Goal: Information Seeking & Learning: Learn about a topic

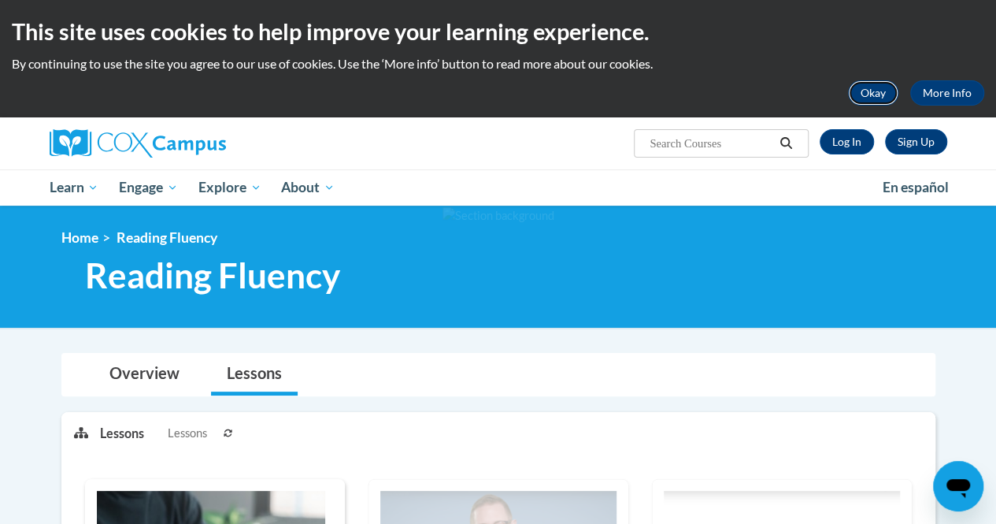
click at [882, 87] on button "Okay" at bounding box center [873, 92] width 50 height 25
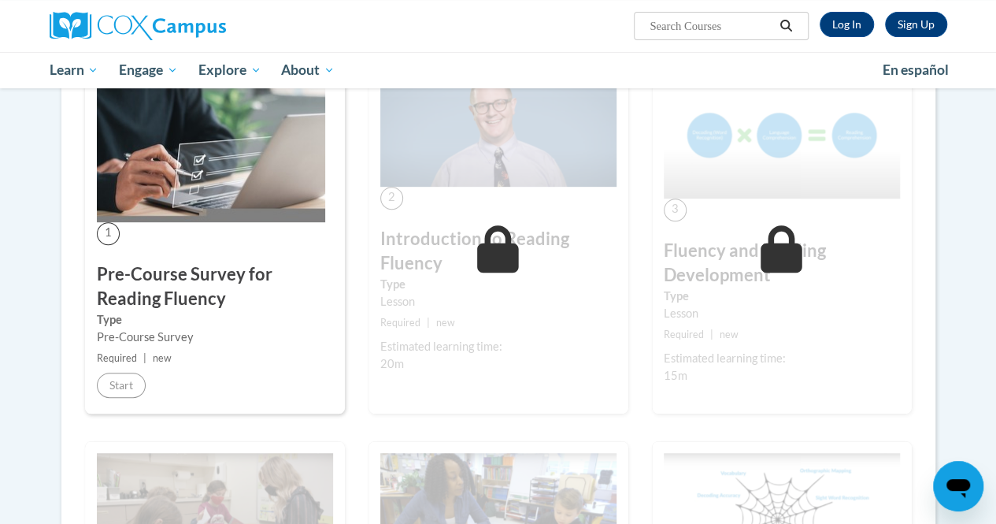
scroll to position [272, 0]
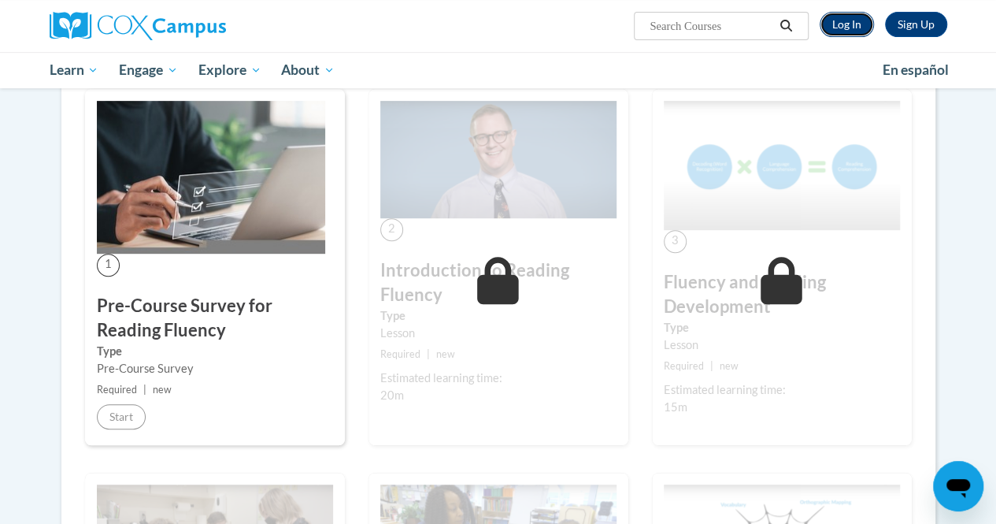
click at [861, 26] on link "Log In" at bounding box center [847, 24] width 54 height 25
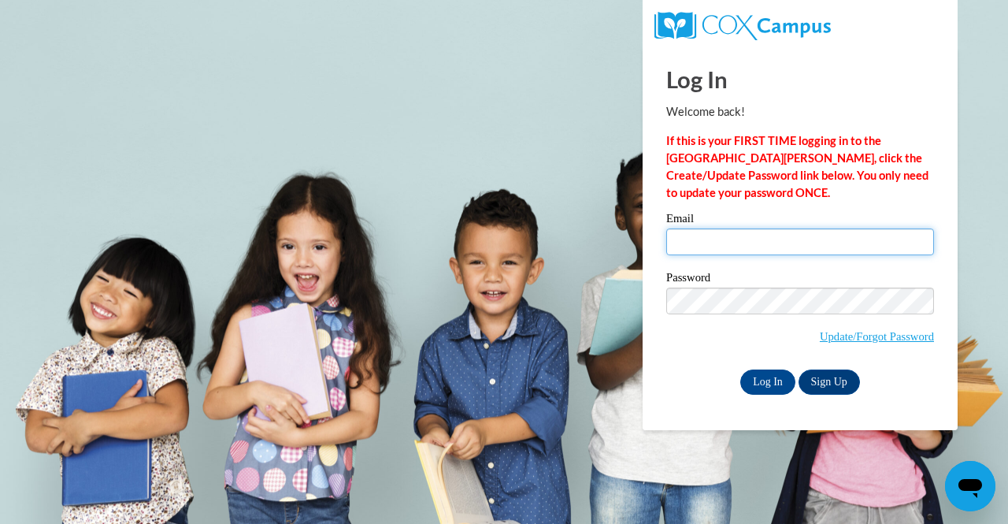
type input "[EMAIL_ADDRESS][DOMAIN_NAME]"
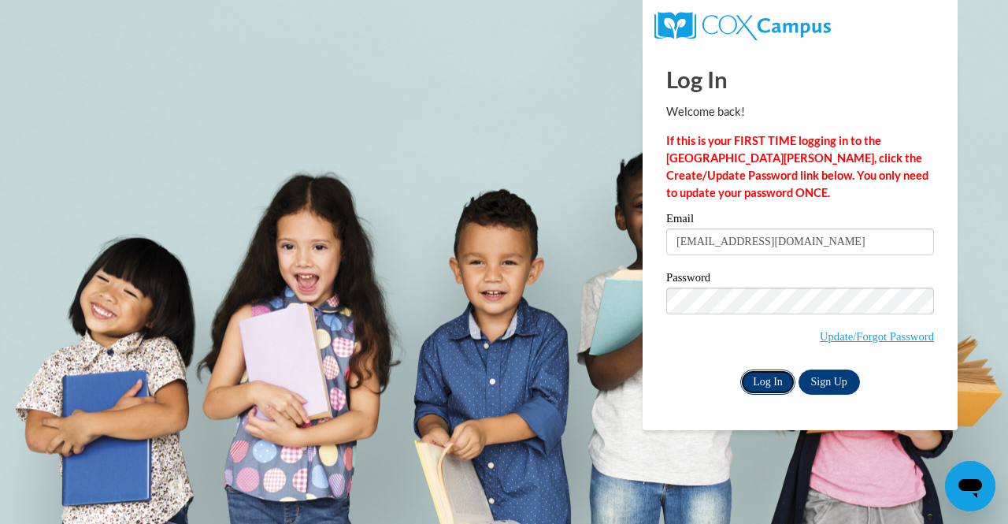
click at [764, 379] on input "Log In" at bounding box center [767, 381] width 55 height 25
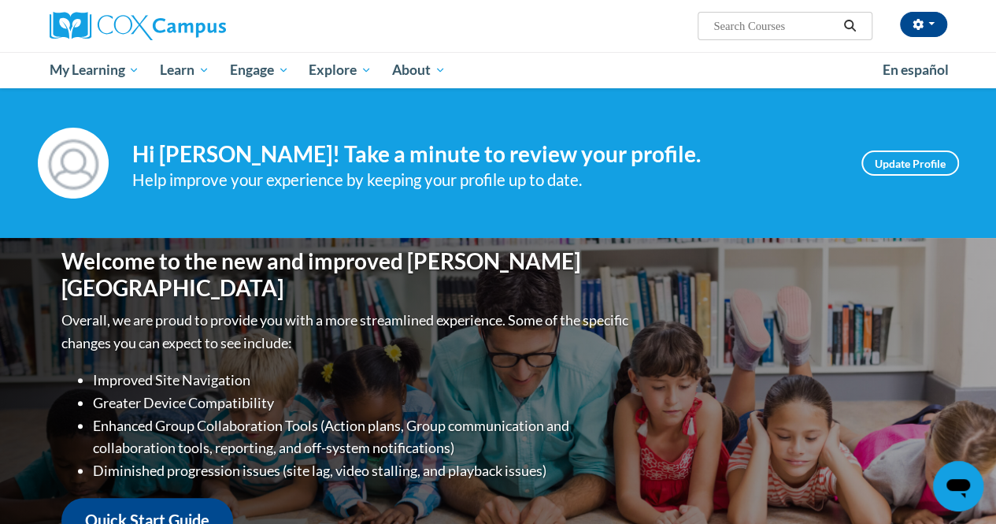
click at [751, 29] on input "Search..." at bounding box center [775, 26] width 126 height 19
type input "fluency reading"
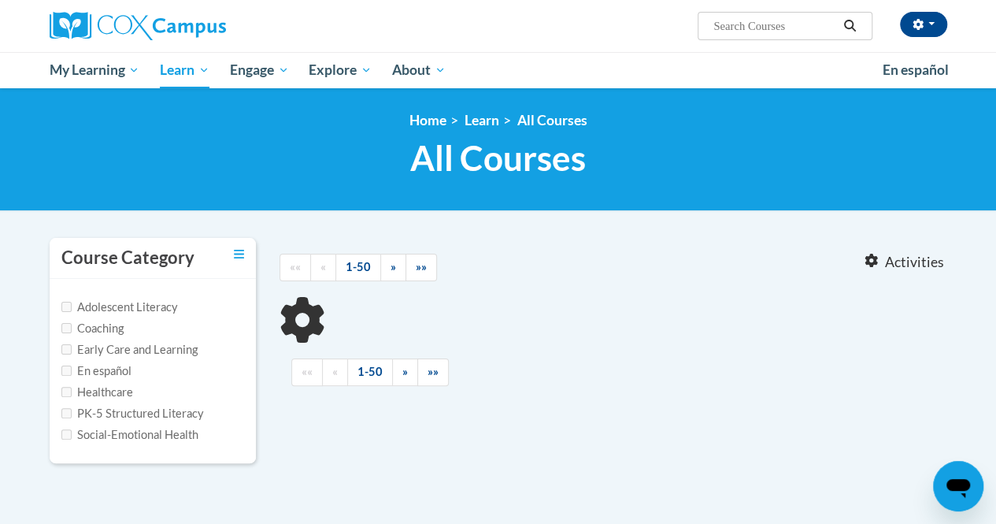
type input "fluency reading"
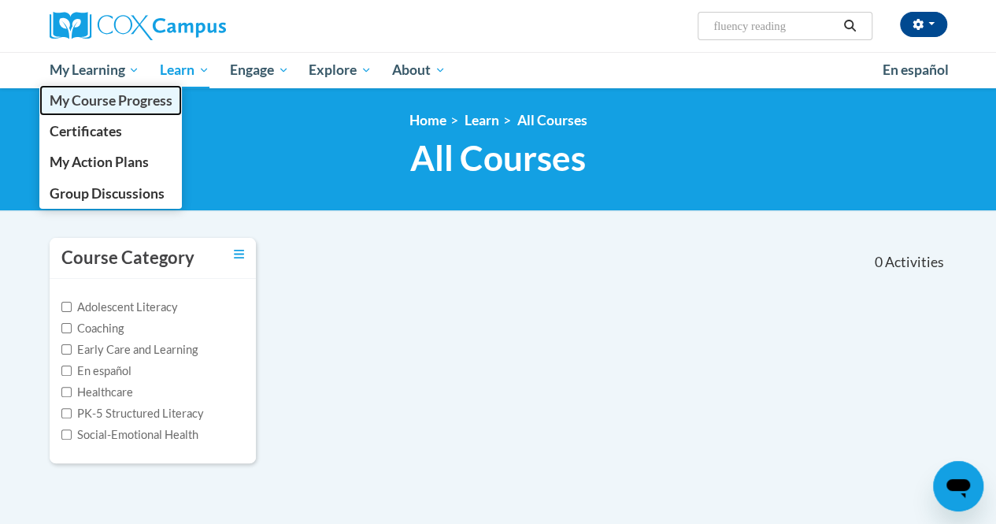
click at [106, 101] on span "My Course Progress" at bounding box center [110, 100] width 123 height 17
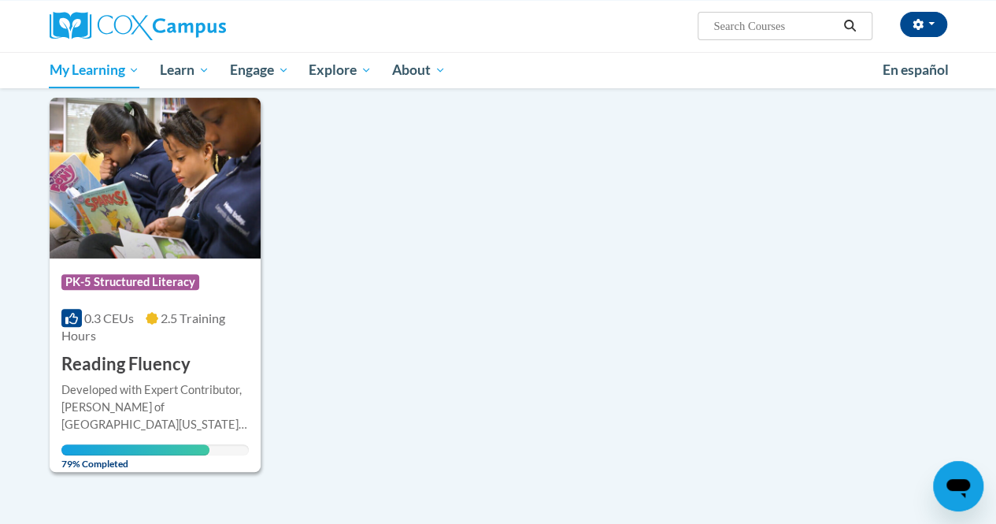
scroll to position [220, 0]
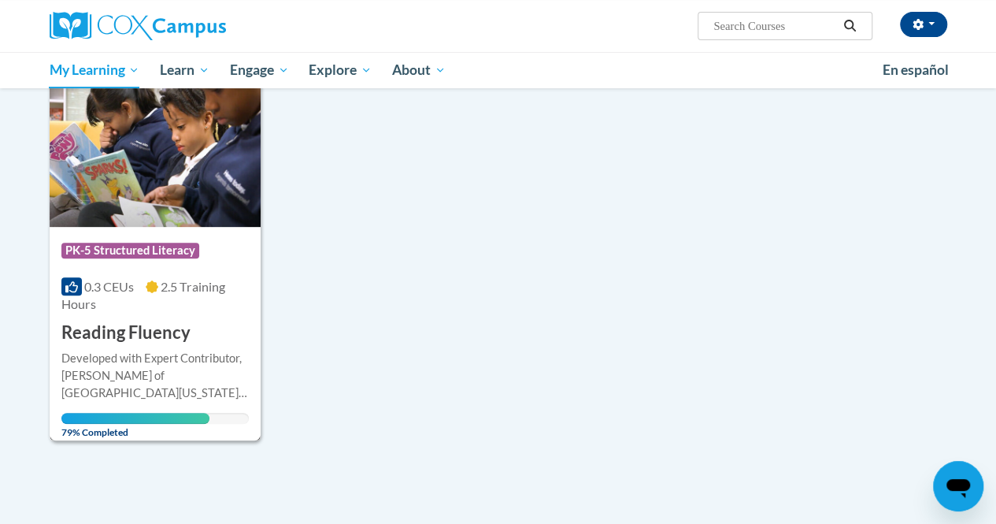
click at [172, 194] on img at bounding box center [155, 146] width 211 height 161
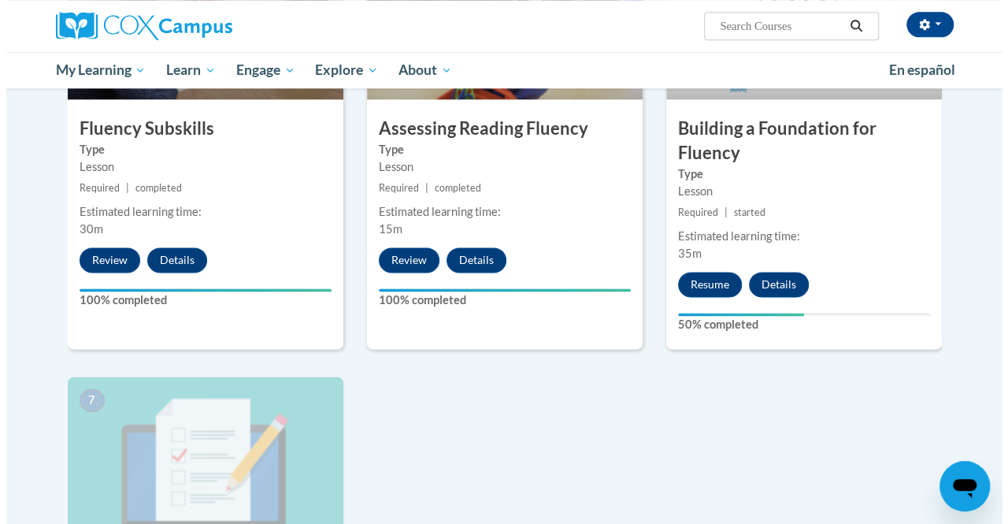
scroll to position [934, 0]
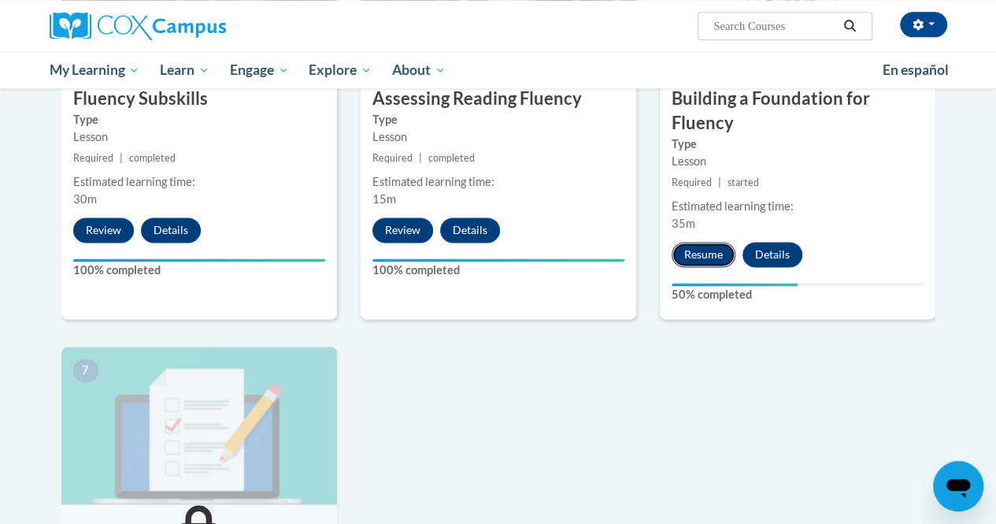
click at [705, 254] on button "Resume" at bounding box center [704, 254] width 64 height 25
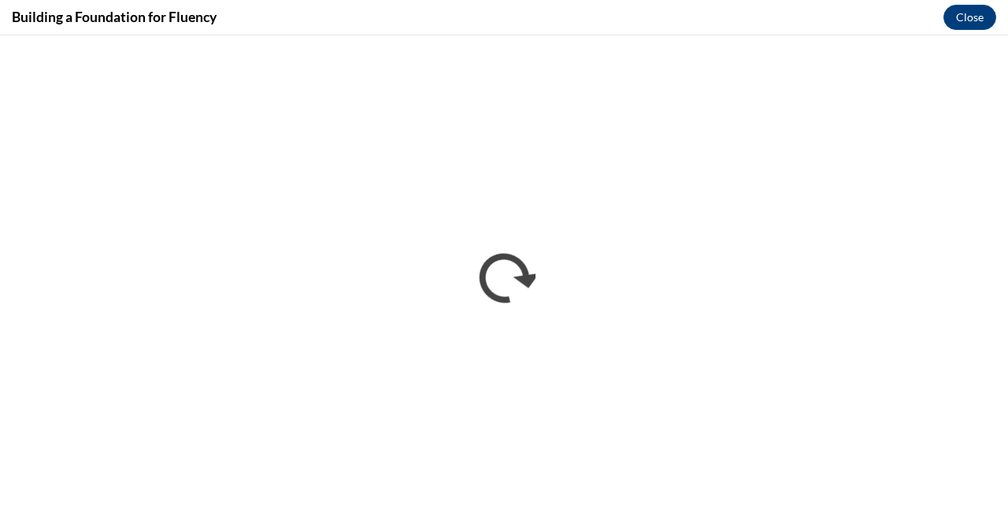
scroll to position [0, 0]
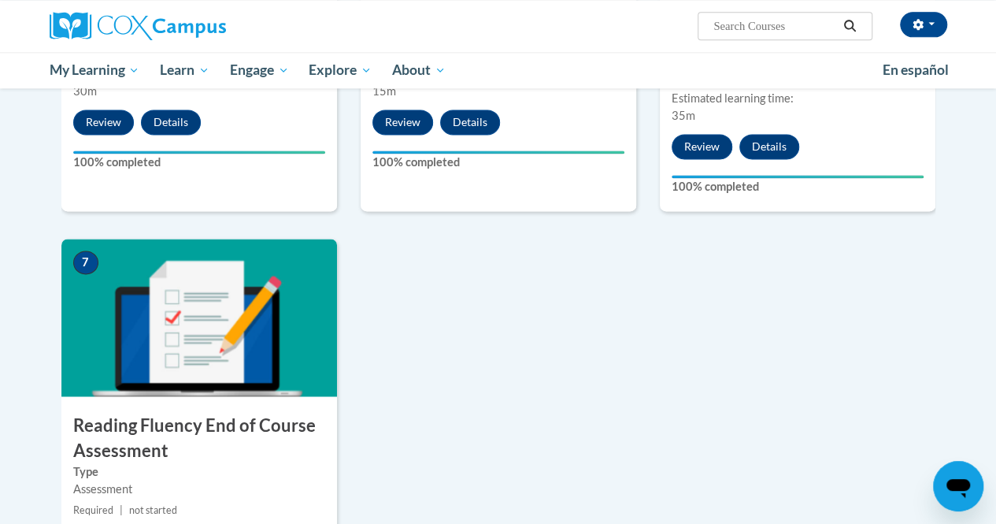
scroll to position [1071, 0]
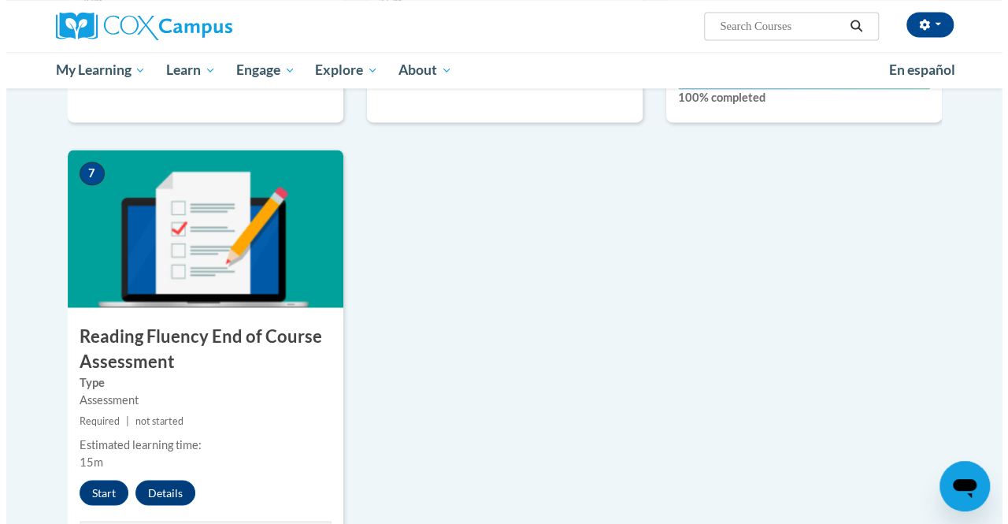
scroll to position [1134, 0]
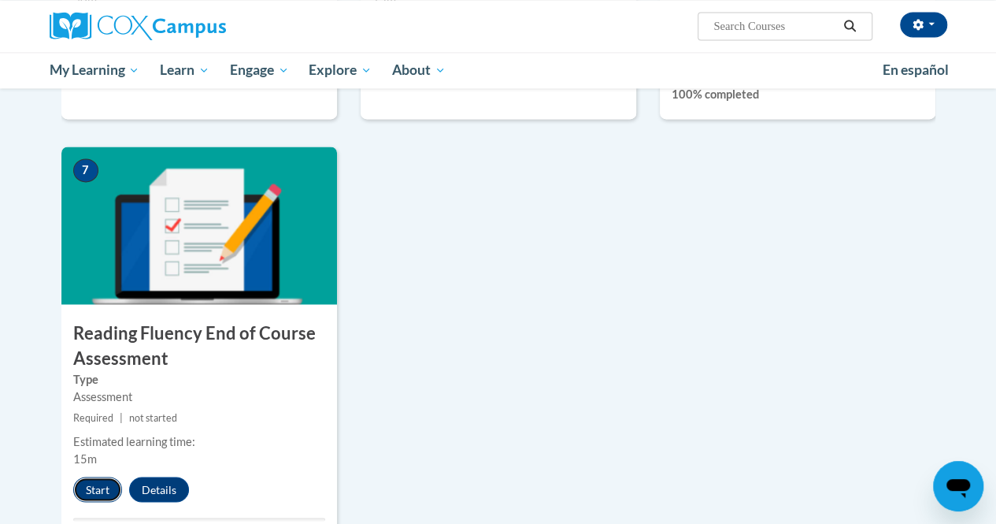
click at [97, 492] on button "Start" at bounding box center [97, 488] width 49 height 25
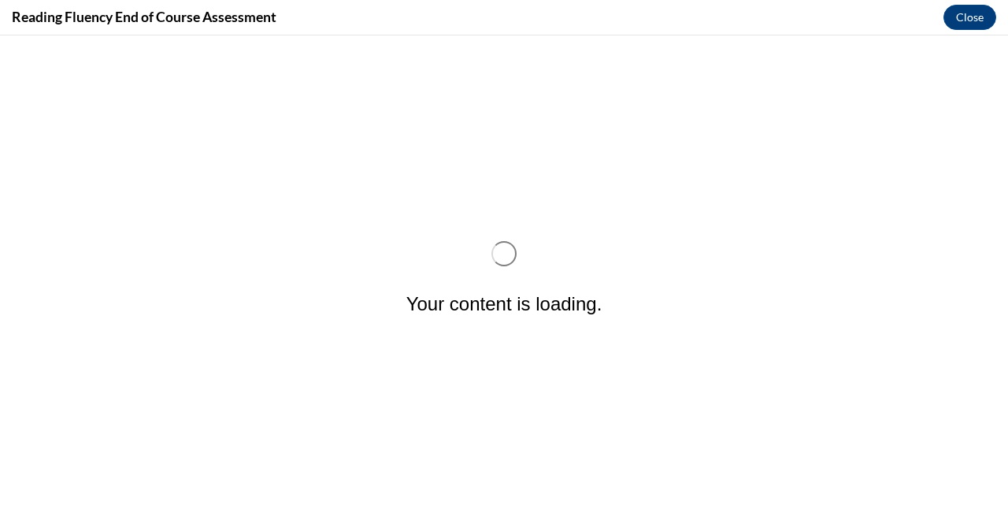
scroll to position [0, 0]
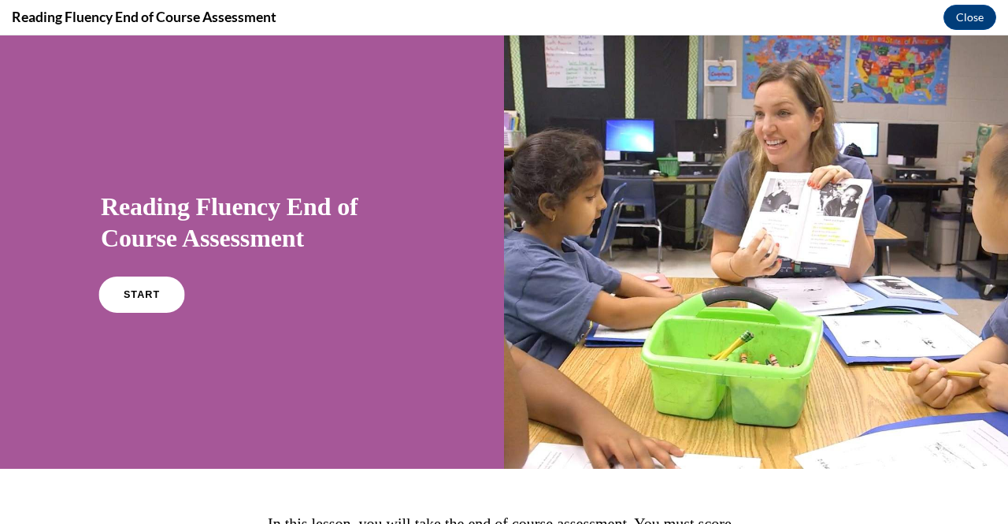
click at [139, 287] on link "START" at bounding box center [141, 294] width 86 height 36
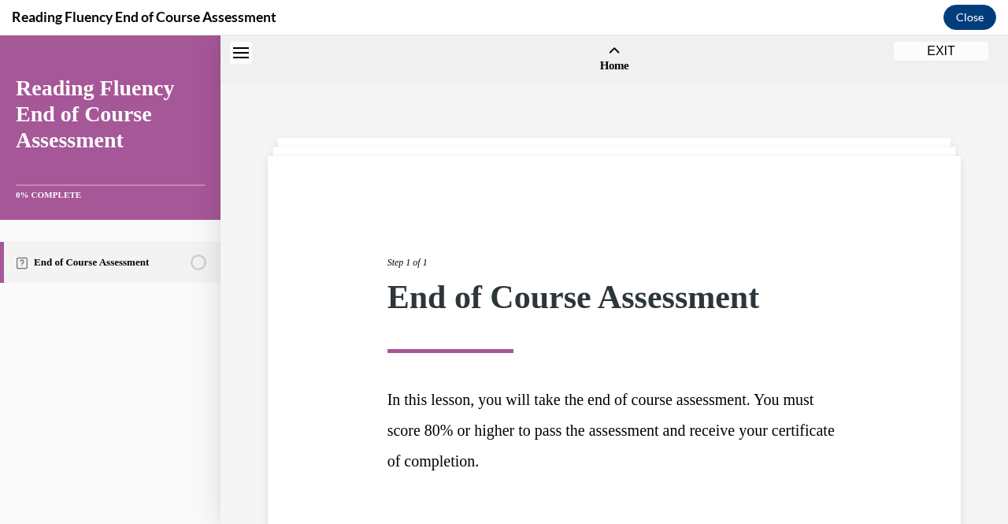
scroll to position [49, 0]
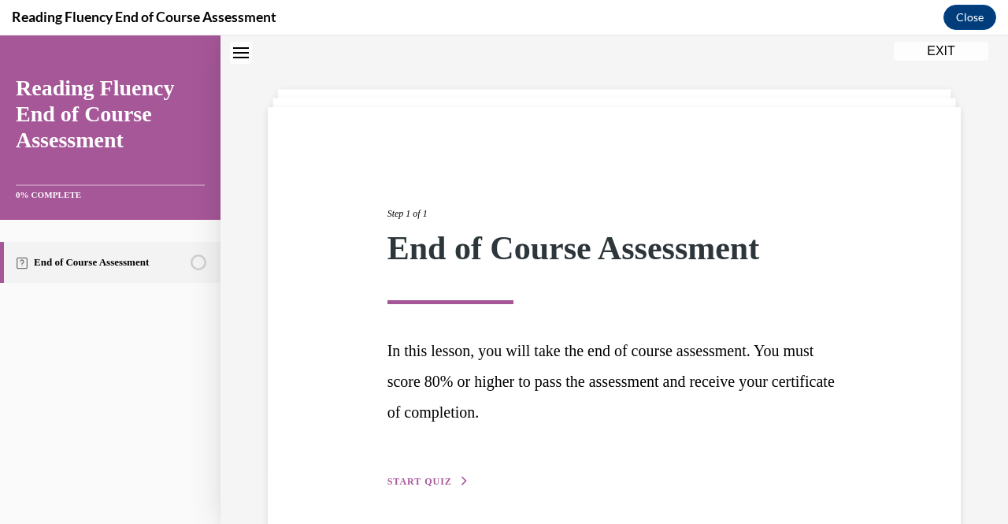
click at [424, 483] on span "START QUIZ" at bounding box center [419, 481] width 65 height 11
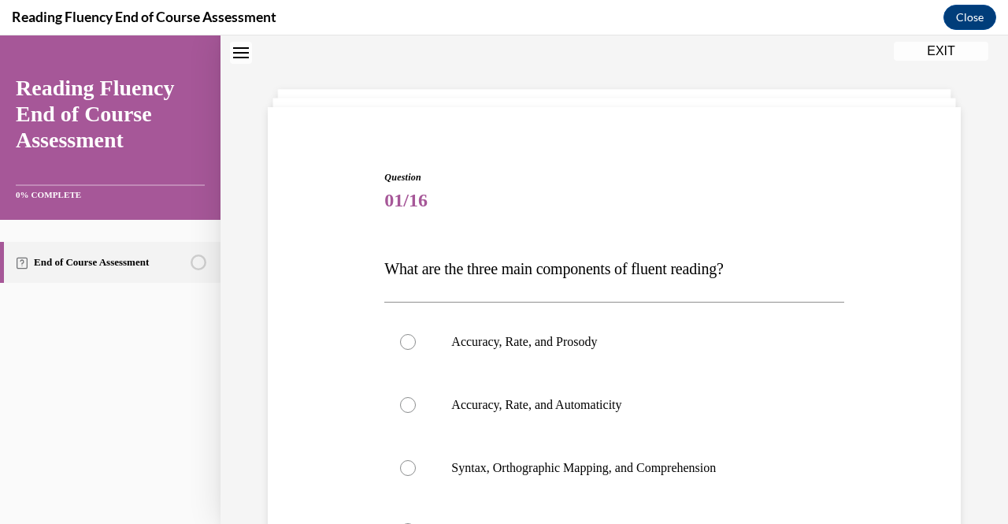
click at [961, 139] on div "Question 01/16 What are the three main components of fluent reading?  Accuracy,…" at bounding box center [613, 412] width 787 height 753
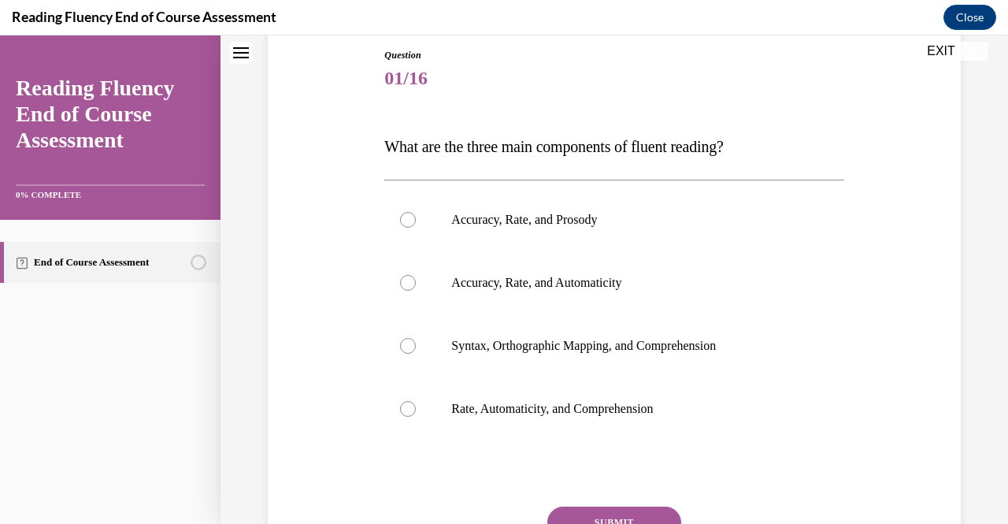
scroll to position [175, 0]
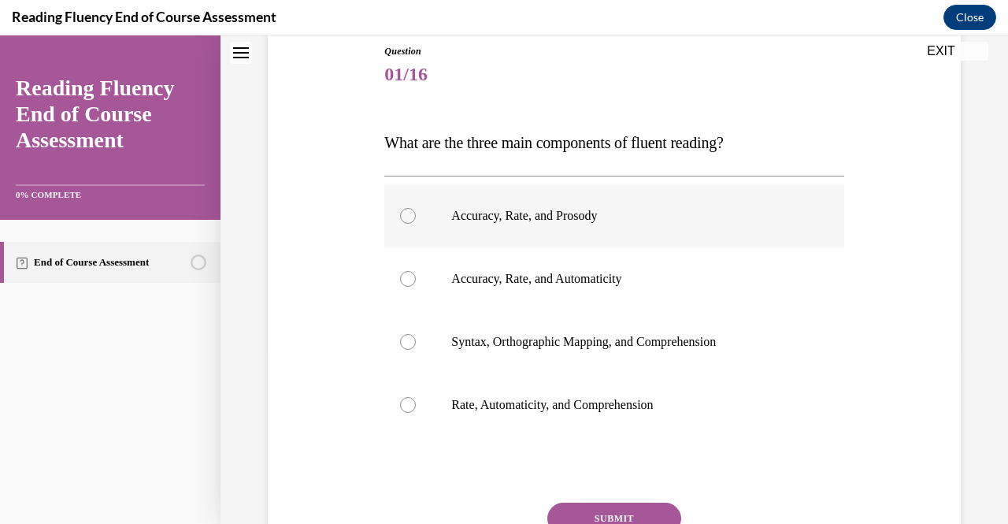
click at [402, 214] on div at bounding box center [408, 216] width 16 height 16
click at [402, 214] on input "Accuracy, Rate, and Prosody" at bounding box center [408, 216] width 16 height 16
radio input "true"
click at [626, 509] on button "SUBMIT" at bounding box center [614, 517] width 134 height 31
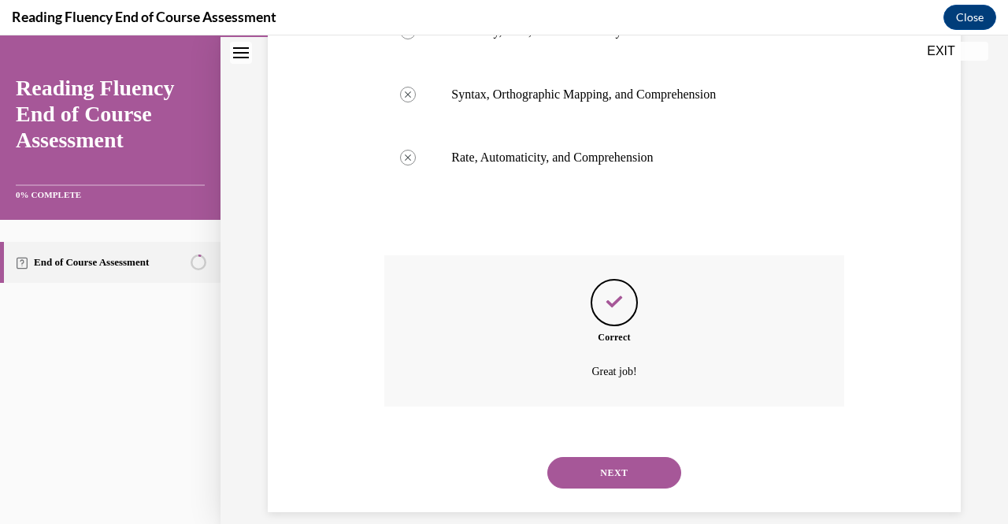
scroll to position [441, 0]
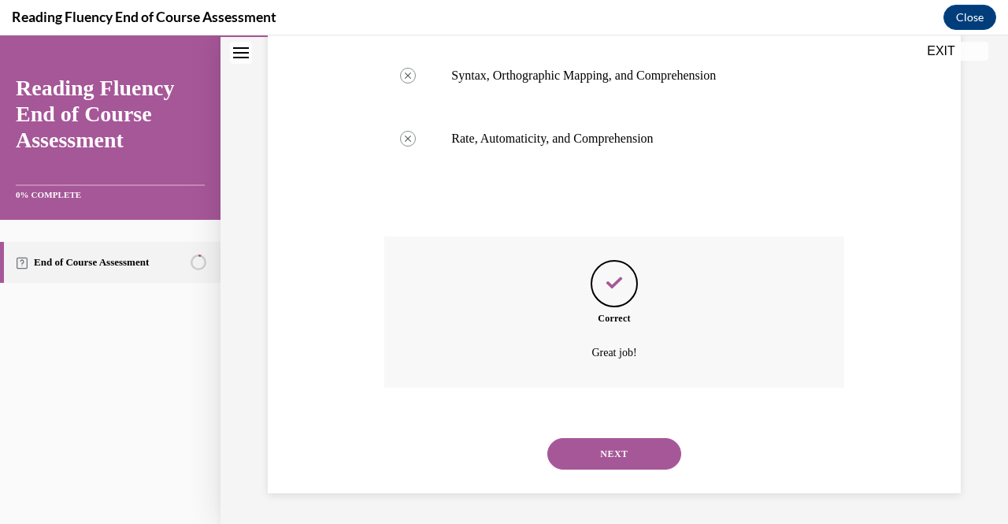
click at [602, 452] on button "NEXT" at bounding box center [614, 453] width 134 height 31
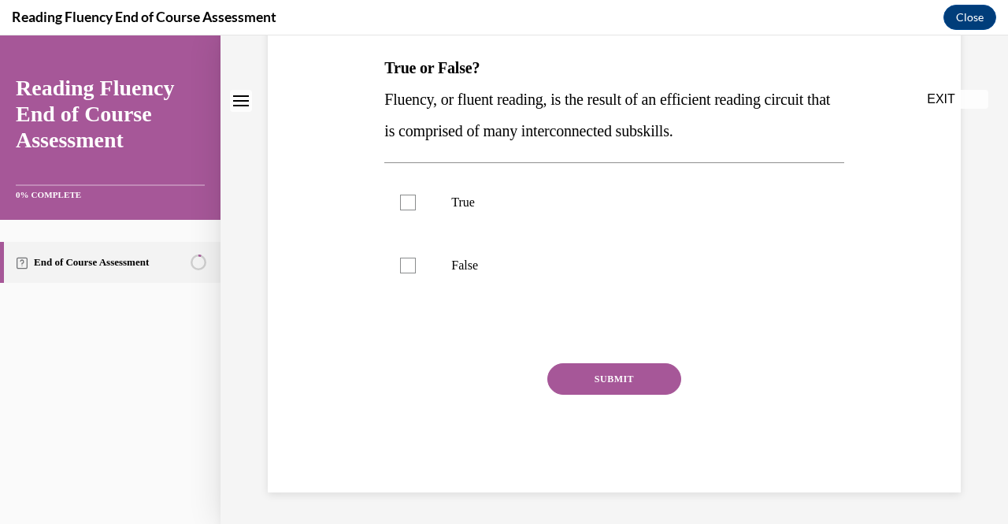
scroll to position [0, 0]
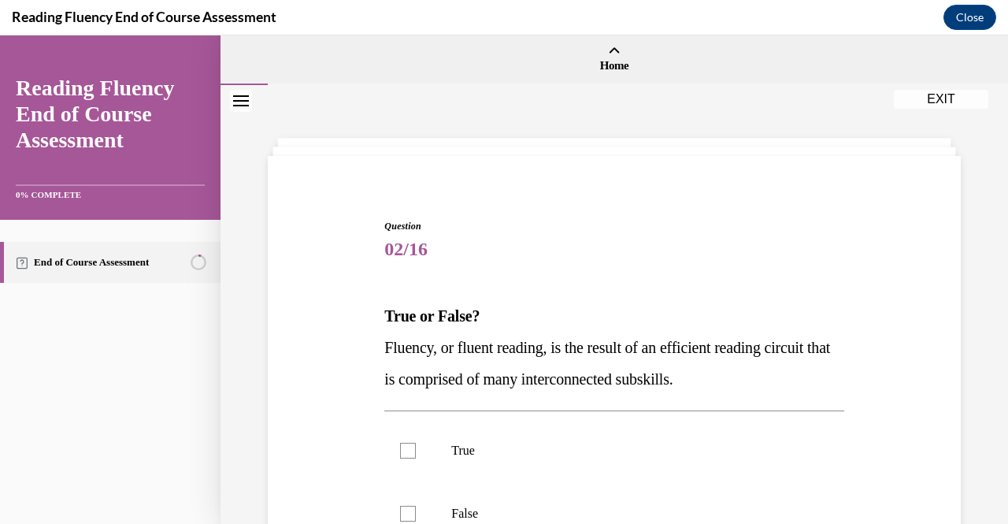
click at [967, 309] on div "Question 02/16 True or False? Fluency, or fluent reading, is the result of an e…" at bounding box center [613, 428] width 787 height 687
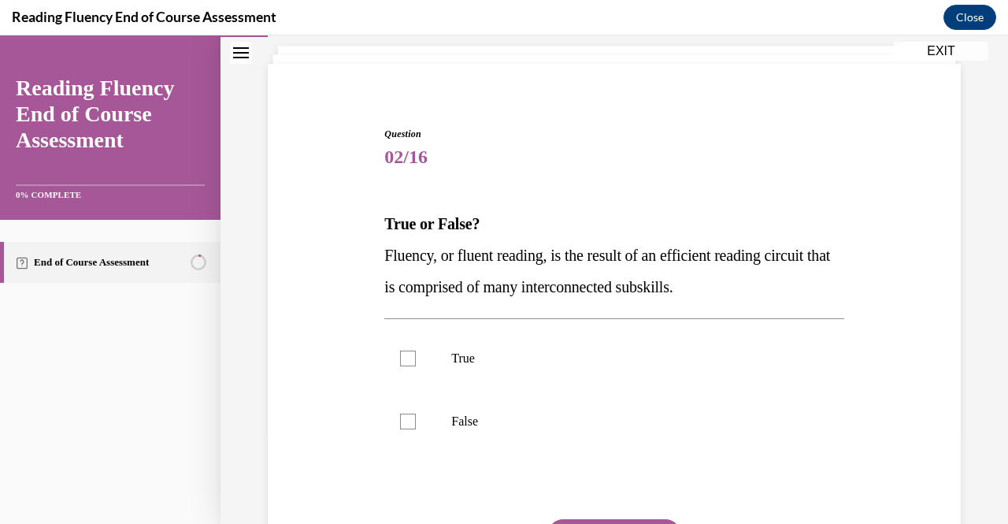
scroll to position [94, 0]
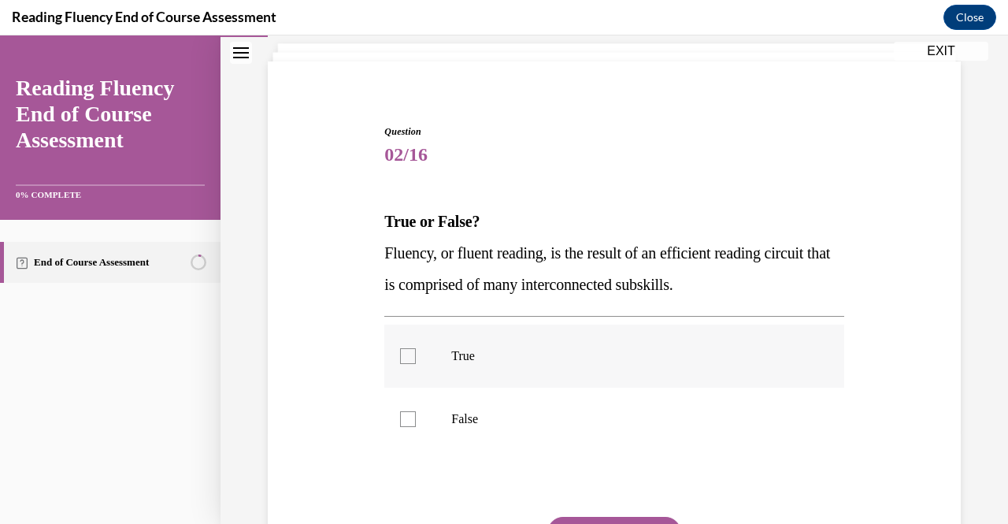
click at [682, 352] on p "True" at bounding box center [627, 356] width 353 height 16
click at [416, 352] on input "True" at bounding box center [408, 356] width 16 height 16
checkbox input "true"
click at [950, 391] on div "Question 02/16 True or False? Fluency, or fluent reading, is the result of an e…" at bounding box center [614, 361] width 701 height 568
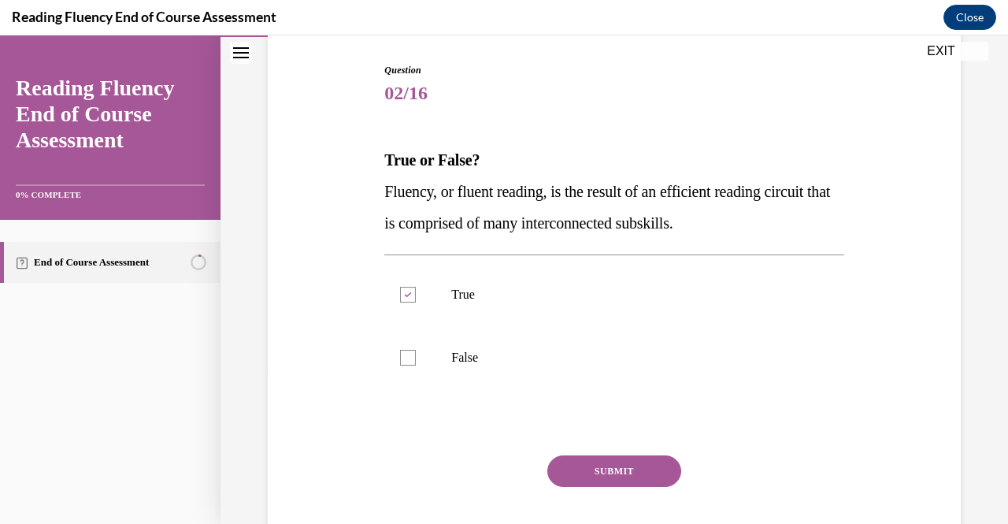
scroll to position [157, 0]
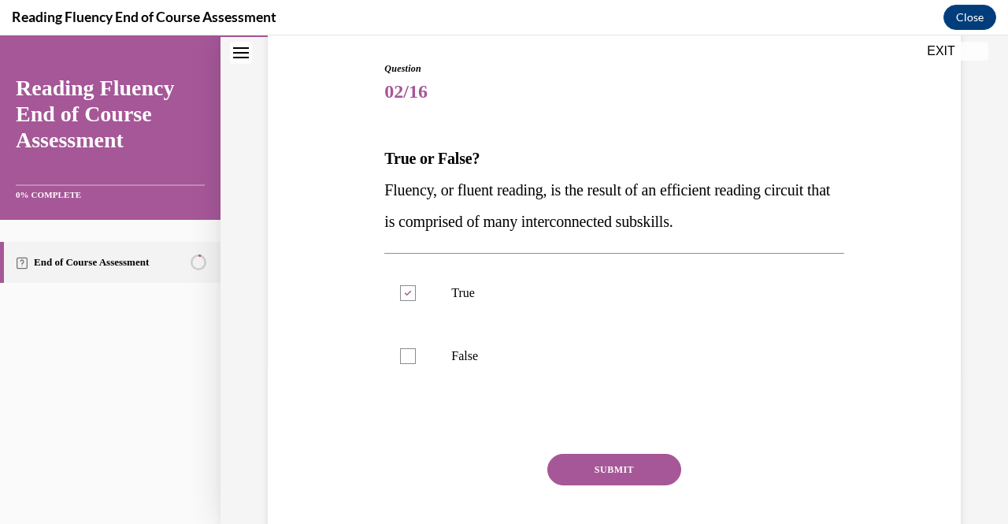
click at [639, 472] on button "SUBMIT" at bounding box center [614, 469] width 134 height 31
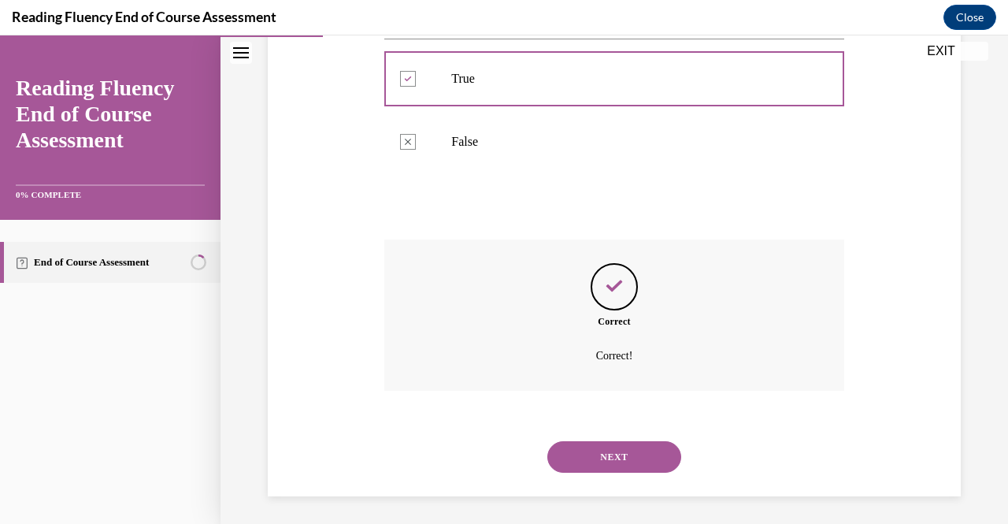
scroll to position [375, 0]
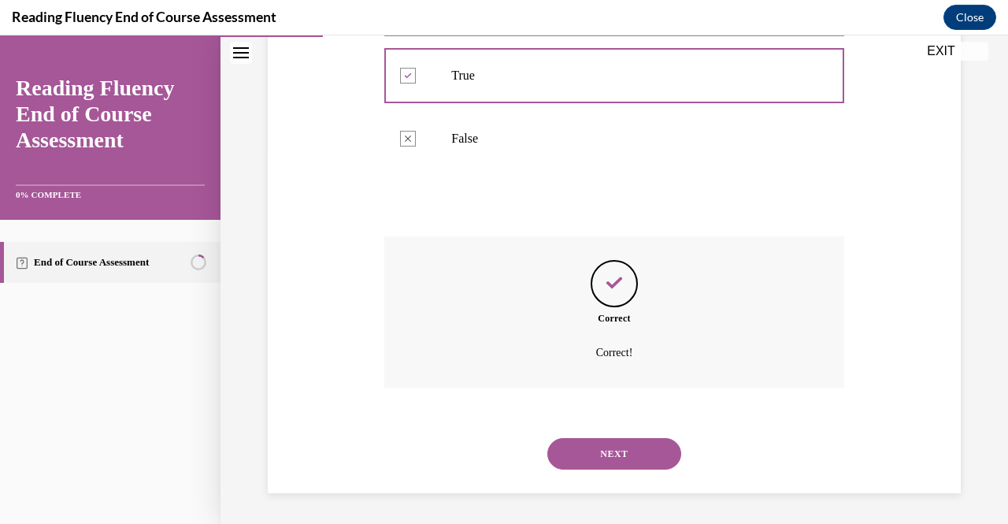
click at [615, 462] on button "NEXT" at bounding box center [614, 453] width 134 height 31
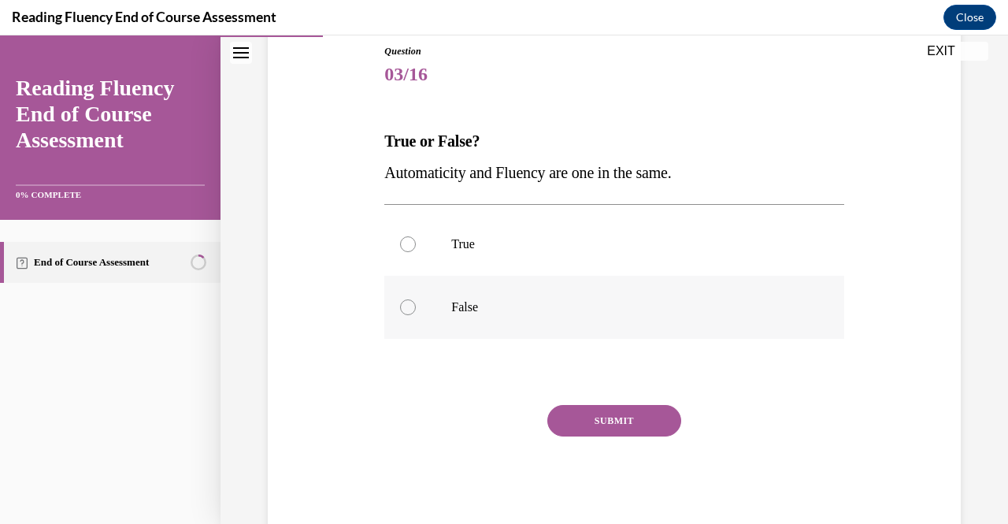
click at [455, 294] on label "False" at bounding box center [613, 307] width 459 height 63
click at [416, 299] on input "False" at bounding box center [408, 307] width 16 height 16
radio input "true"
click at [605, 412] on button "SUBMIT" at bounding box center [614, 420] width 134 height 31
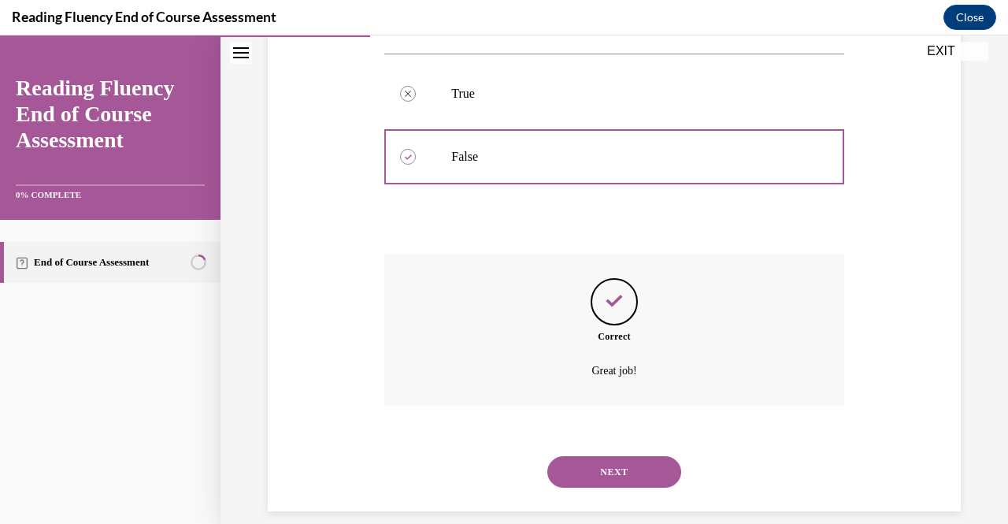
scroll to position [343, 0]
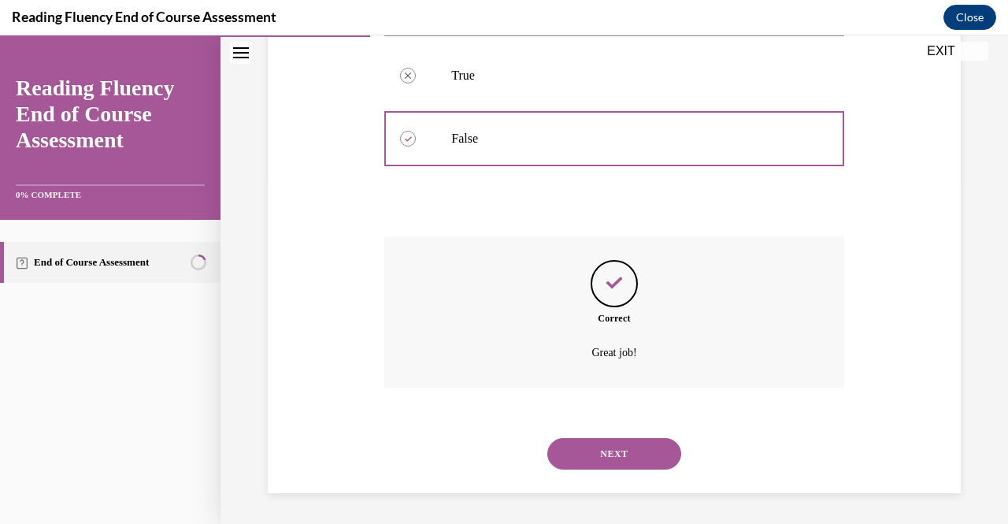
click at [609, 451] on button "NEXT" at bounding box center [614, 453] width 134 height 31
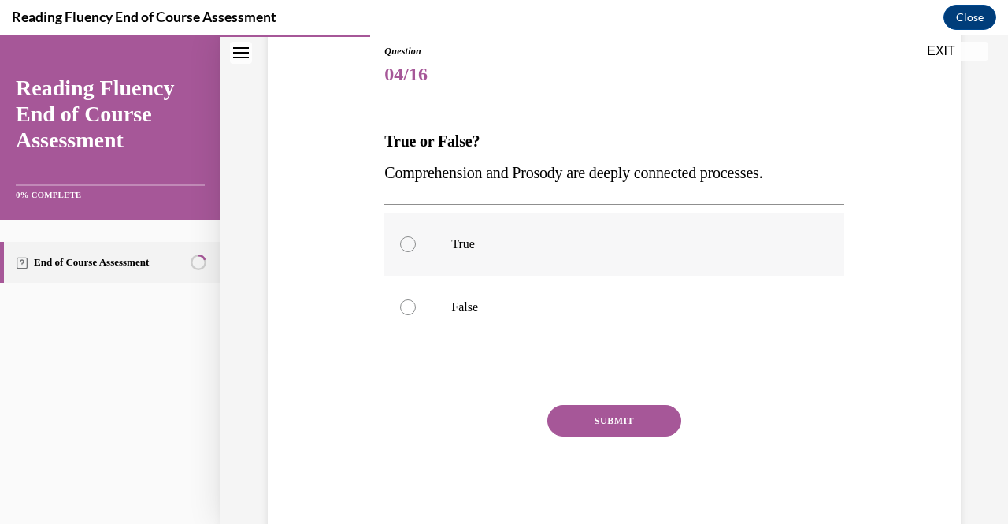
click at [777, 237] on p "True" at bounding box center [627, 244] width 353 height 16
click at [416, 237] on input "True" at bounding box center [408, 244] width 16 height 16
radio input "true"
click at [631, 421] on button "SUBMIT" at bounding box center [614, 420] width 134 height 31
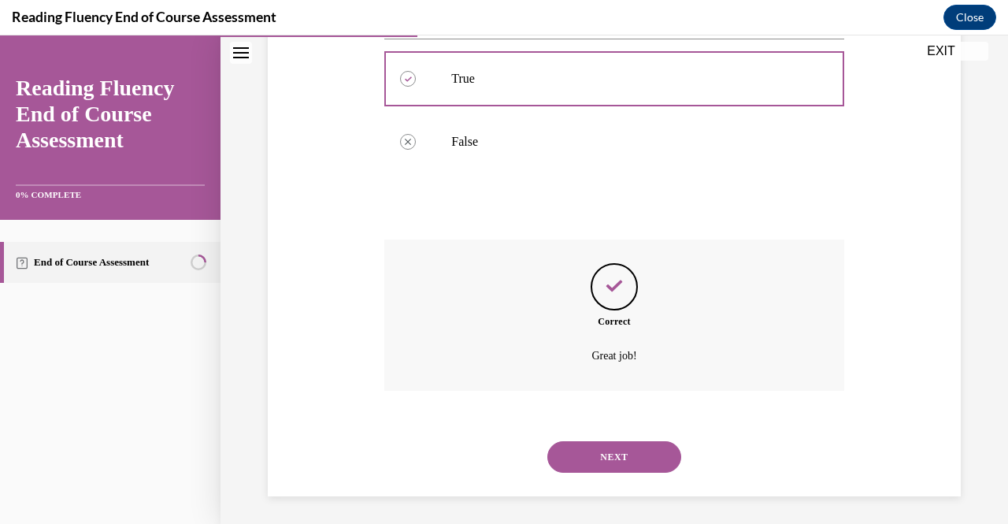
scroll to position [343, 0]
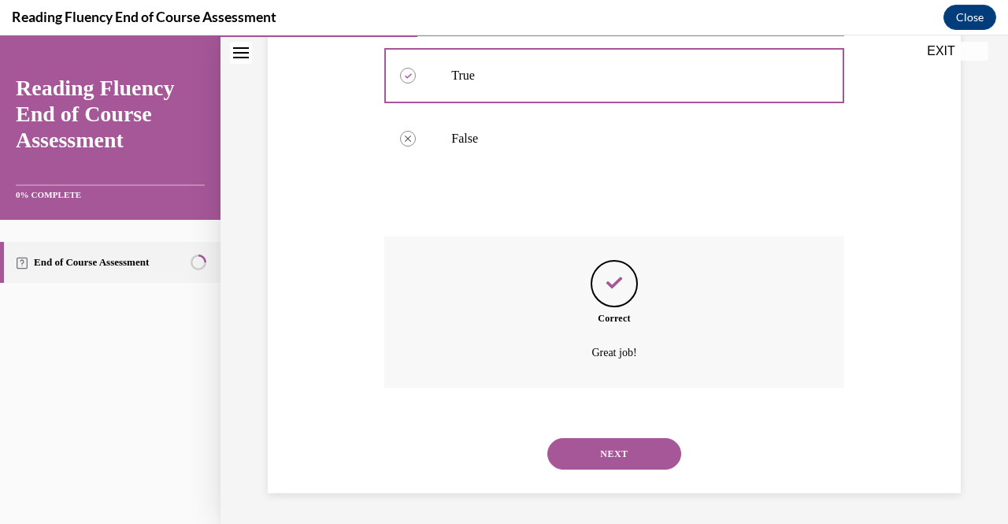
click at [610, 450] on button "NEXT" at bounding box center [614, 453] width 134 height 31
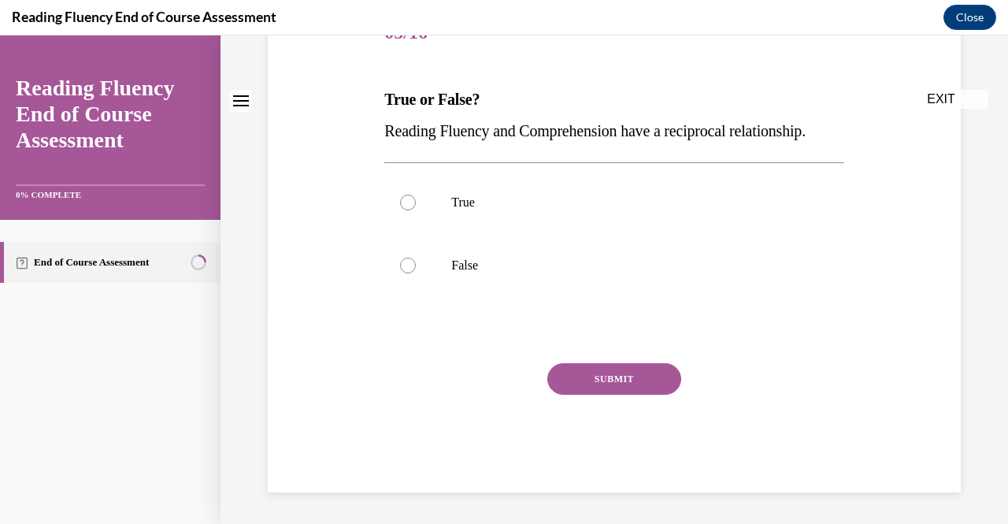
scroll to position [0, 0]
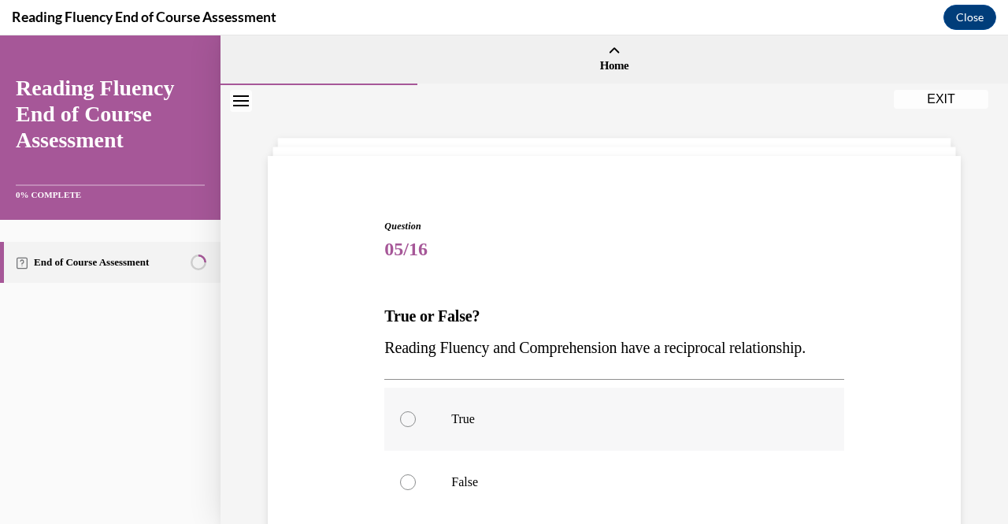
click at [435, 450] on label "True" at bounding box center [613, 418] width 459 height 63
click at [416, 427] on input "True" at bounding box center [408, 419] width 16 height 16
radio input "true"
click at [400, 474] on input "False" at bounding box center [408, 482] width 16 height 16
radio input "true"
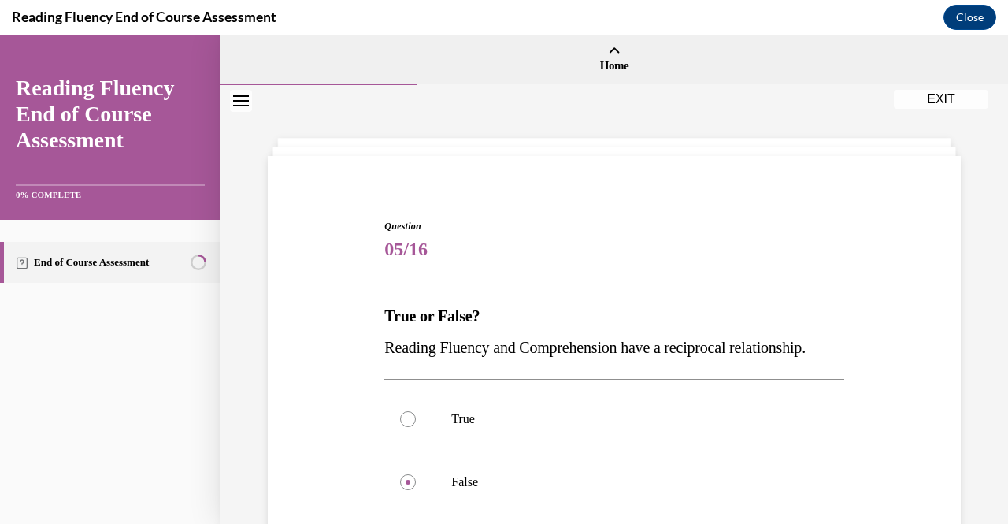
click at [400, 411] on input "True" at bounding box center [408, 419] width 16 height 16
radio input "true"
click at [647, 343] on span "Reading Fluency and Comprehension have a reciprocal relationship." at bounding box center [594, 347] width 421 height 17
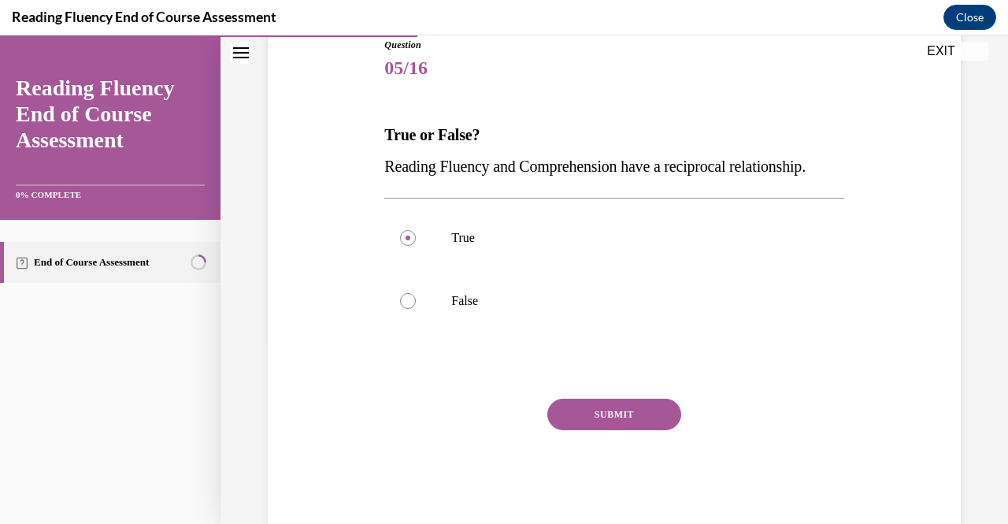
scroll to position [189, 0]
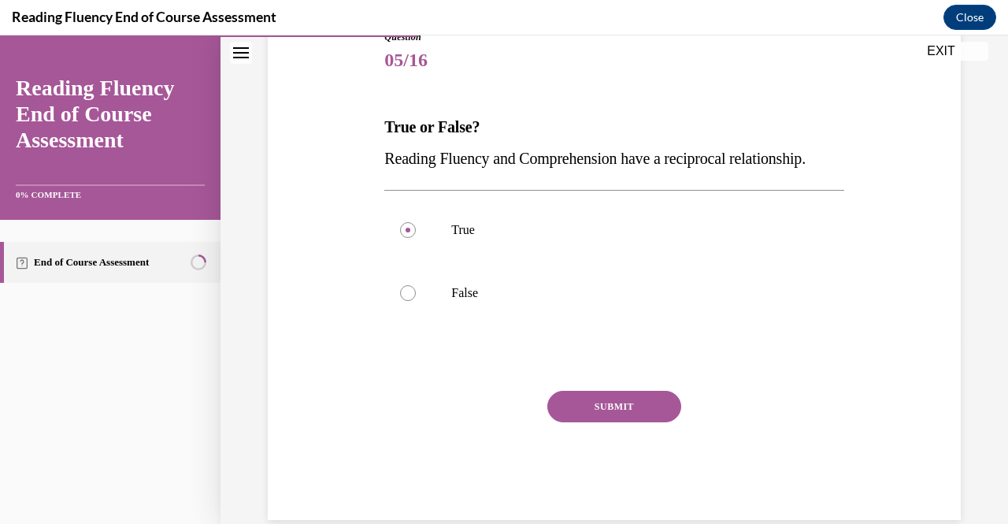
click at [614, 422] on button "SUBMIT" at bounding box center [614, 406] width 134 height 31
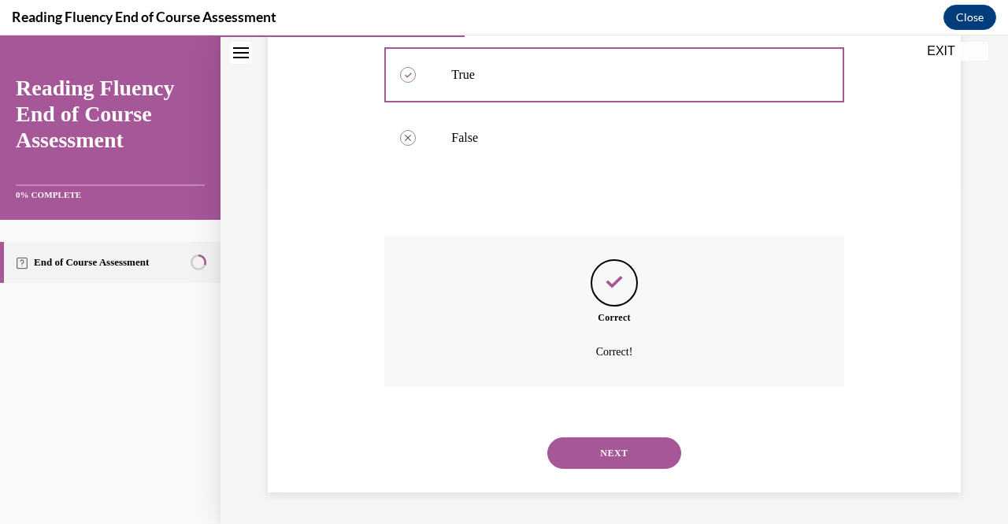
scroll to position [375, 0]
click at [604, 457] on button "NEXT" at bounding box center [614, 452] width 134 height 31
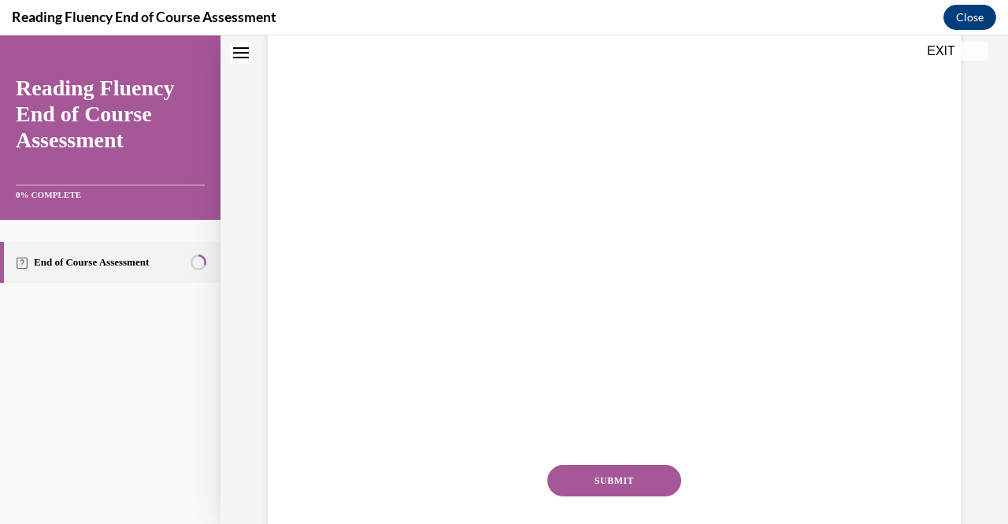
scroll to position [0, 0]
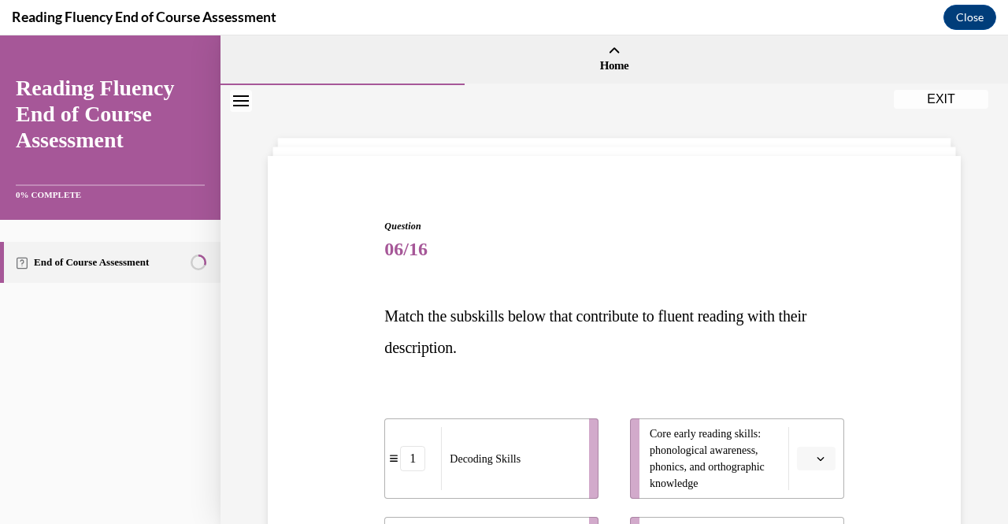
click at [737, 254] on span "06/16" at bounding box center [613, 248] width 459 height 31
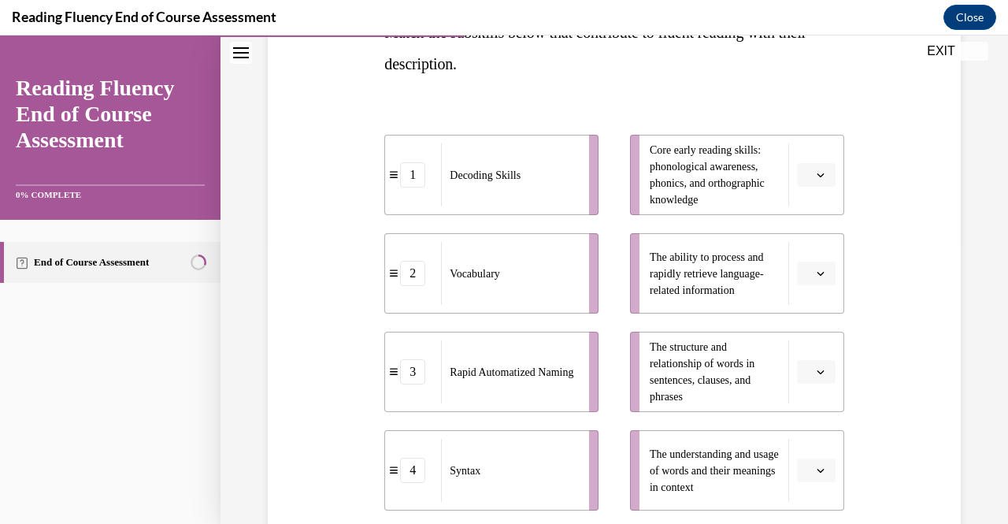
scroll to position [252, 0]
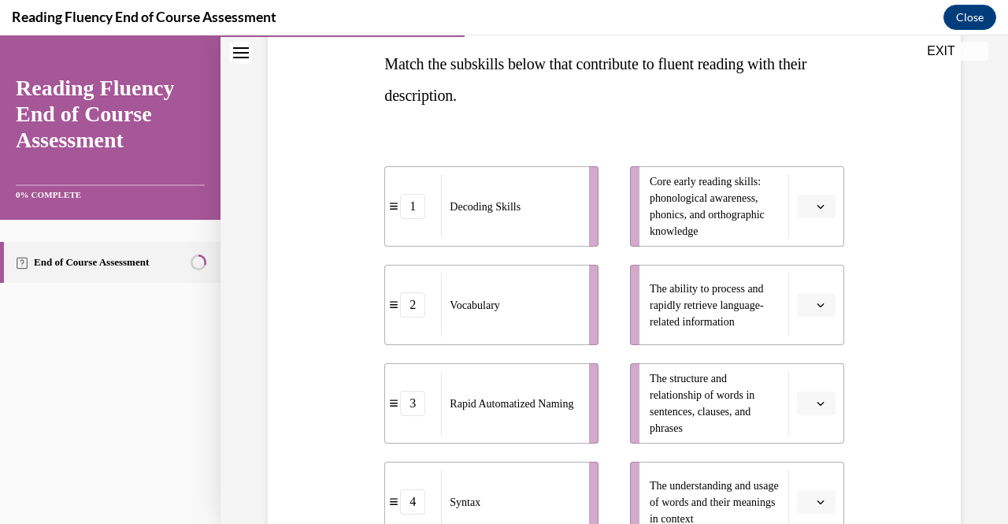
click at [816, 205] on icon "button" at bounding box center [819, 207] width 7 height 4
click at [862, 253] on div "Question 06/16 Match the subskills below that contribute to fluent reading with…" at bounding box center [614, 328] width 701 height 817
click at [818, 496] on button "button" at bounding box center [816, 502] width 39 height 24
click at [817, 412] on div "2" at bounding box center [803, 403] width 39 height 31
click at [803, 207] on button "button" at bounding box center [816, 206] width 39 height 24
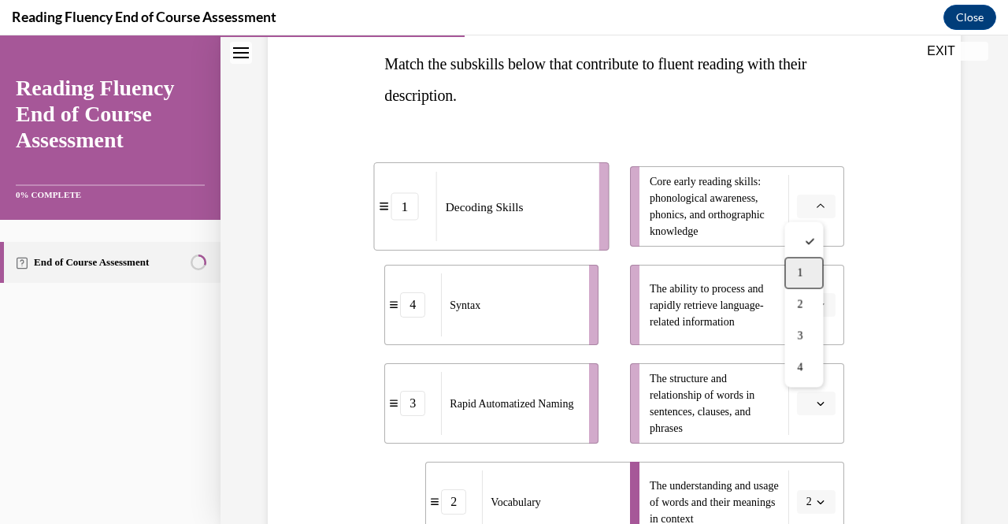
click at [800, 273] on span "1" at bounding box center [800, 272] width 6 height 13
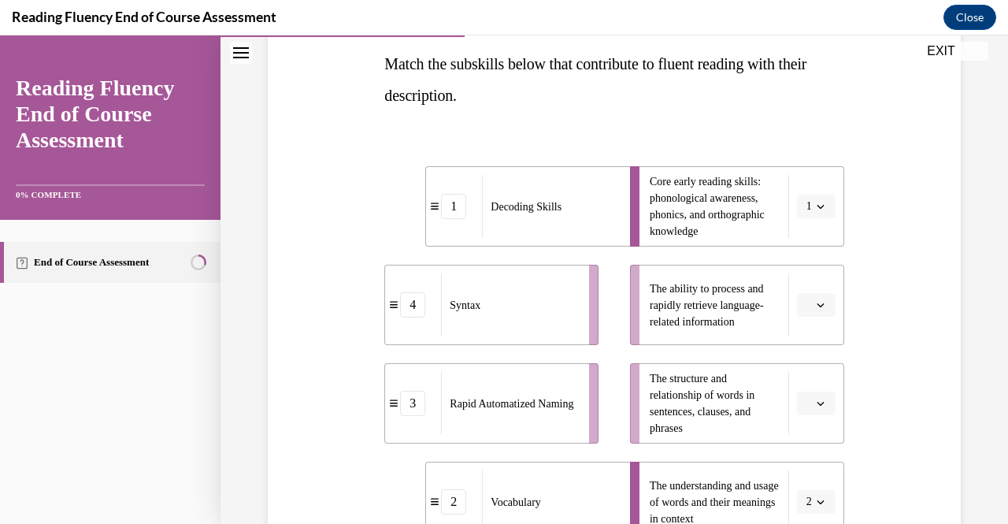
click at [806, 413] on button "button" at bounding box center [816, 403] width 39 height 24
click at [802, 369] on span "4" at bounding box center [800, 368] width 6 height 13
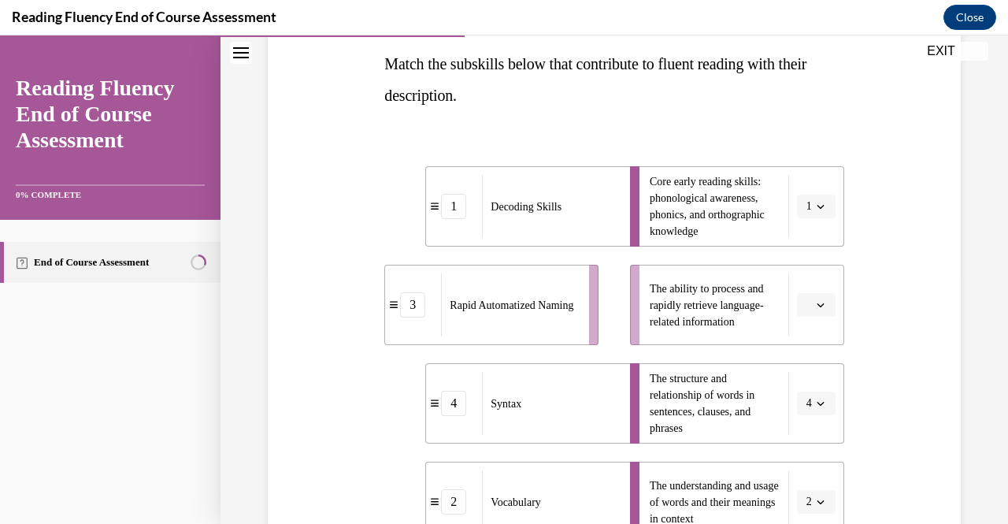
click at [816, 304] on icon "button" at bounding box center [819, 305] width 7 height 4
click at [799, 424] on div "3" at bounding box center [803, 433] width 39 height 31
click at [875, 351] on div "Question 06/16 Match the subskills below that contribute to fluent reading with…" at bounding box center [614, 328] width 701 height 817
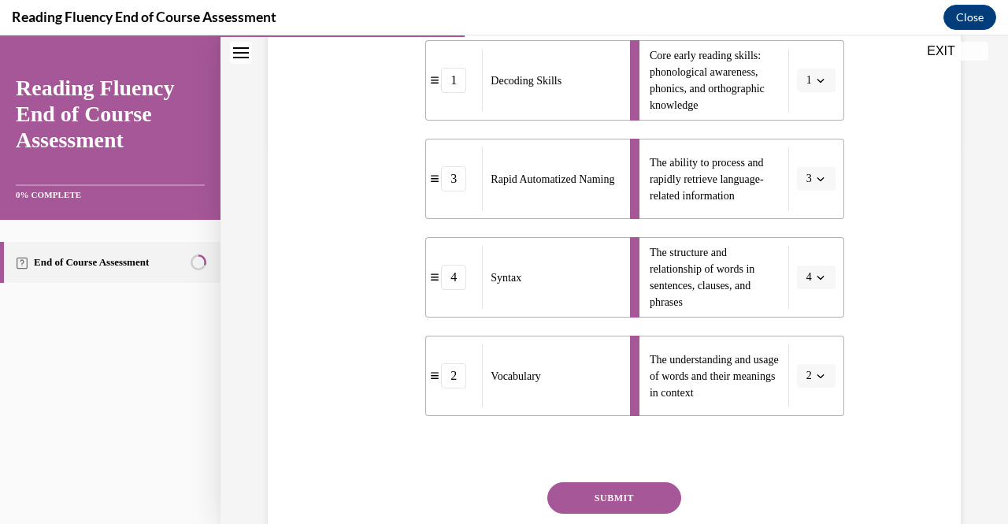
scroll to position [409, 0]
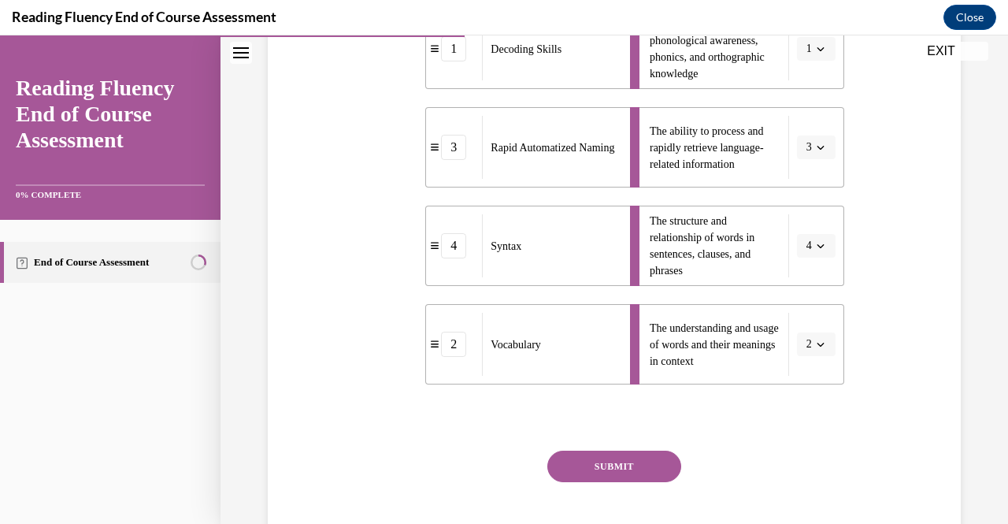
click at [627, 466] on button "SUBMIT" at bounding box center [614, 465] width 134 height 31
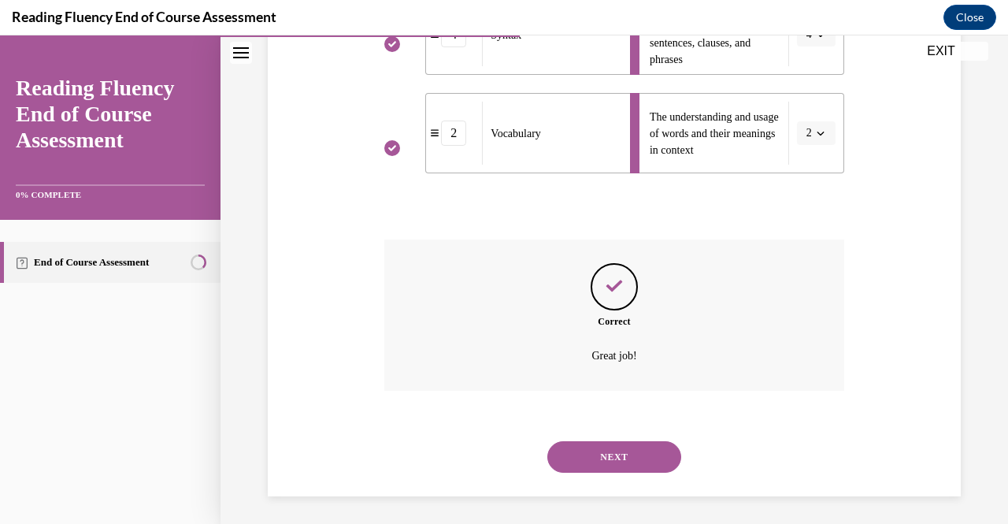
scroll to position [624, 0]
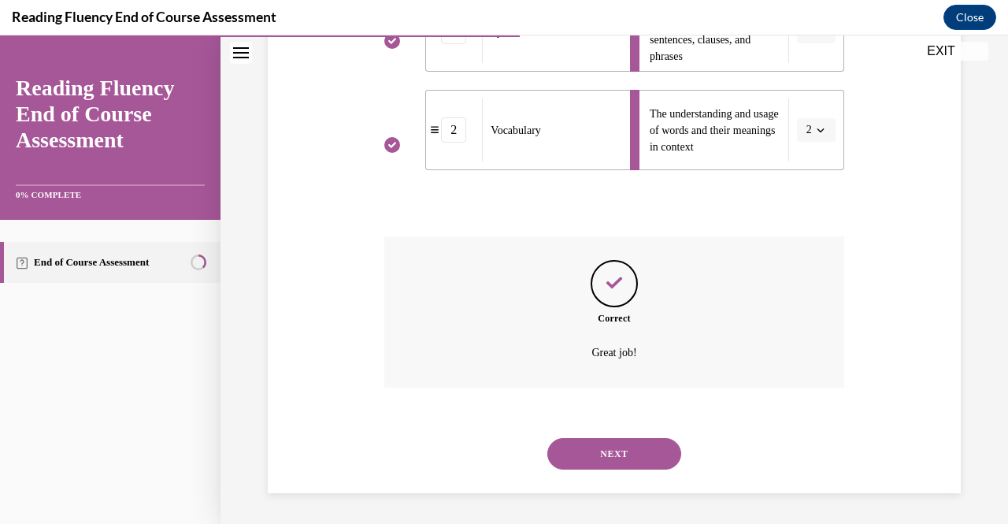
click at [619, 453] on button "NEXT" at bounding box center [614, 453] width 134 height 31
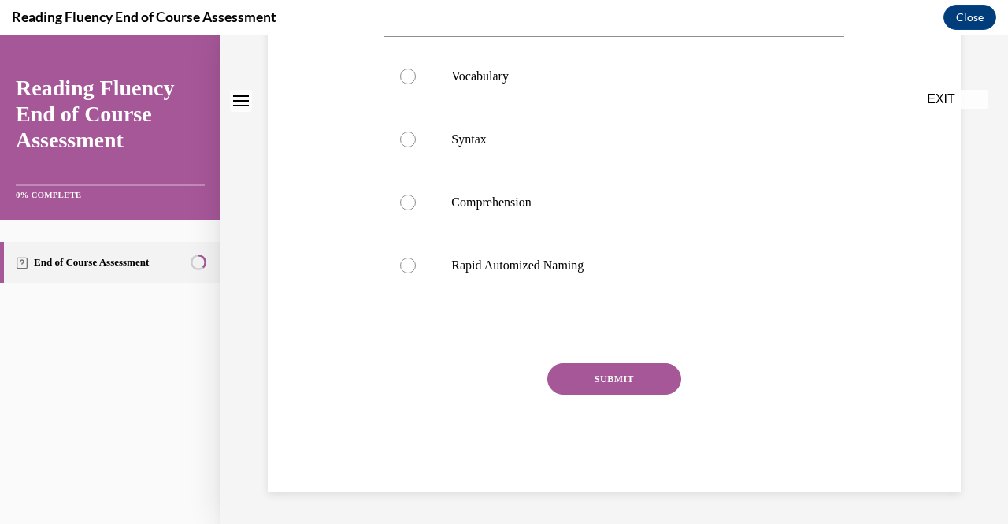
scroll to position [0, 0]
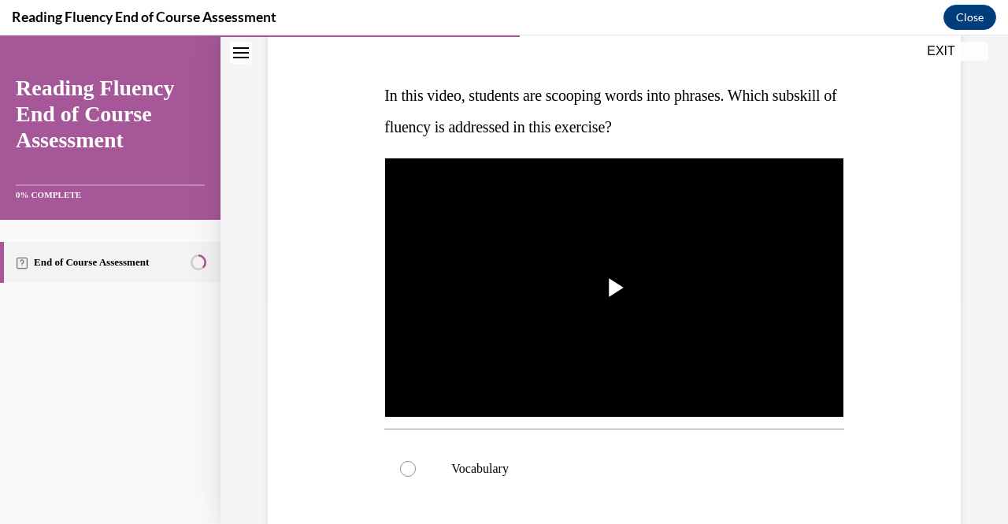
scroll to position [252, 0]
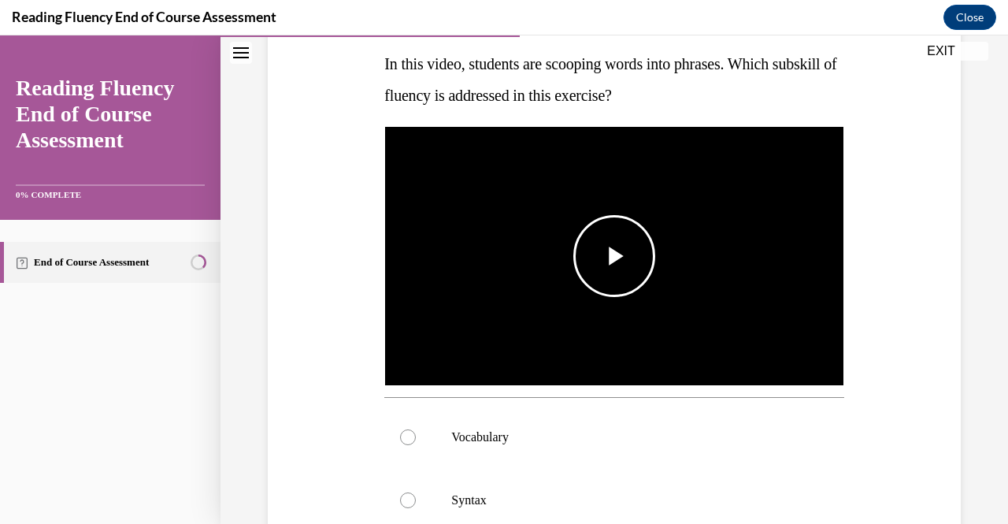
click at [614, 256] on span "Video player" at bounding box center [614, 256] width 0 height 0
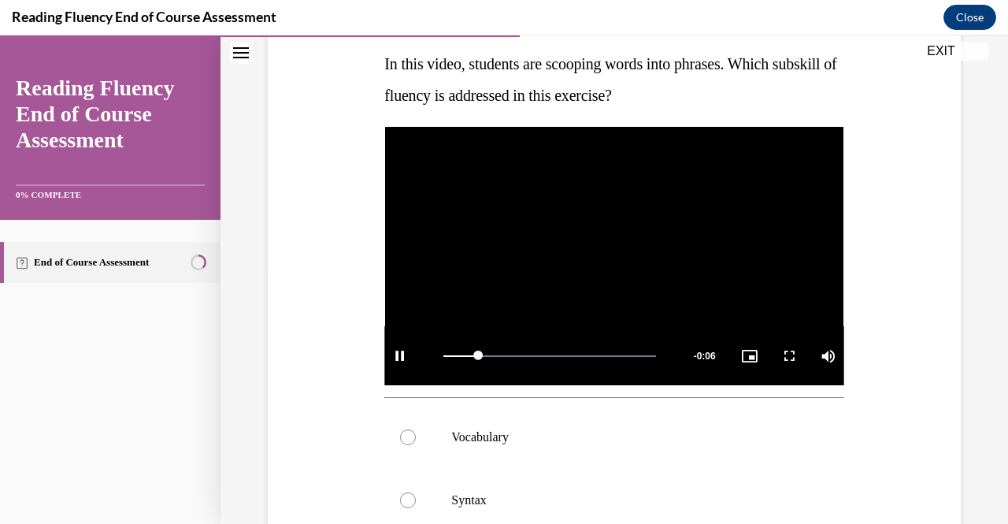
click at [868, 245] on div "Question 07/16 In this video, students are scooping words into phrases. Which s…" at bounding box center [614, 386] width 701 height 933
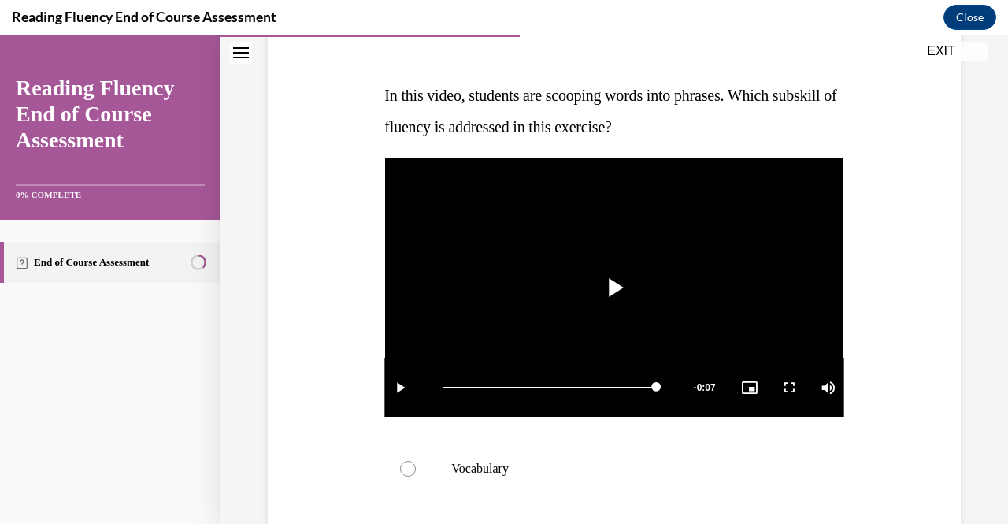
click at [867, 142] on div "Question 07/16 In this video, students are scooping words into phrases. Which s…" at bounding box center [614, 417] width 701 height 933
click at [951, 139] on div "Question 07/16 In this video, students are scooping words into phrases. Which s…" at bounding box center [614, 417] width 701 height 933
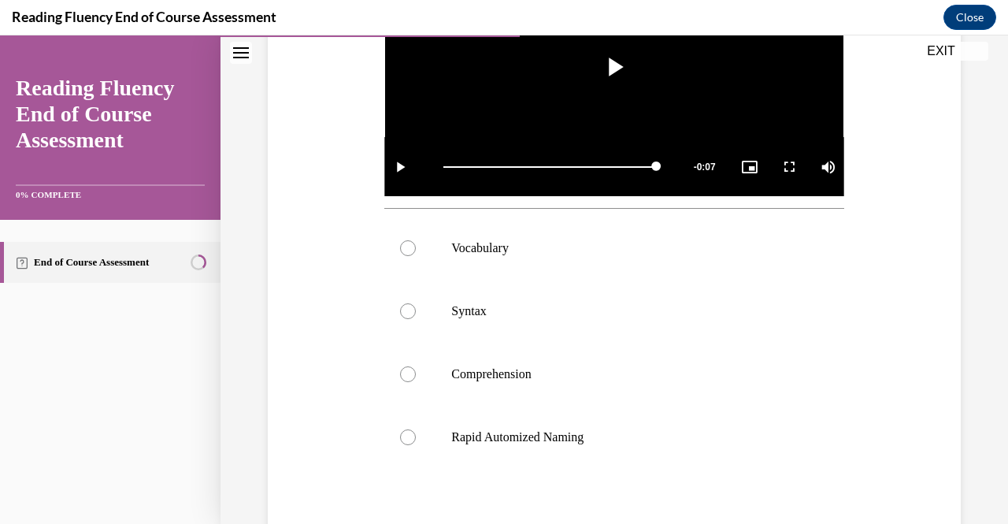
scroll to position [409, 0]
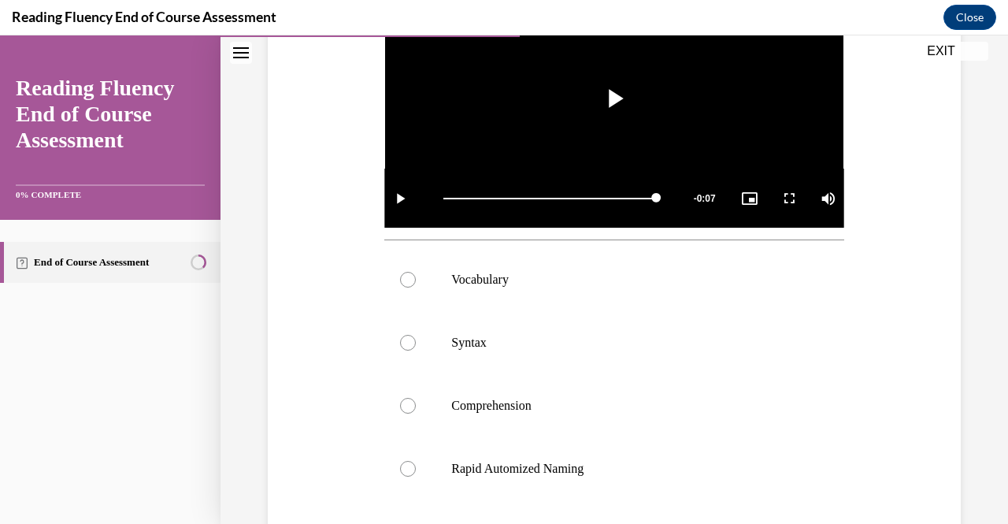
click at [957, 210] on div "Question 07/16 In this video, students are scooping words into phrases. Which s…" at bounding box center [613, 201] width 787 height 1051
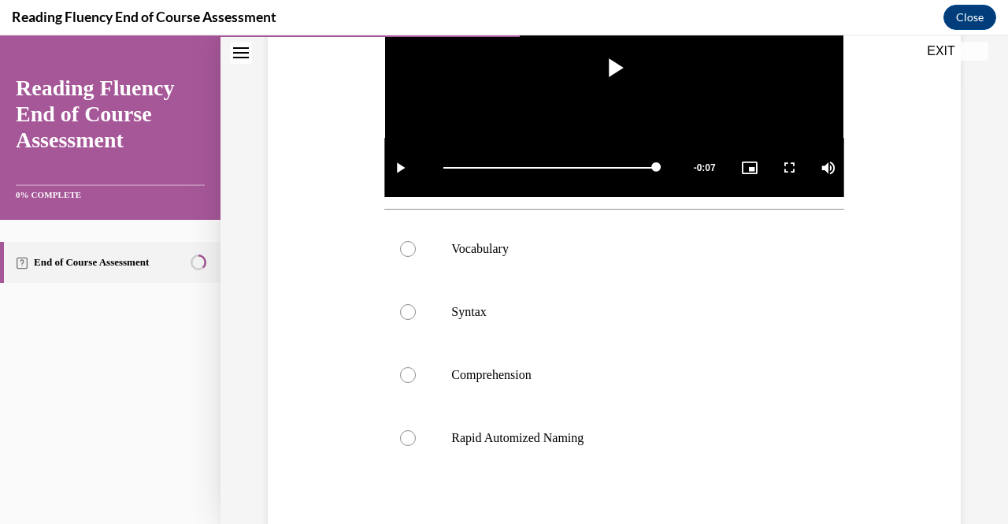
scroll to position [441, 0]
click at [668, 429] on p "Rapid Automized Naming" at bounding box center [627, 437] width 353 height 16
click at [416, 429] on input "Rapid Automized Naming" at bounding box center [408, 437] width 16 height 16
radio input "true"
click at [883, 398] on div "Question 07/16 In this video, students are scooping words into phrases. Which s…" at bounding box center [614, 197] width 701 height 933
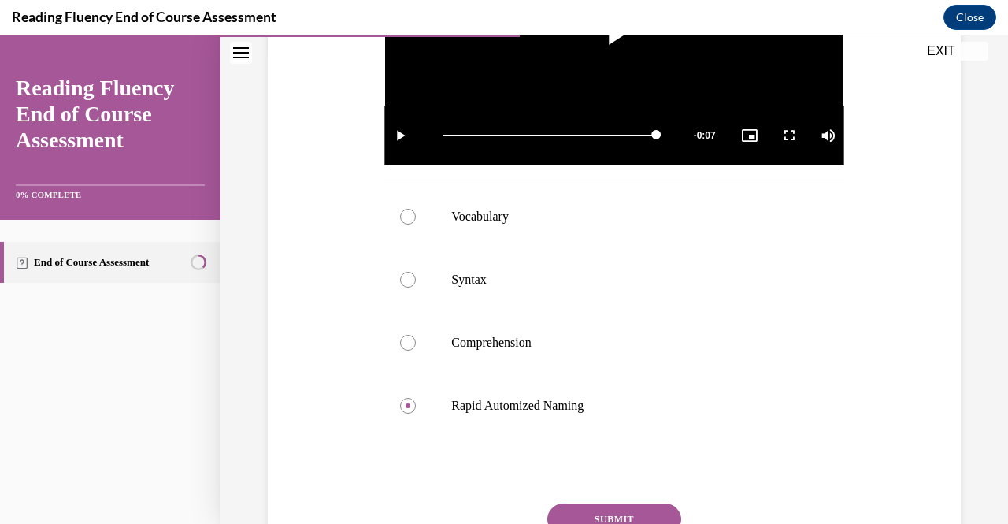
scroll to position [504, 0]
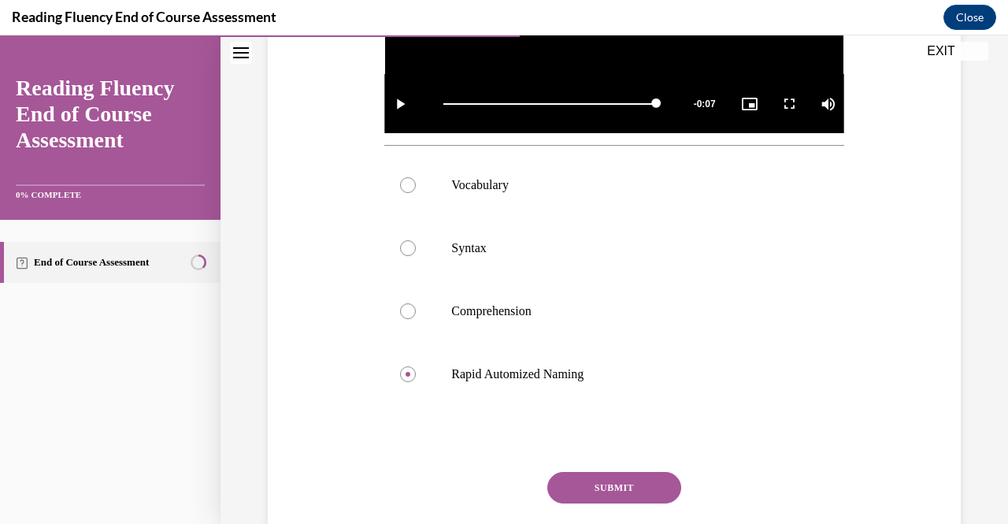
click at [923, 416] on div "Question 07/16 In this video, students are scooping words into phrases. Which s…" at bounding box center [614, 134] width 701 height 933
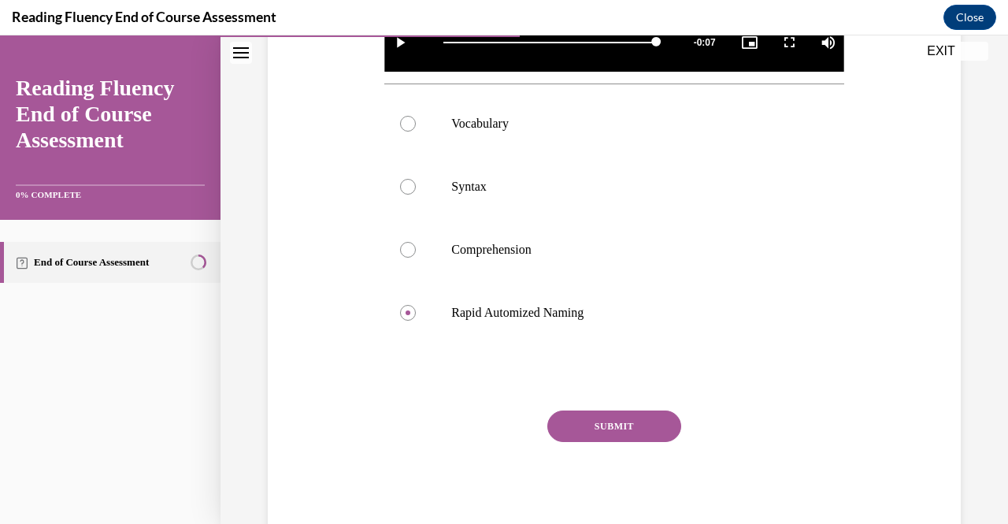
scroll to position [567, 0]
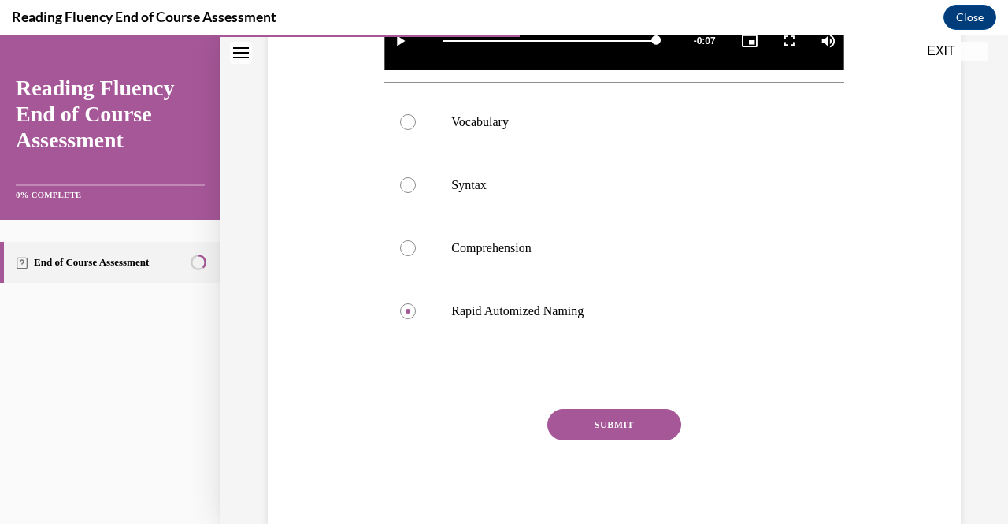
click at [967, 475] on div "Question 07/16 In this video, students are scooping words into phrases. Which s…" at bounding box center [613, 43] width 787 height 1051
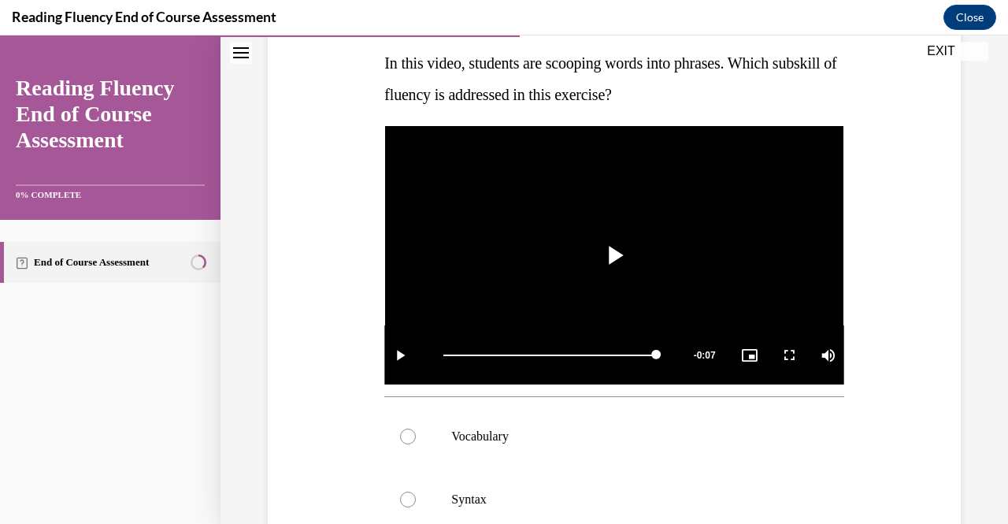
scroll to position [252, 0]
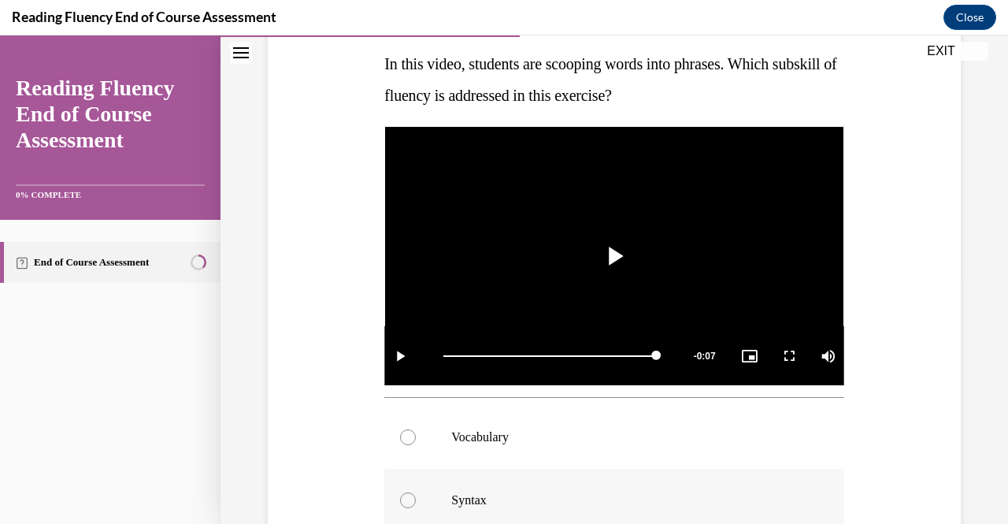
click at [665, 501] on p "Syntax" at bounding box center [627, 500] width 353 height 16
click at [416, 501] on input "Syntax" at bounding box center [408, 500] width 16 height 16
radio input "true"
click at [938, 376] on div "Question 07/16 In this video, students are scooping words into phrases. Which s…" at bounding box center [614, 386] width 701 height 933
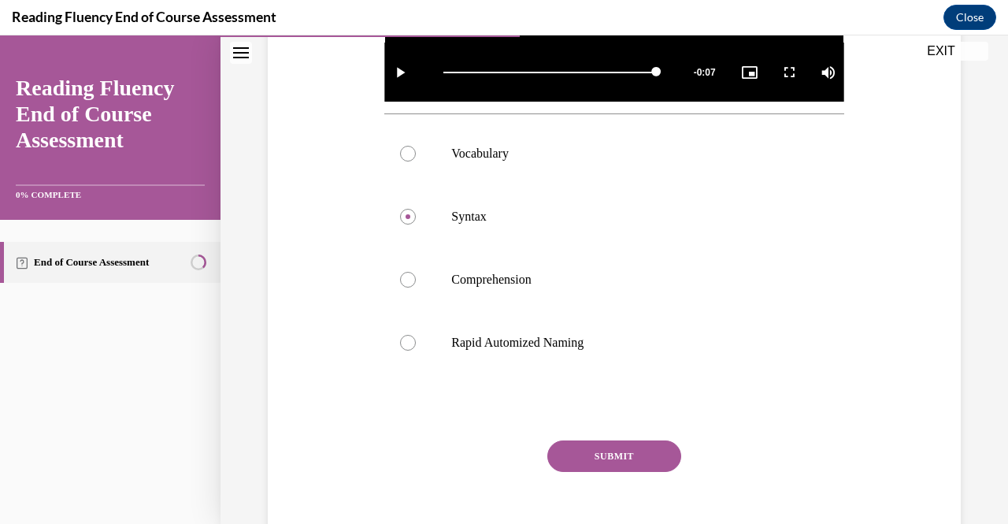
scroll to position [567, 0]
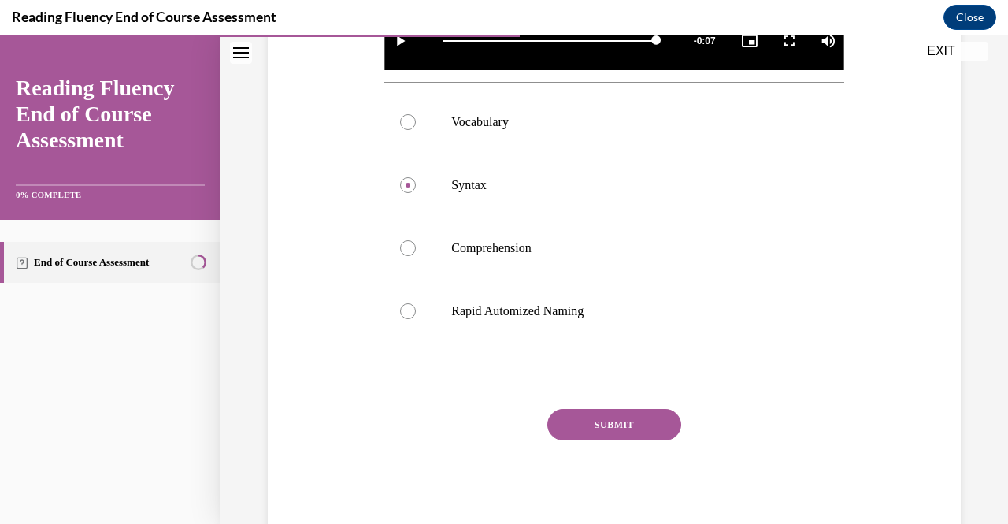
click at [624, 420] on button "SUBMIT" at bounding box center [614, 424] width 134 height 31
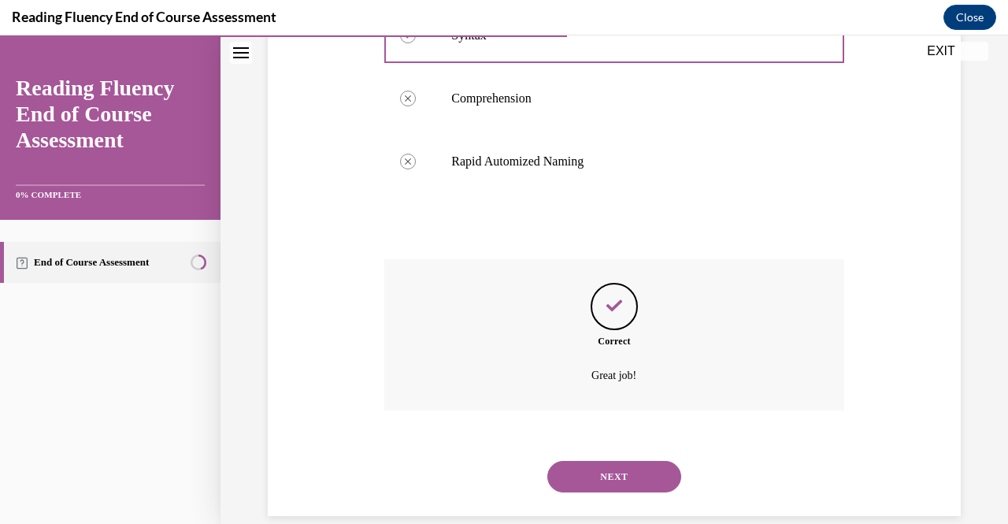
scroll to position [735, 0]
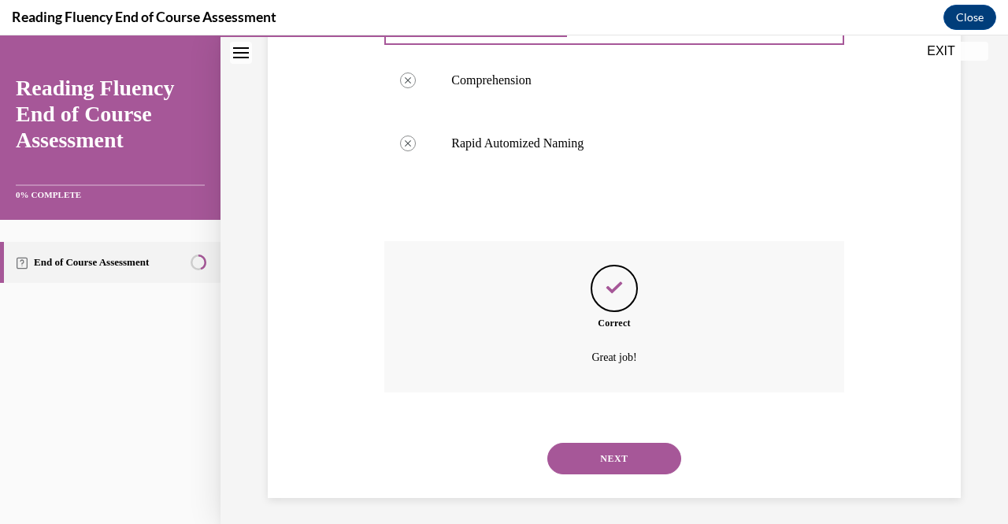
click at [597, 456] on button "NEXT" at bounding box center [614, 457] width 134 height 31
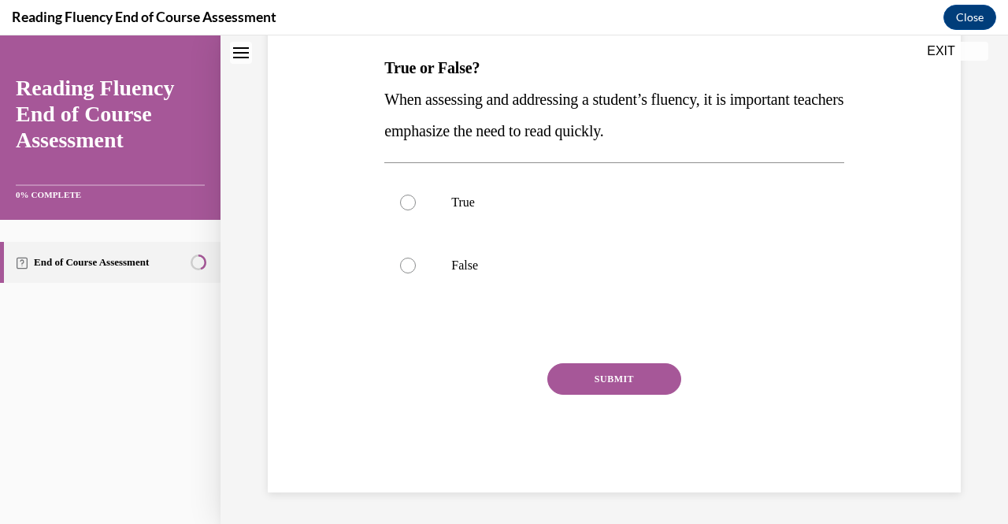
scroll to position [0, 0]
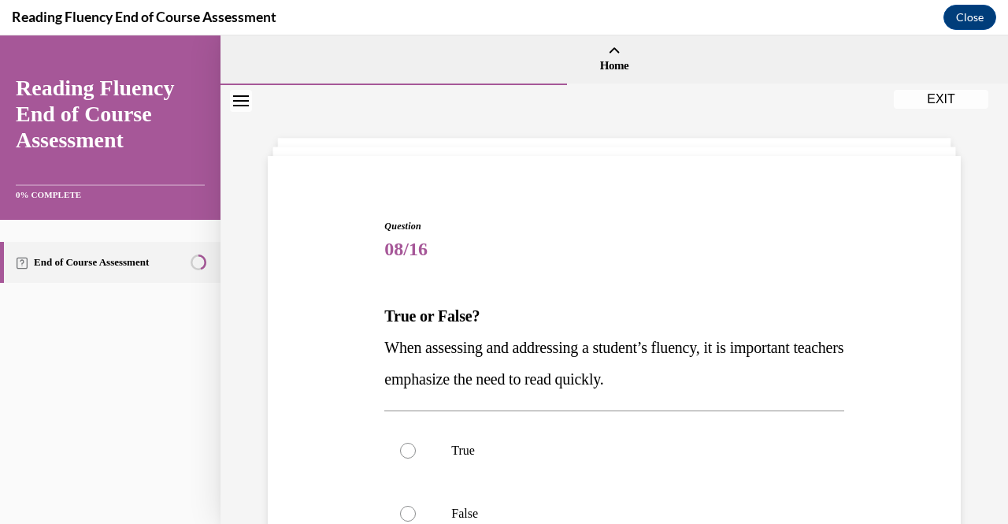
click at [910, 257] on div "Question 08/16 True or False? When assessing and addressing a student’s fluency…" at bounding box center [614, 456] width 701 height 568
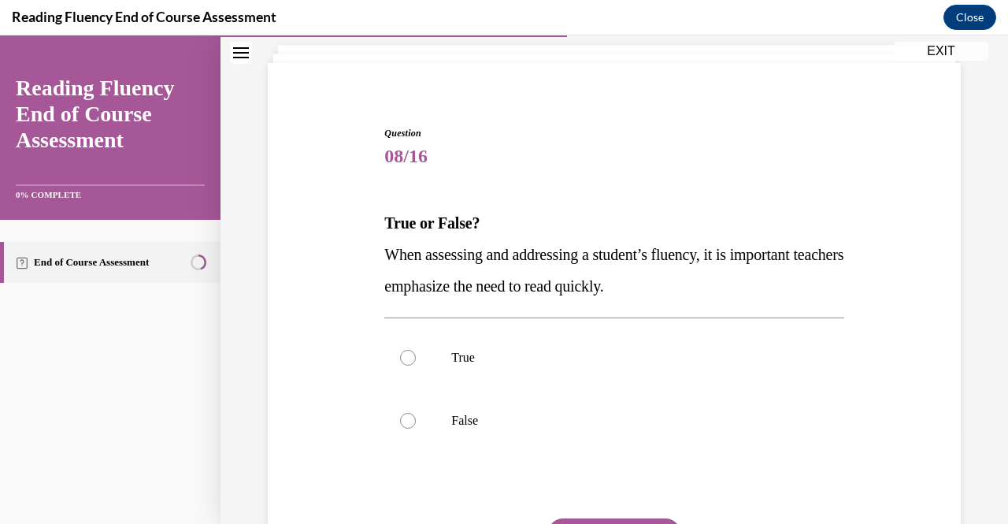
scroll to position [94, 0]
click at [457, 409] on label "False" at bounding box center [613, 418] width 459 height 63
click at [416, 411] on input "False" at bounding box center [408, 419] width 16 height 16
radio input "true"
click at [941, 383] on div "Question 08/16 True or False? When assessing and addressing a student’s fluency…" at bounding box center [614, 361] width 701 height 568
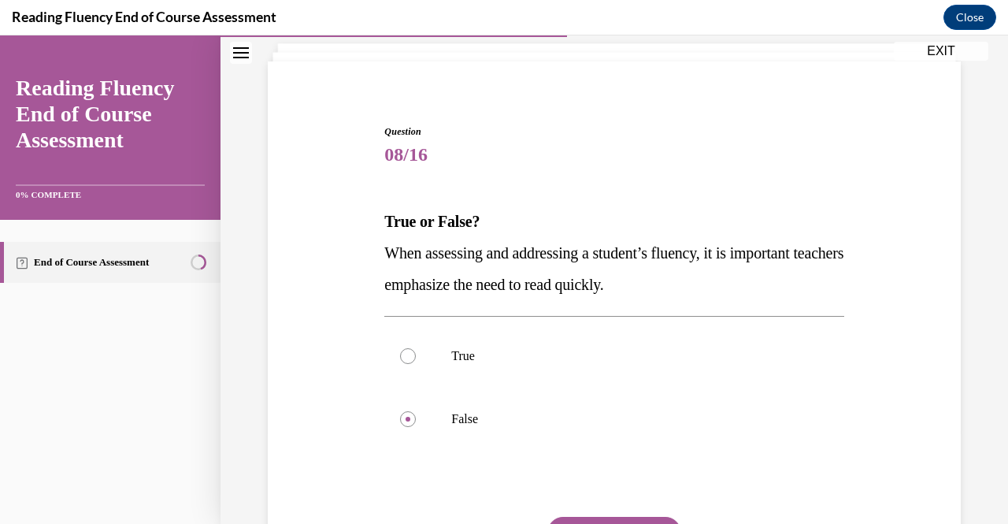
scroll to position [126, 0]
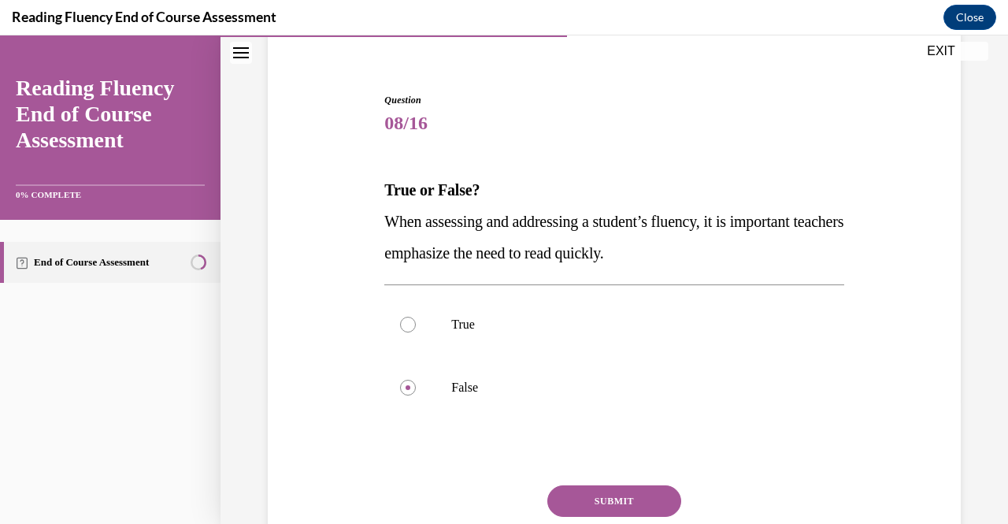
click at [620, 505] on button "SUBMIT" at bounding box center [614, 500] width 134 height 31
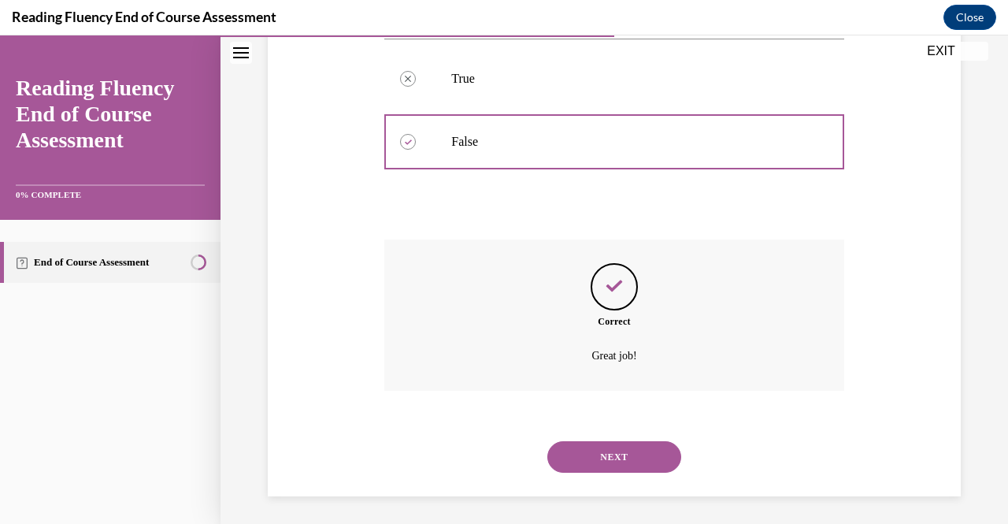
scroll to position [375, 0]
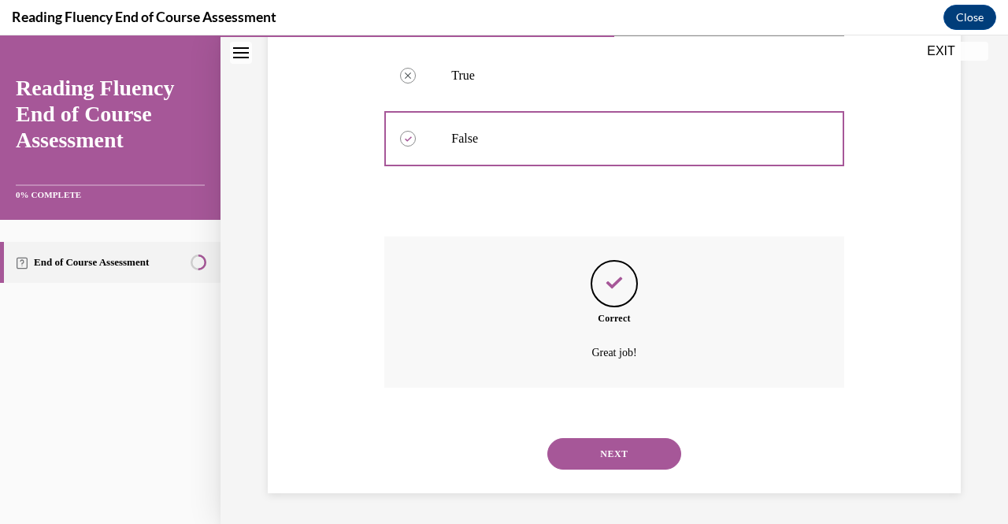
click at [609, 444] on button "NEXT" at bounding box center [614, 453] width 134 height 31
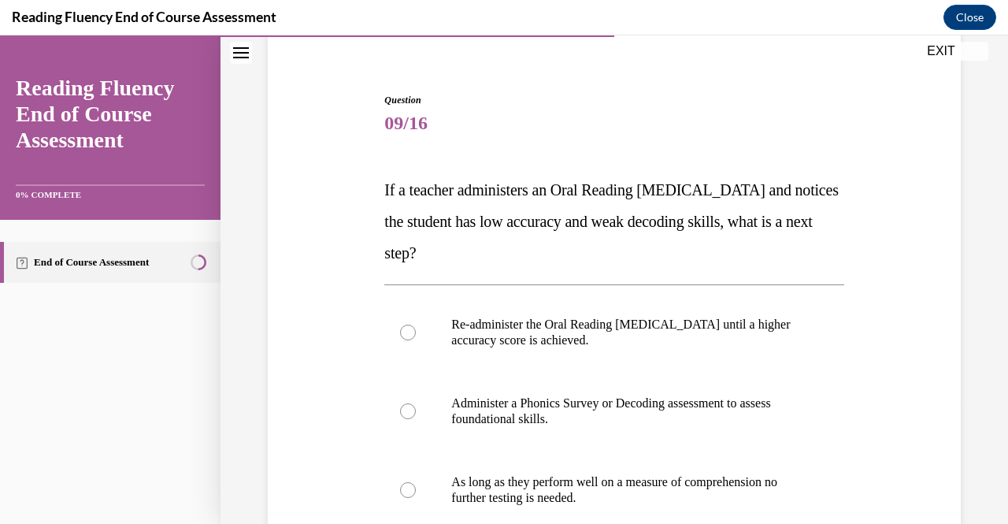
scroll to position [157, 0]
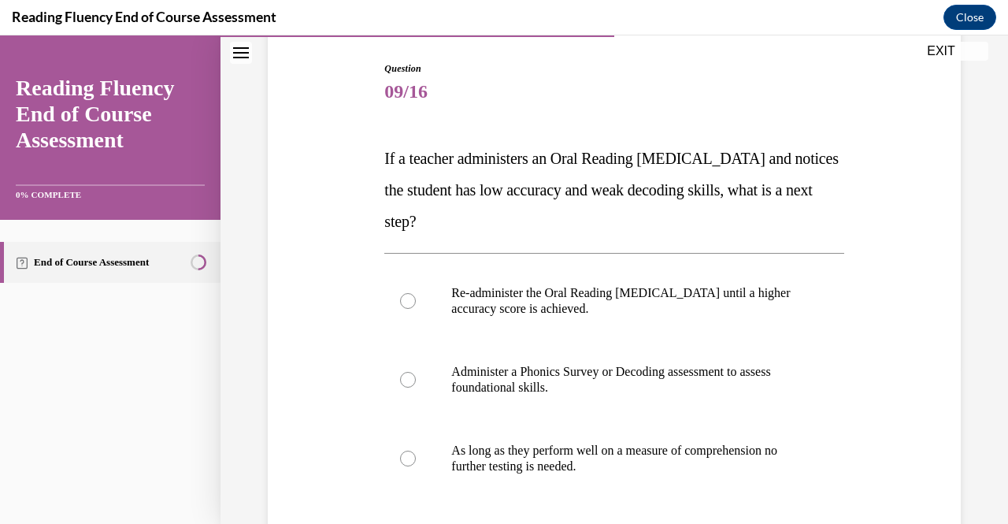
click at [892, 268] on div "Question 09/16 If a teacher administers an Oral Reading Fluency assessment and …" at bounding box center [614, 353] width 701 height 679
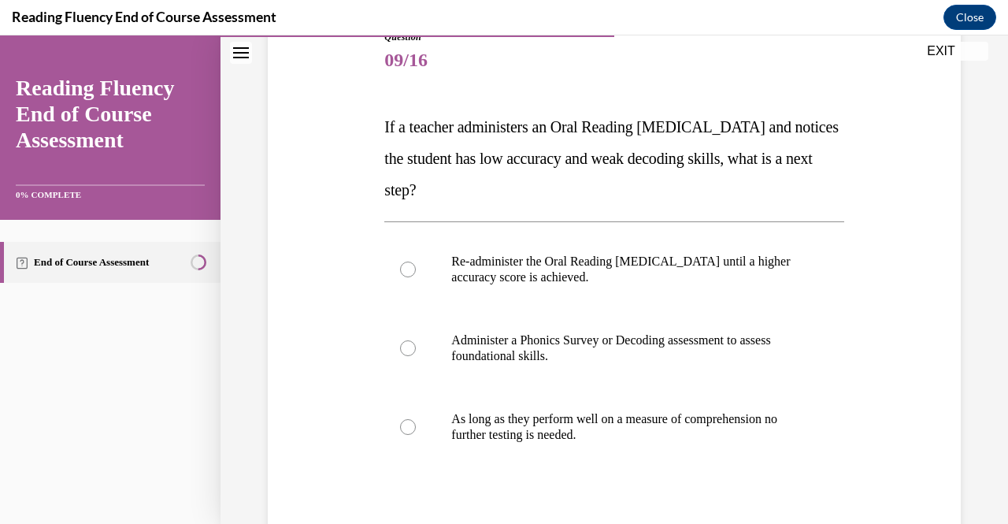
scroll to position [220, 0]
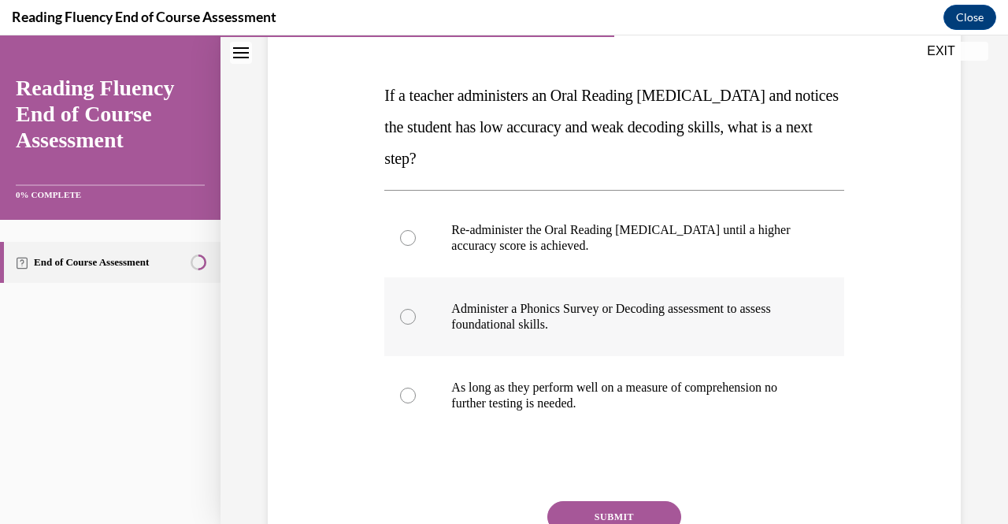
click at [702, 317] on p "Administer a Phonics Survey or Decoding assessment to assess foundational skill…" at bounding box center [627, 316] width 353 height 31
click at [416, 317] on input "Administer a Phonics Survey or Decoding assessment to assess foundational skill…" at bounding box center [408, 317] width 16 height 16
radio input "true"
click at [627, 511] on button "SUBMIT" at bounding box center [614, 516] width 134 height 31
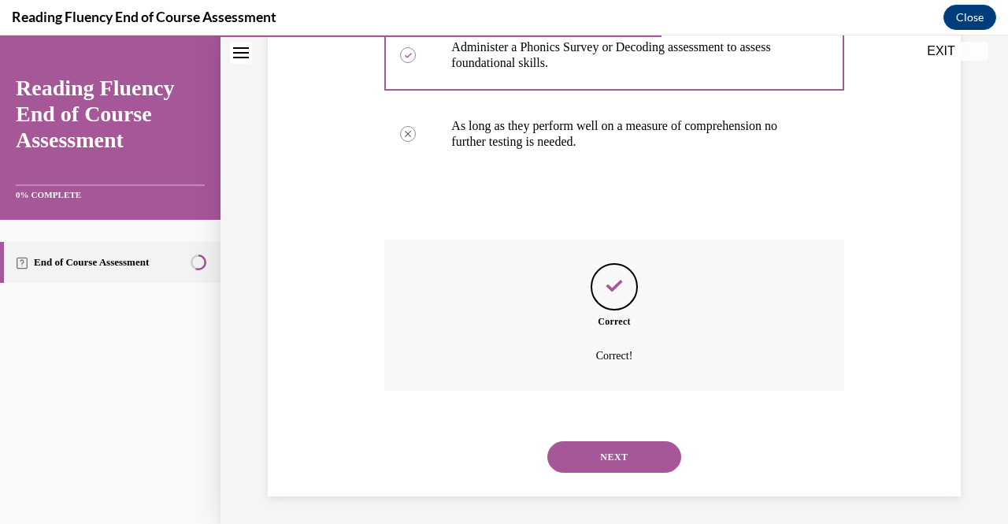
scroll to position [485, 0]
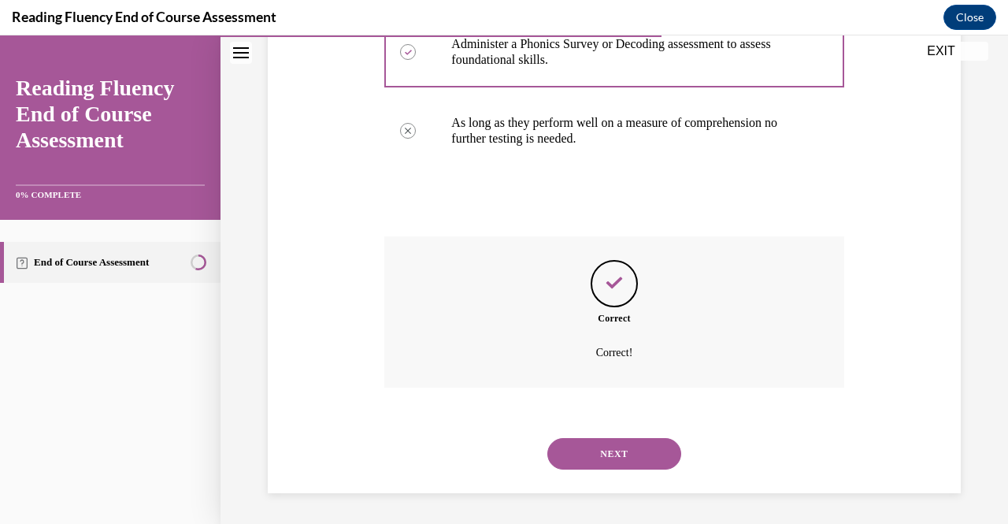
click at [617, 461] on button "NEXT" at bounding box center [614, 453] width 134 height 31
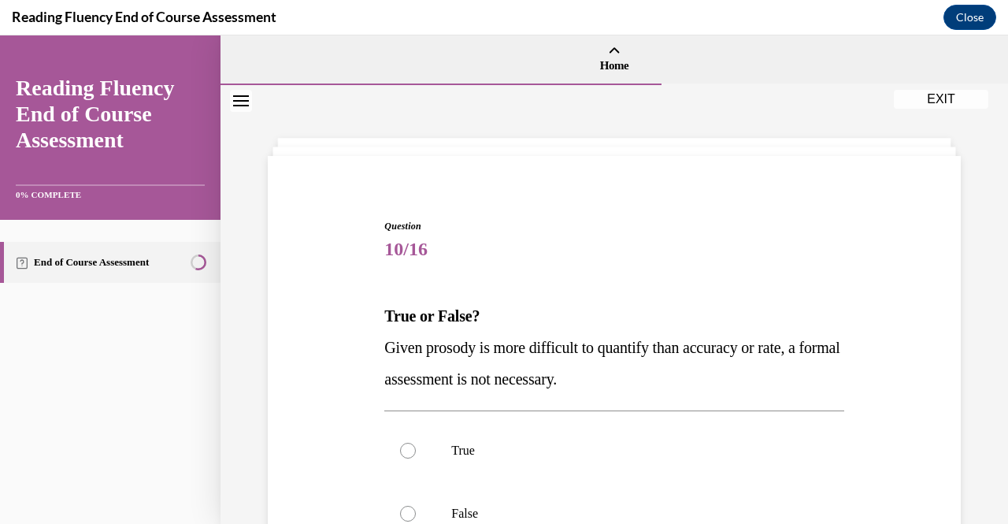
click at [875, 280] on div "Question 10/16 True or False? Given prosody is more difficult to quantify than …" at bounding box center [614, 456] width 701 height 568
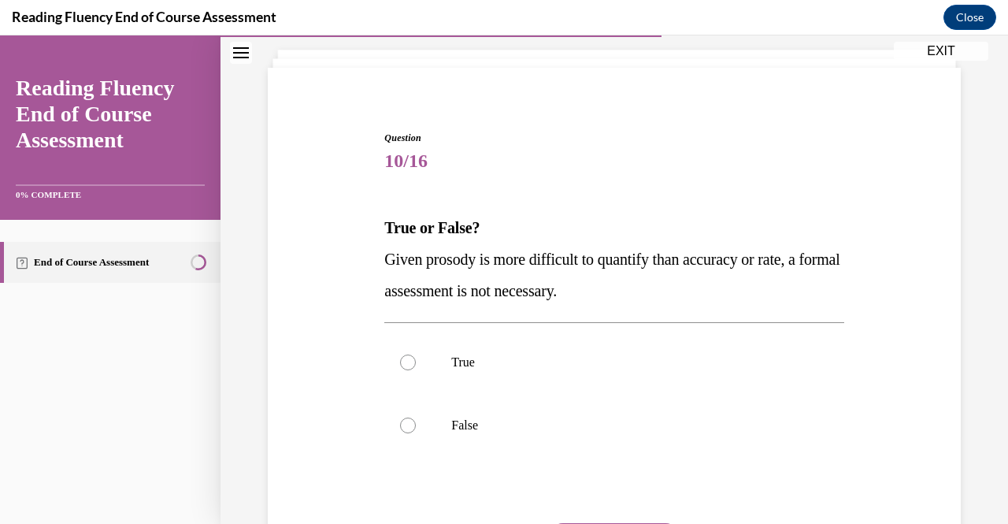
scroll to position [94, 0]
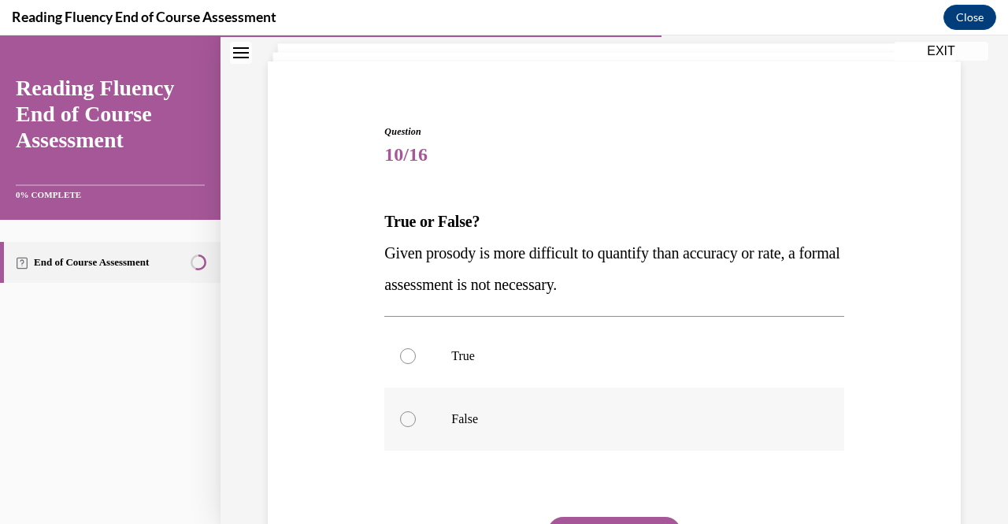
click at [587, 409] on label "False" at bounding box center [613, 418] width 459 height 63
click at [416, 411] on input "False" at bounding box center [408, 419] width 16 height 16
radio input "true"
click at [883, 426] on div "Question 10/16 True or False? Given prosody is more difficult to quantify than …" at bounding box center [614, 361] width 701 height 568
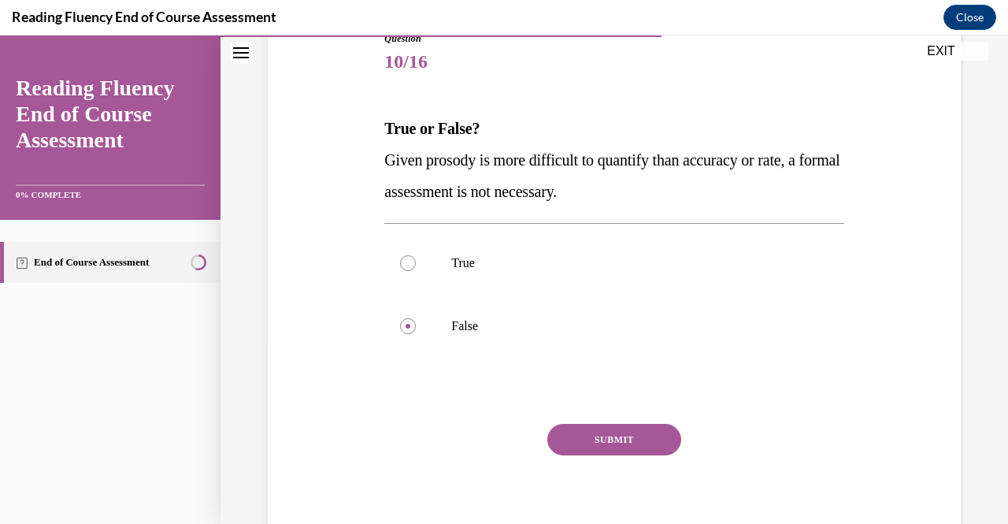
scroll to position [189, 0]
click at [635, 439] on button "SUBMIT" at bounding box center [614, 437] width 134 height 31
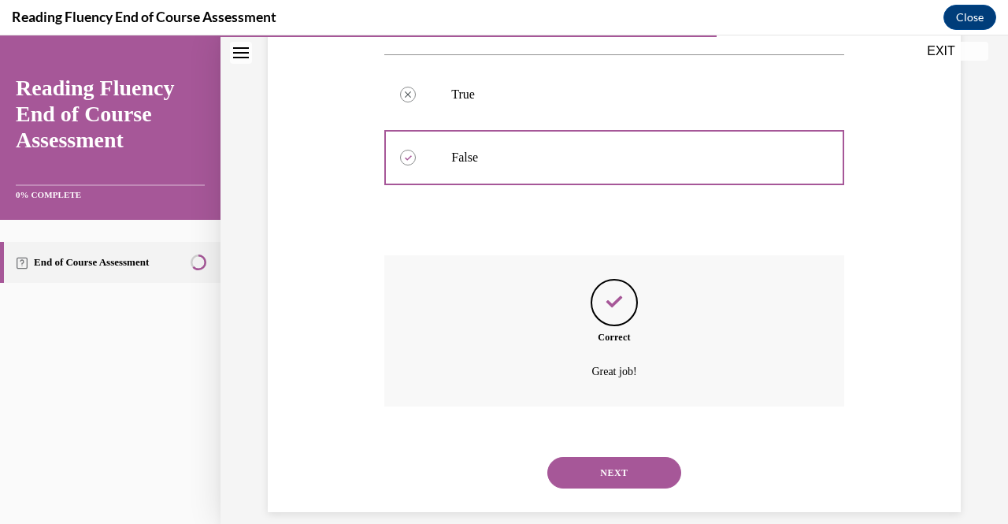
scroll to position [375, 0]
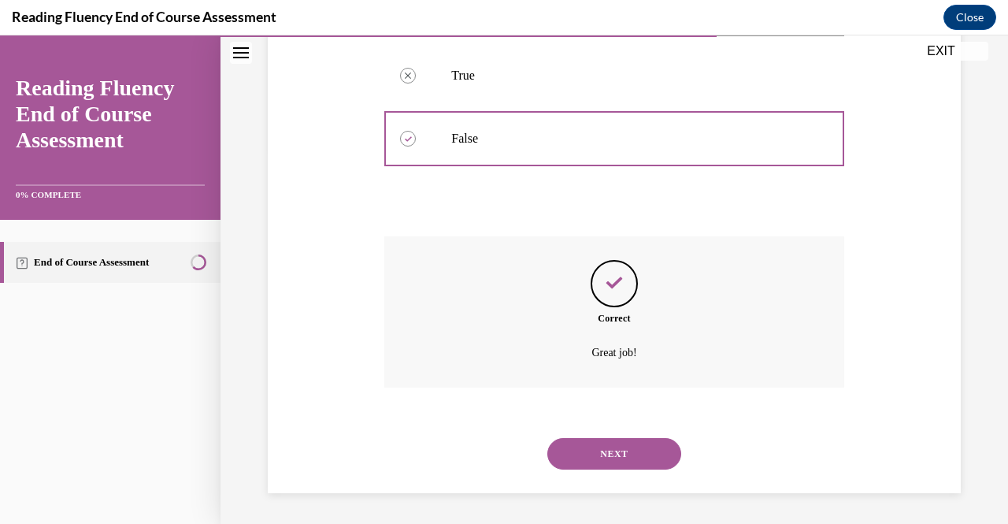
click at [611, 450] on button "NEXT" at bounding box center [614, 453] width 134 height 31
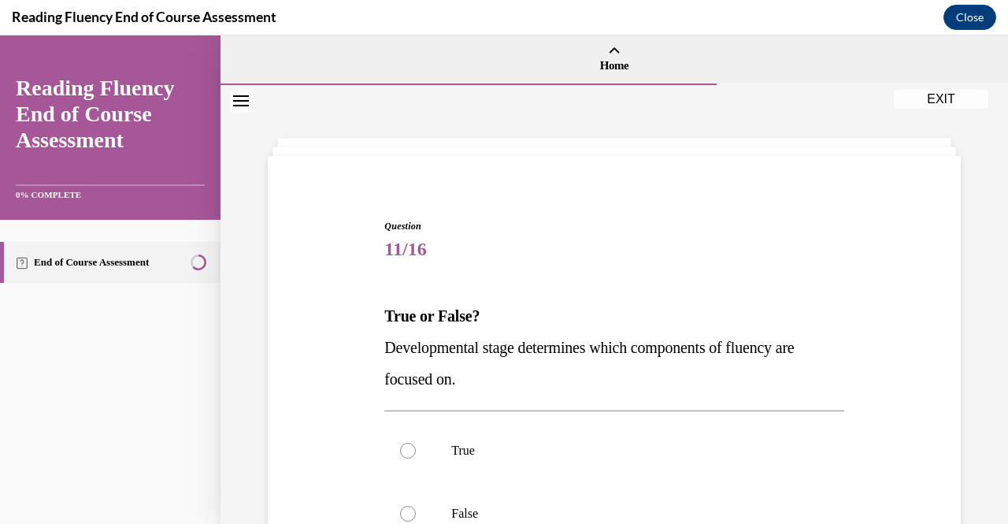
click at [864, 312] on div "Question 11/16 True or False? Developmental stage determines which components o…" at bounding box center [614, 456] width 701 height 568
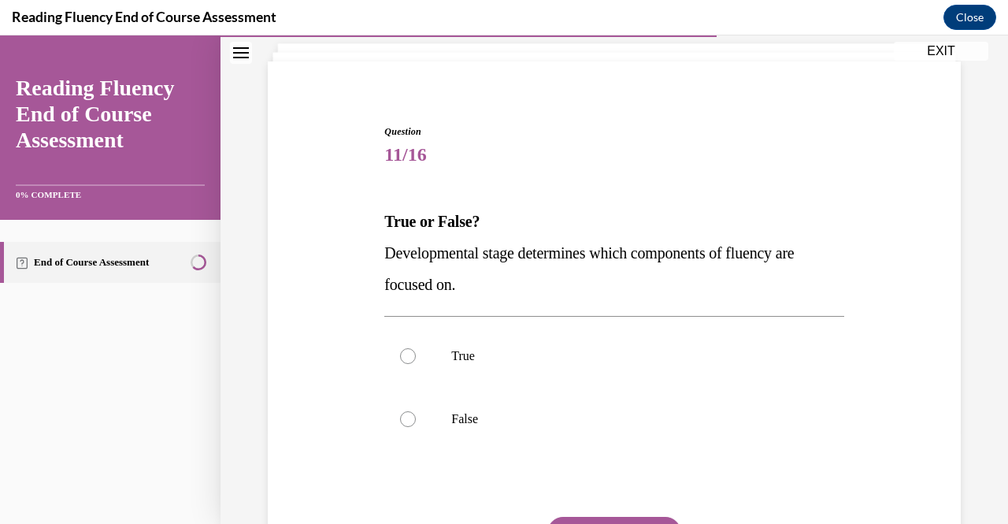
scroll to position [126, 0]
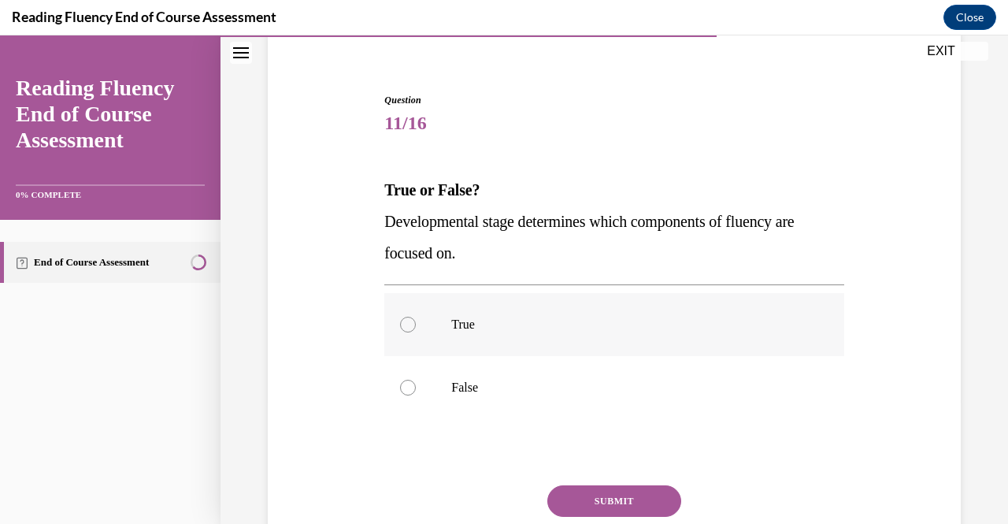
click at [619, 346] on label "True" at bounding box center [613, 324] width 459 height 63
click at [416, 332] on input "True" at bounding box center [408, 325] width 16 height 16
radio input "true"
click at [631, 502] on button "SUBMIT" at bounding box center [614, 500] width 134 height 31
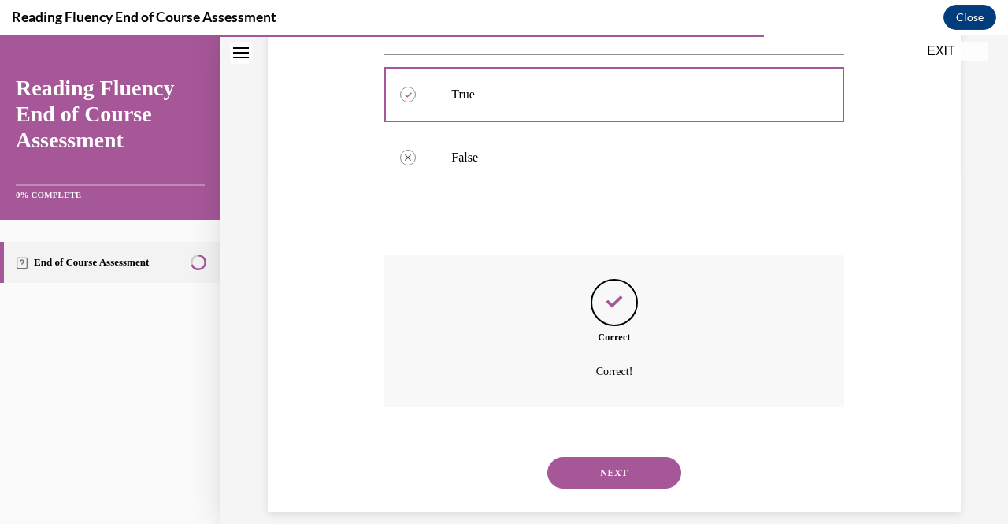
scroll to position [375, 0]
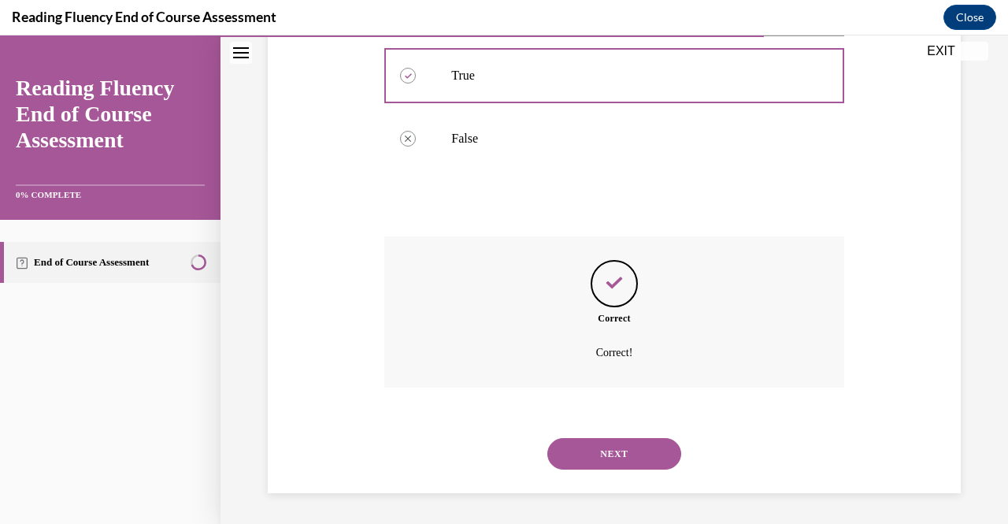
click at [576, 451] on button "NEXT" at bounding box center [614, 453] width 134 height 31
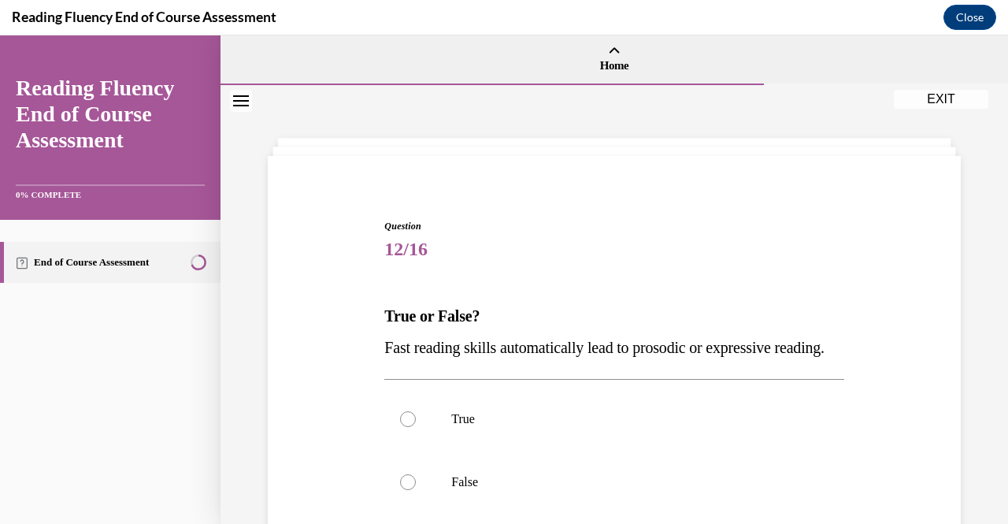
click at [723, 289] on div "Question 12/16 True or False? Fast reading skills automatically lead to prosodi…" at bounding box center [613, 464] width 459 height 490
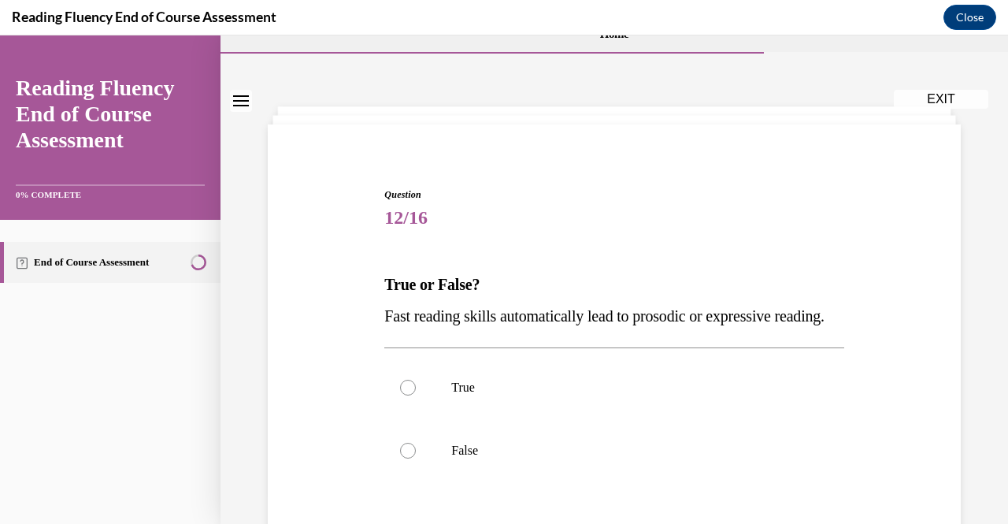
scroll to position [63, 0]
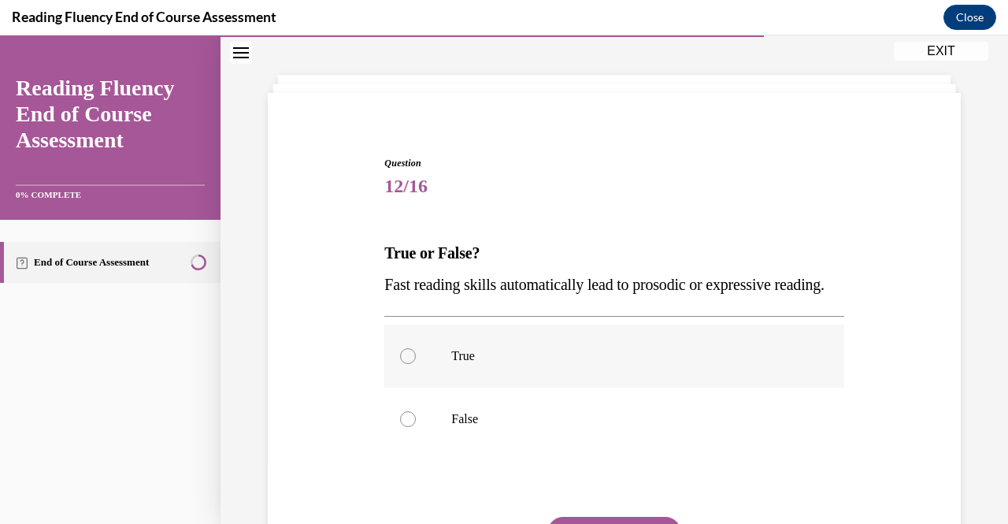
click at [575, 364] on p "True" at bounding box center [627, 356] width 353 height 16
click at [416, 364] on input "True" at bounding box center [408, 356] width 16 height 16
radio input "true"
click at [535, 427] on p "False" at bounding box center [627, 419] width 353 height 16
click at [416, 427] on input "False" at bounding box center [408, 419] width 16 height 16
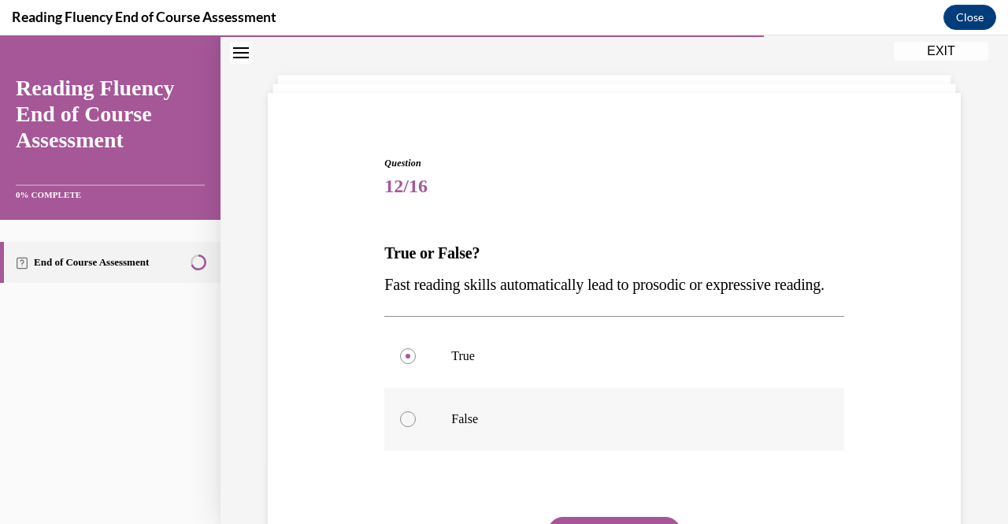
radio input "true"
click at [783, 300] on p "Fast reading skills automatically lead to prosodic or expressive reading." at bounding box center [613, 283] width 459 height 31
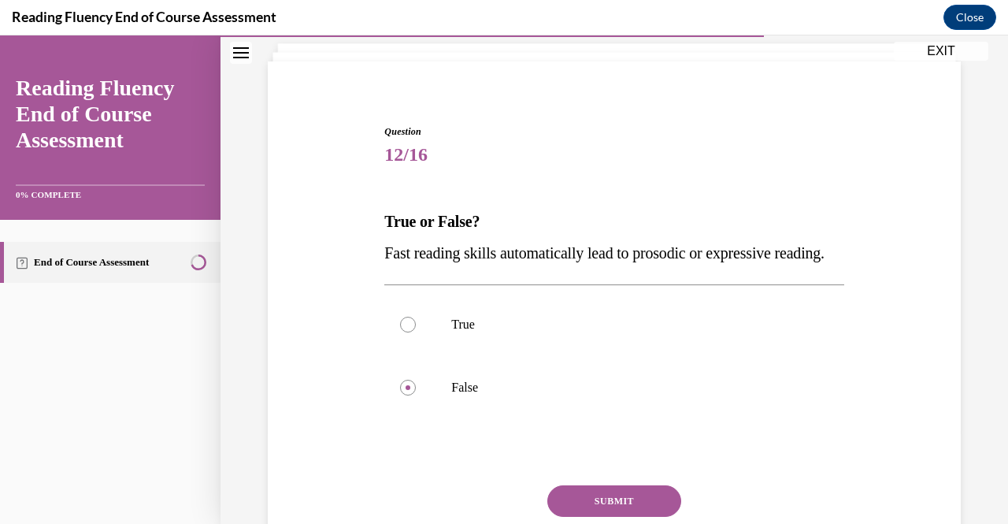
scroll to position [126, 0]
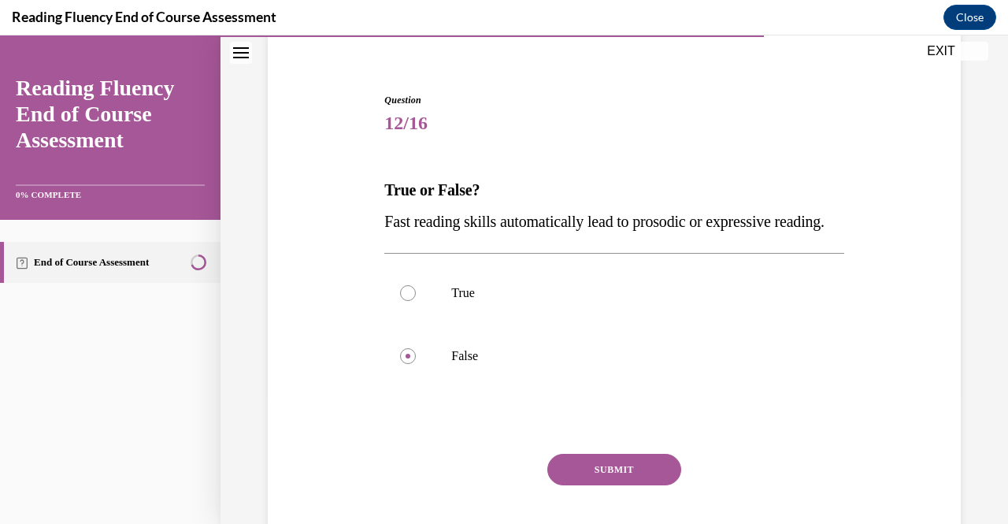
click at [631, 485] on button "SUBMIT" at bounding box center [614, 469] width 134 height 31
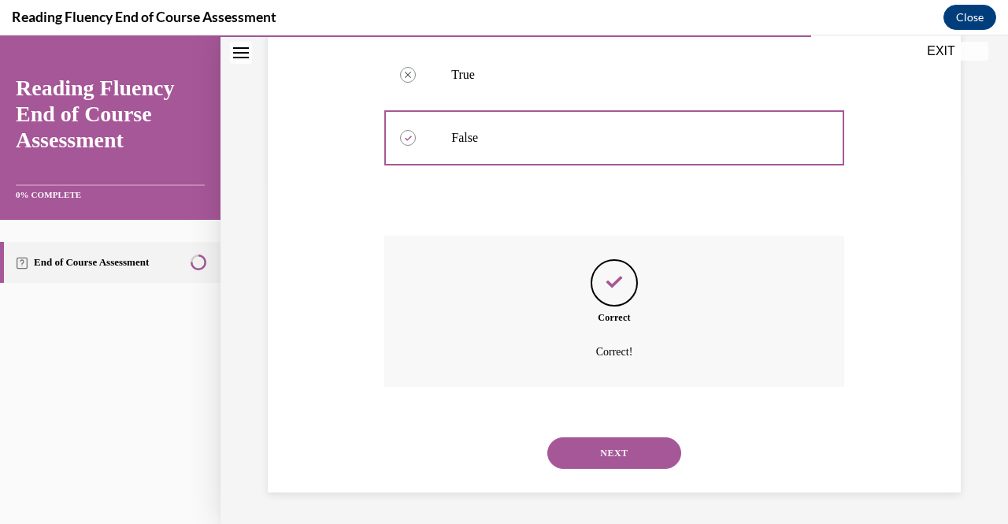
scroll to position [375, 0]
click at [602, 461] on button "NEXT" at bounding box center [614, 452] width 134 height 31
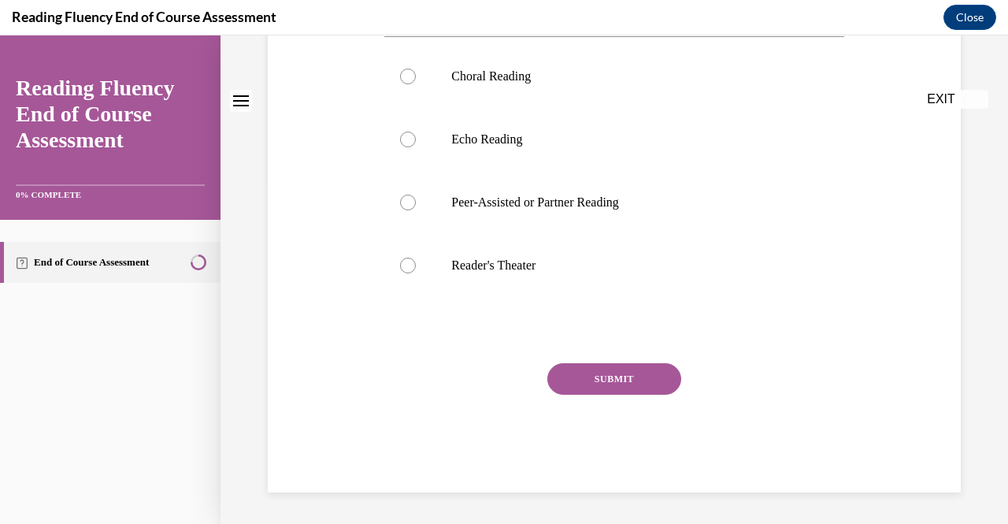
scroll to position [0, 0]
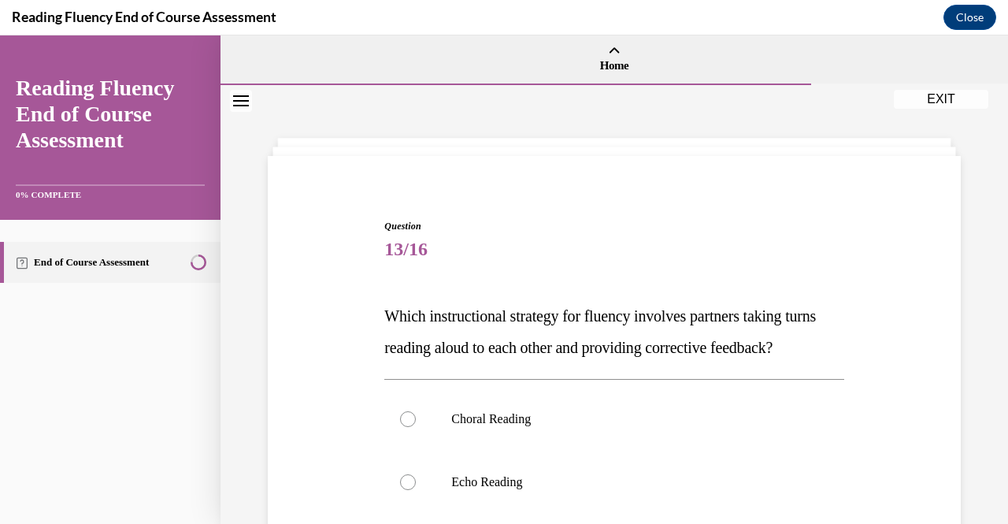
click at [652, 291] on div "Question 13/16 Which instructional strategy for fluency involves partners takin…" at bounding box center [613, 527] width 459 height 616
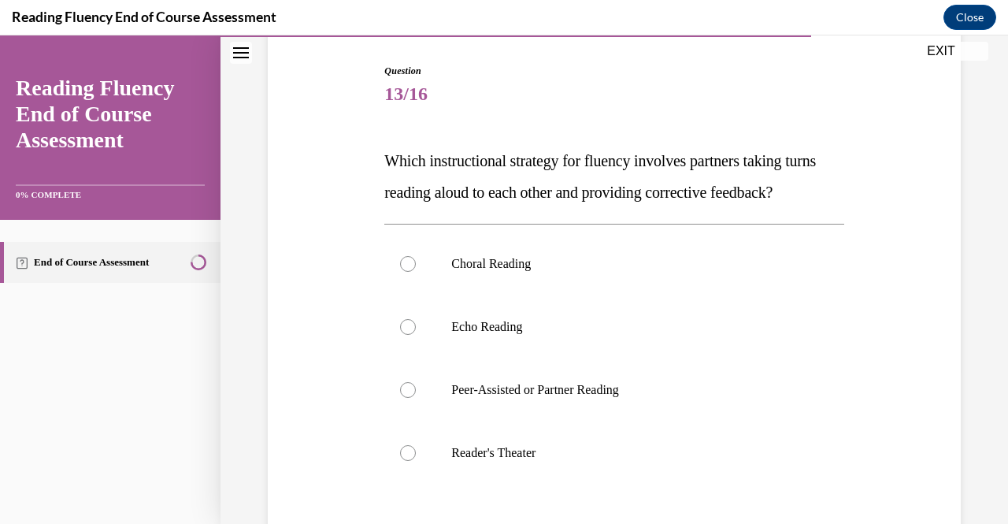
scroll to position [157, 0]
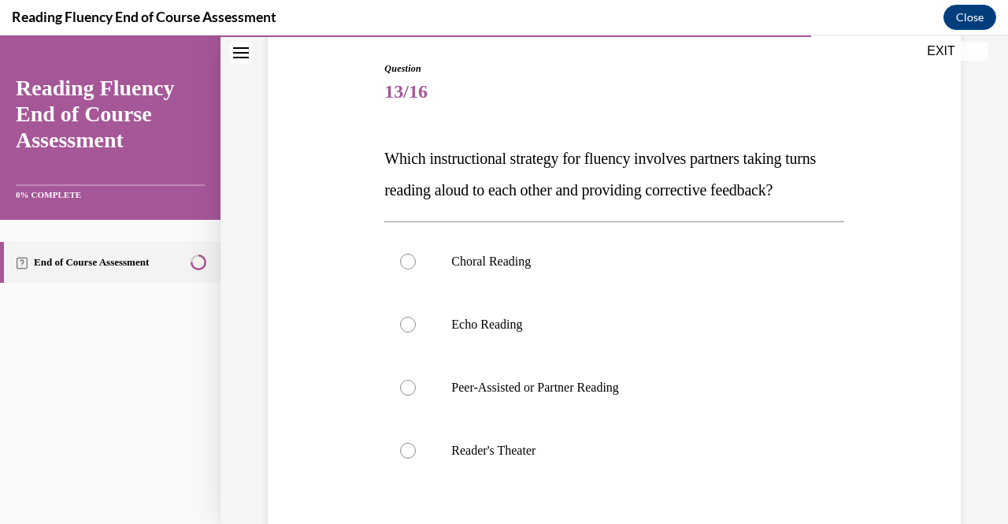
click at [890, 275] on div "Question 13/16 Which instructional strategy for fluency involves partners takin…" at bounding box center [614, 345] width 701 height 663
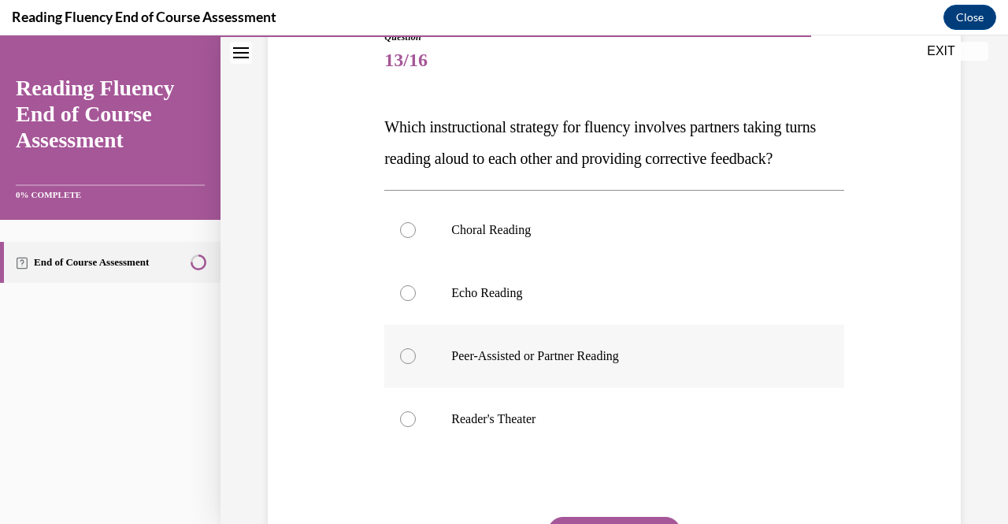
click at [567, 364] on p "Peer-Assisted or Partner Reading" at bounding box center [627, 356] width 353 height 16
click at [416, 364] on input "Peer-Assisted or Partner Reading" at bounding box center [408, 356] width 16 height 16
radio input "true"
click at [929, 354] on div "Question 13/16 Which instructional strategy for fluency involves partners takin…" at bounding box center [614, 314] width 701 height 663
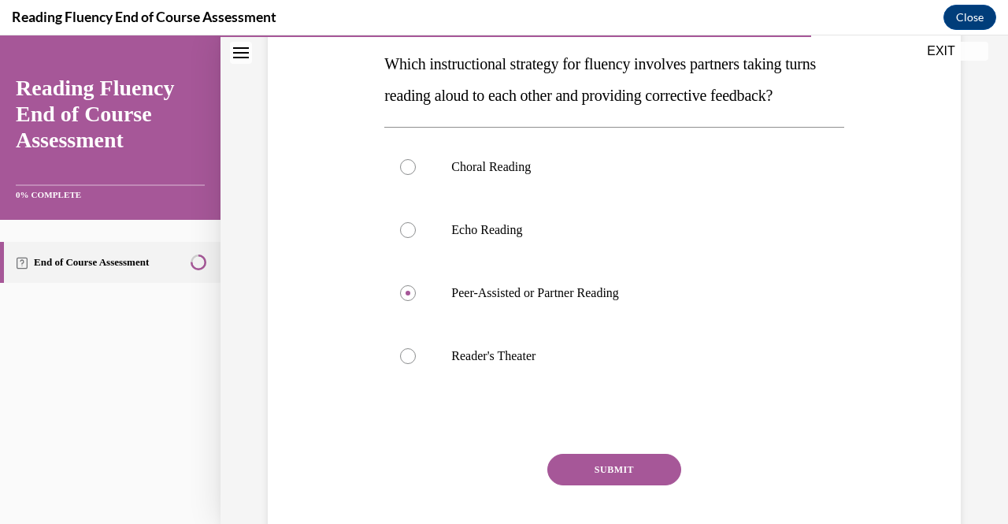
scroll to position [283, 0]
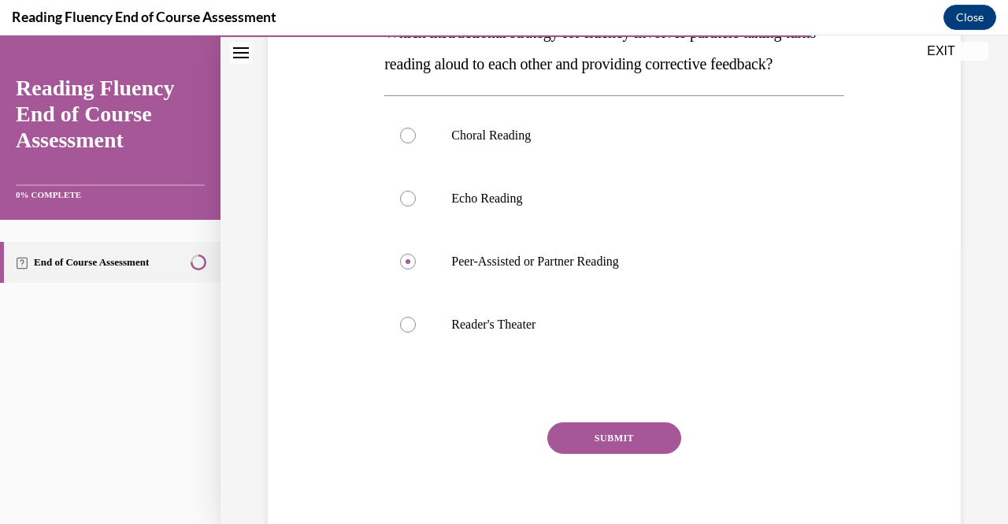
click at [635, 454] on button "SUBMIT" at bounding box center [614, 437] width 134 height 31
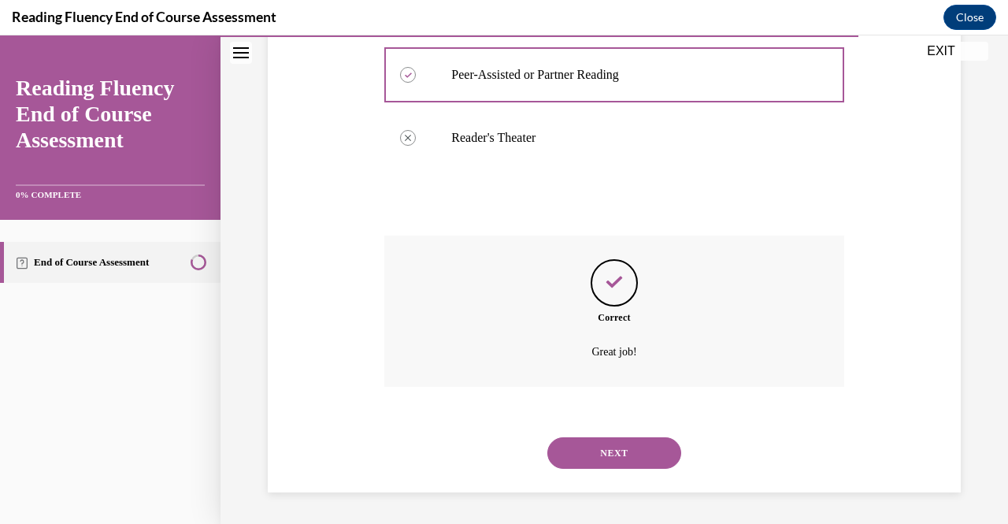
scroll to position [501, 0]
click at [616, 443] on button "NEXT" at bounding box center [614, 452] width 134 height 31
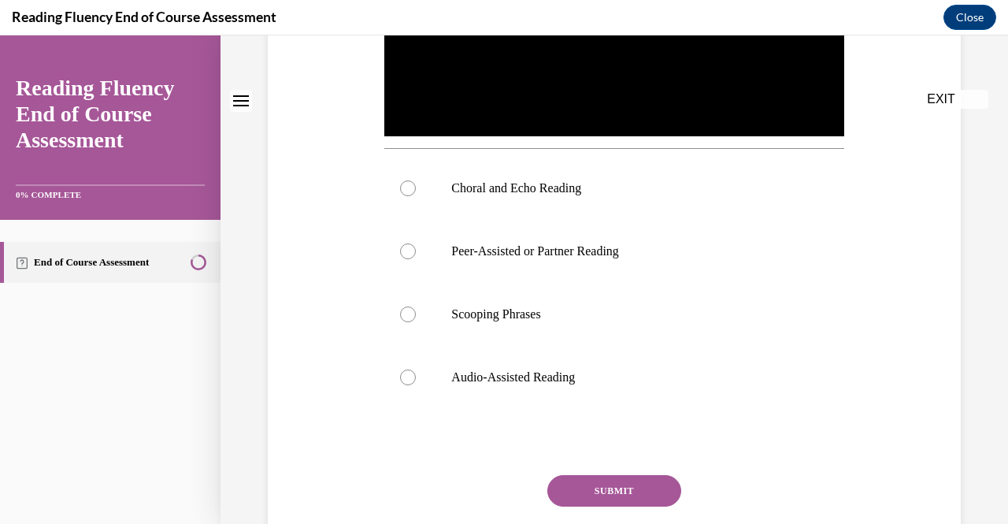
scroll to position [0, 0]
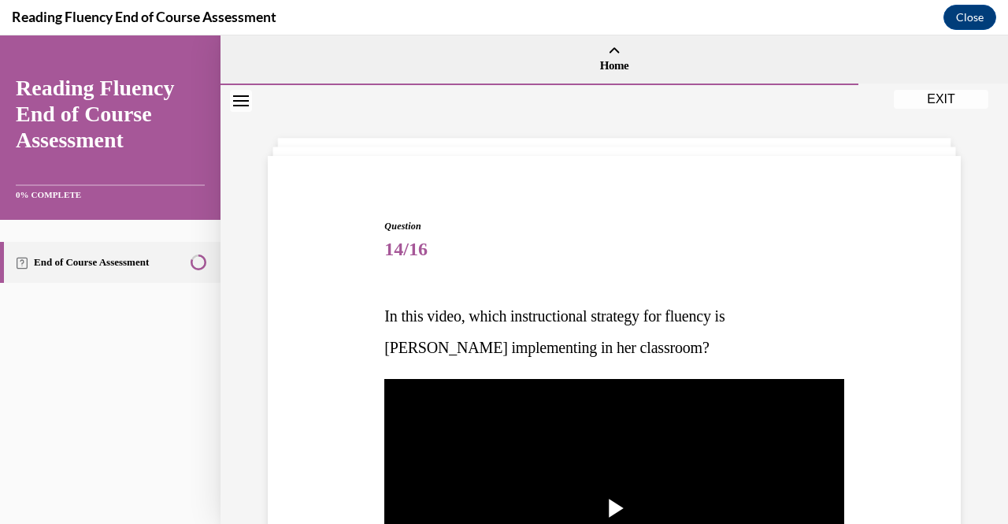
click at [715, 223] on span "Question" at bounding box center [613, 226] width 459 height 14
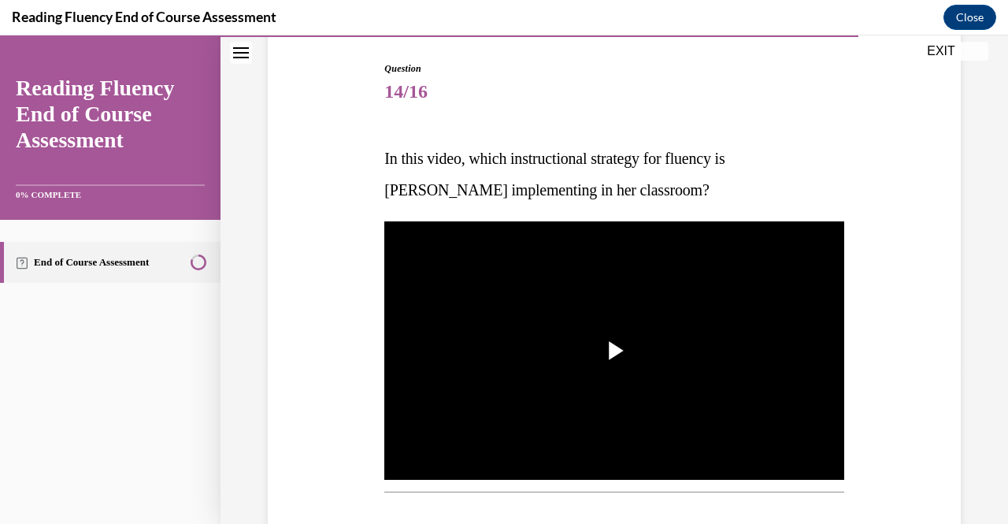
scroll to position [189, 0]
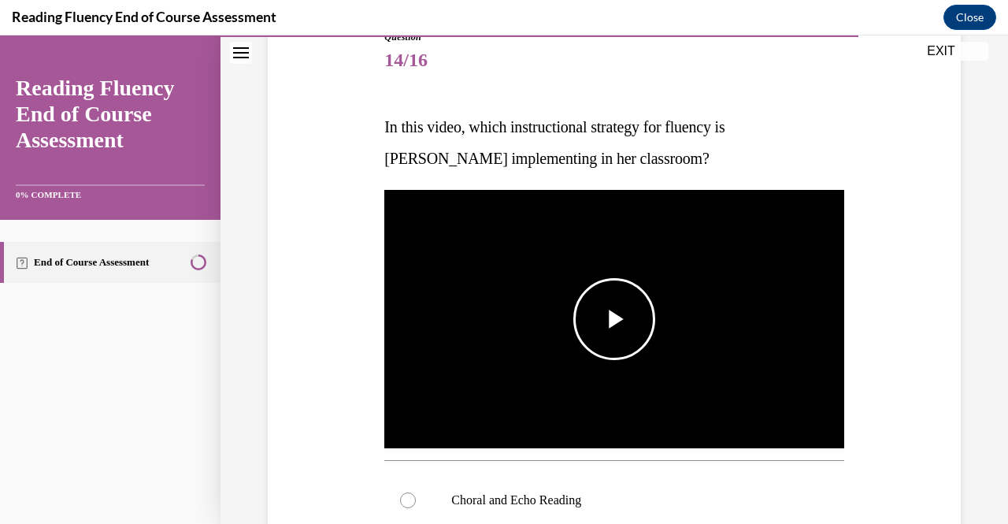
click at [614, 319] on span "Video player" at bounding box center [614, 319] width 0 height 0
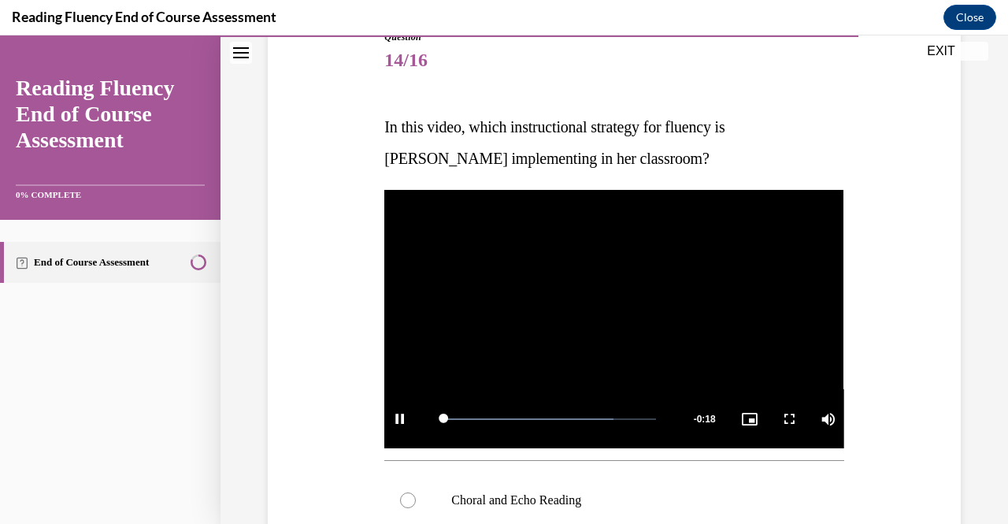
click at [879, 239] on div "Question 14/16 In this video, which instructional strategy for fluency is Ms. S…" at bounding box center [614, 449] width 701 height 933
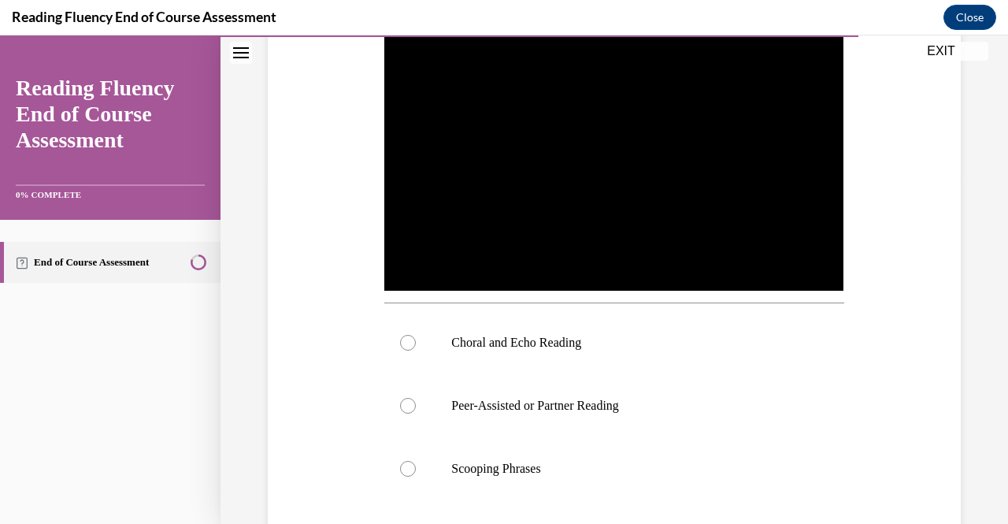
scroll to position [315, 0]
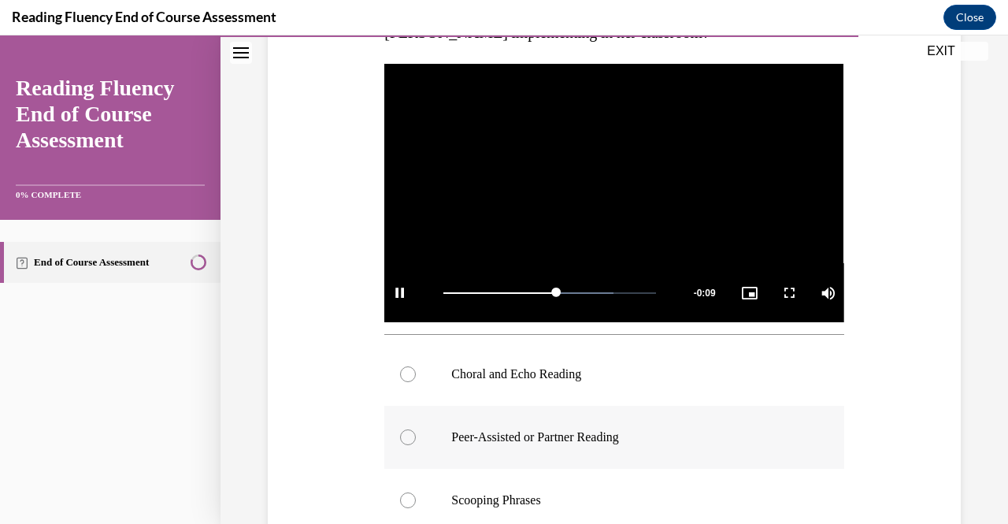
click at [595, 437] on p "Peer-Assisted or Partner Reading" at bounding box center [627, 437] width 353 height 16
click at [416, 437] on input "Peer-Assisted or Partner Reading" at bounding box center [408, 437] width 16 height 16
radio input "true"
click at [883, 360] on div "Question 14/16 In this video, which instructional strategy for fluency is Ms. S…" at bounding box center [614, 323] width 701 height 933
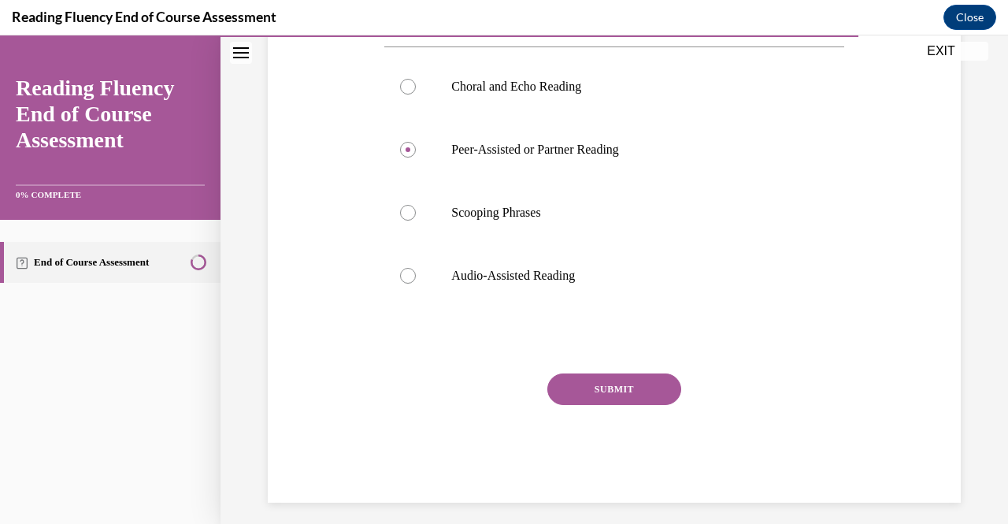
scroll to position [607, 0]
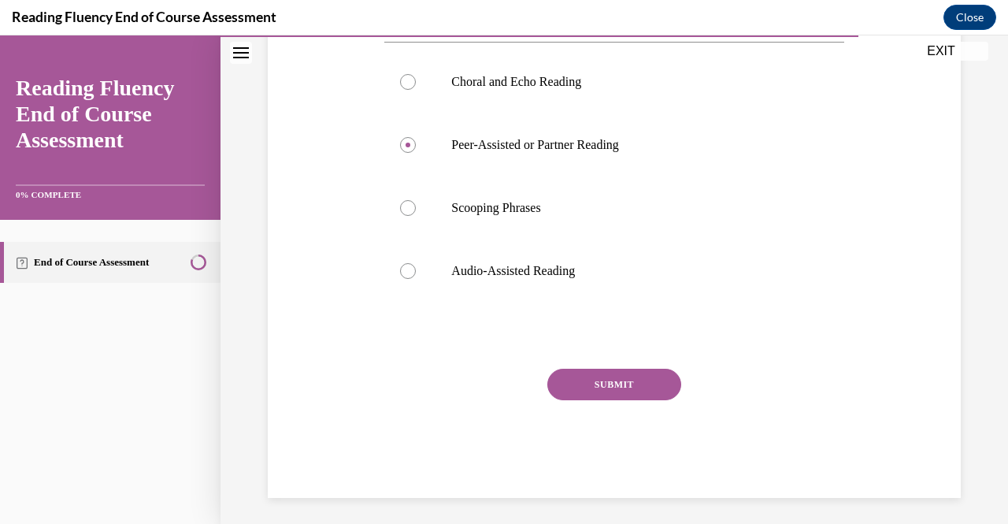
click at [620, 383] on button "SUBMIT" at bounding box center [614, 383] width 134 height 31
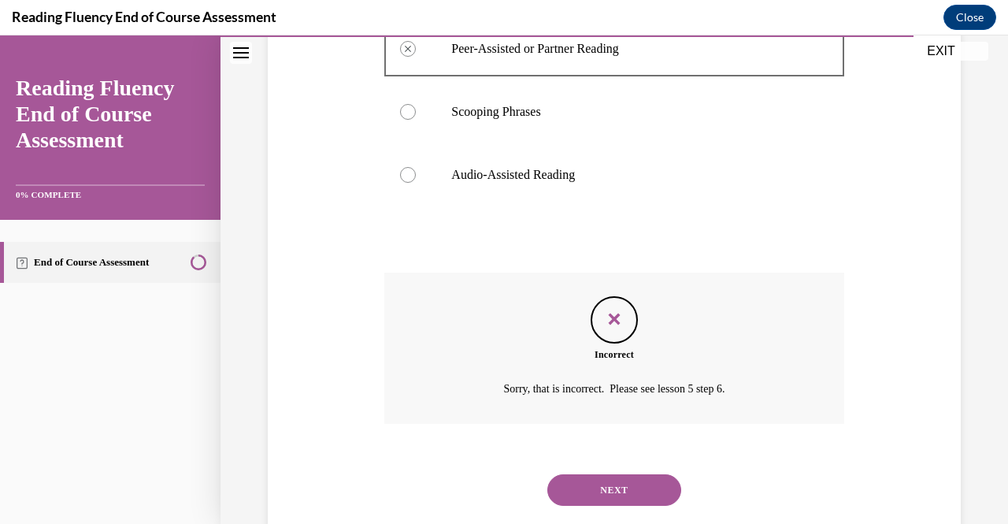
scroll to position [735, 0]
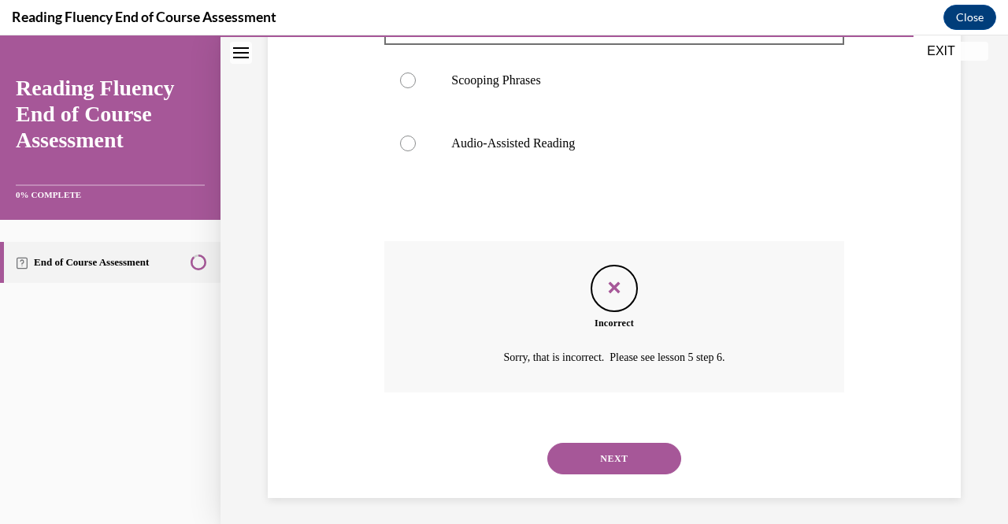
click at [640, 449] on button "NEXT" at bounding box center [614, 457] width 134 height 31
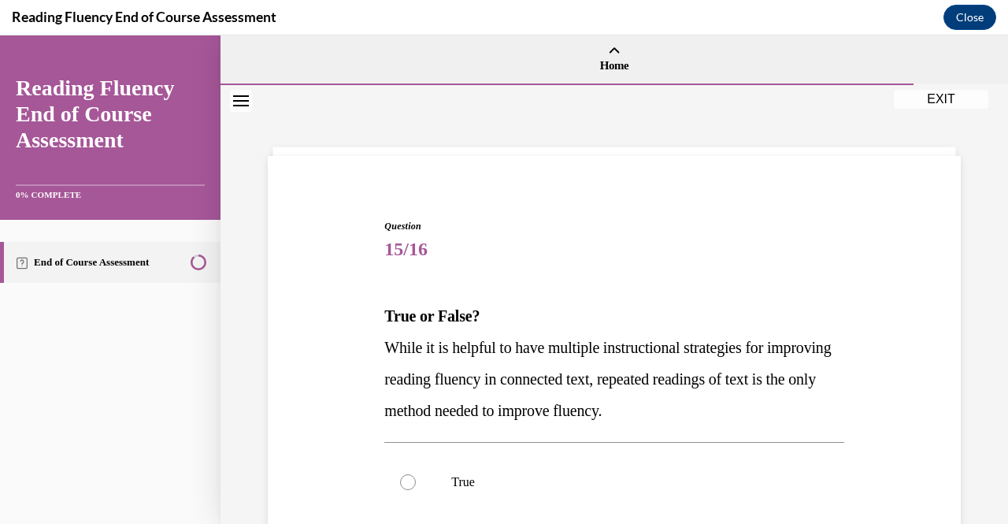
click at [764, 263] on span "15/16" at bounding box center [613, 248] width 459 height 31
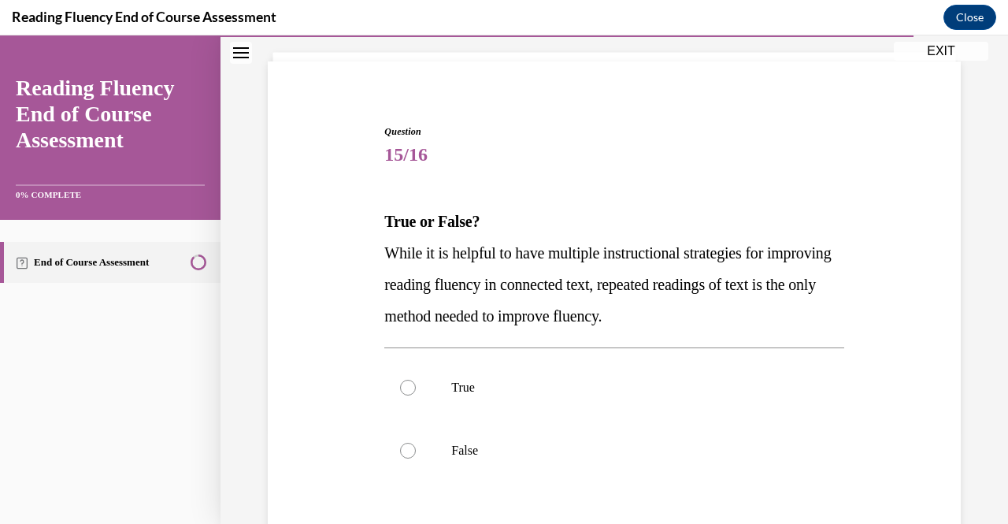
scroll to position [126, 0]
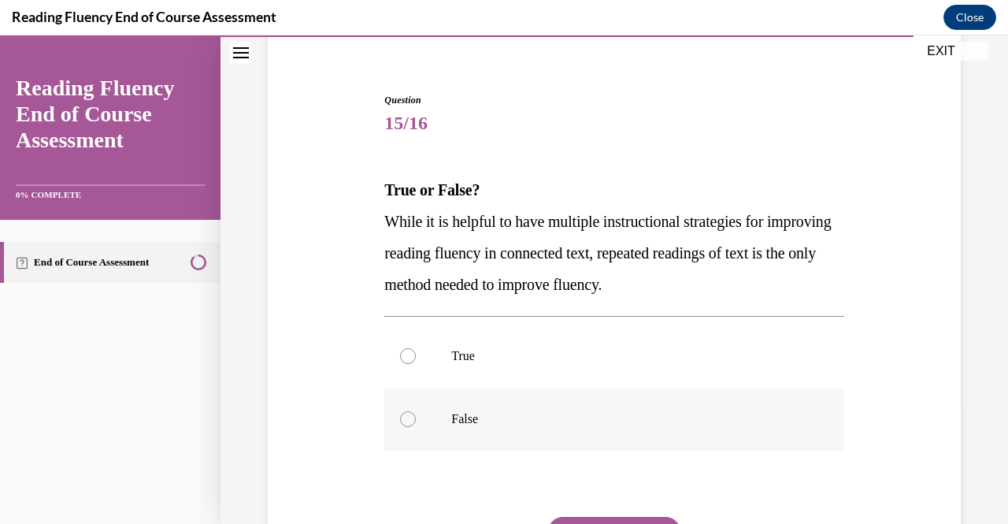
click at [441, 422] on label "False" at bounding box center [613, 418] width 459 height 63
click at [416, 422] on input "False" at bounding box center [408, 419] width 16 height 16
radio input "true"
click at [706, 463] on div "Question 15/16 True or False? While it is helpful to have multiple instructiona…" at bounding box center [613, 369] width 459 height 553
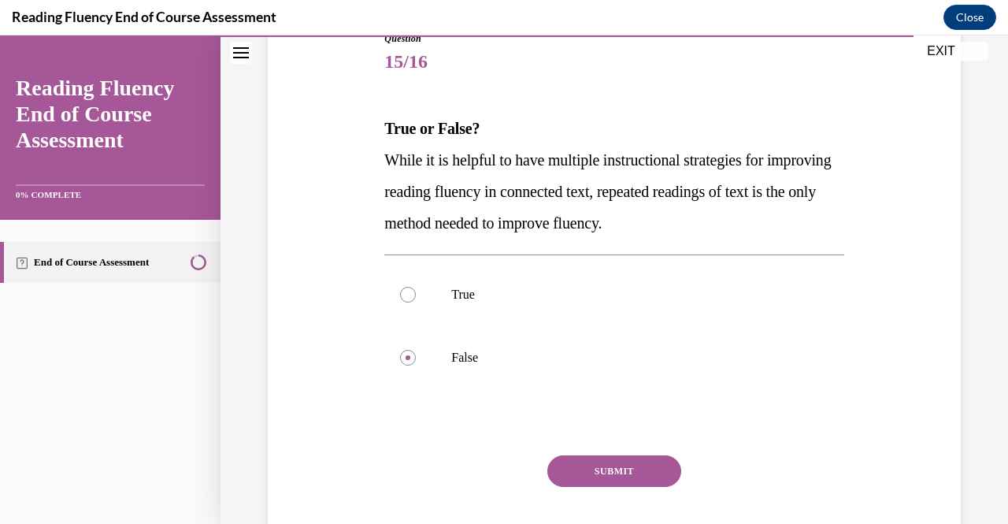
scroll to position [189, 0]
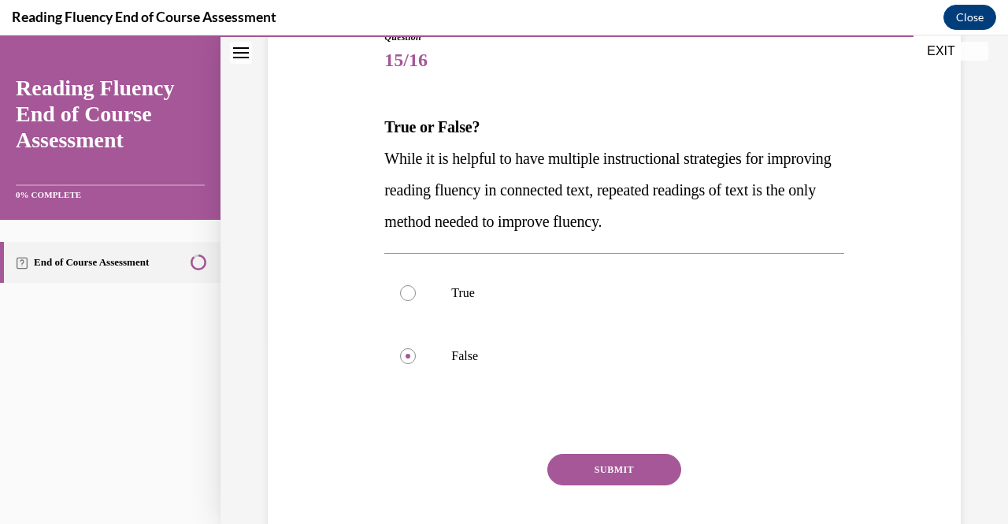
click at [598, 467] on button "SUBMIT" at bounding box center [614, 469] width 134 height 31
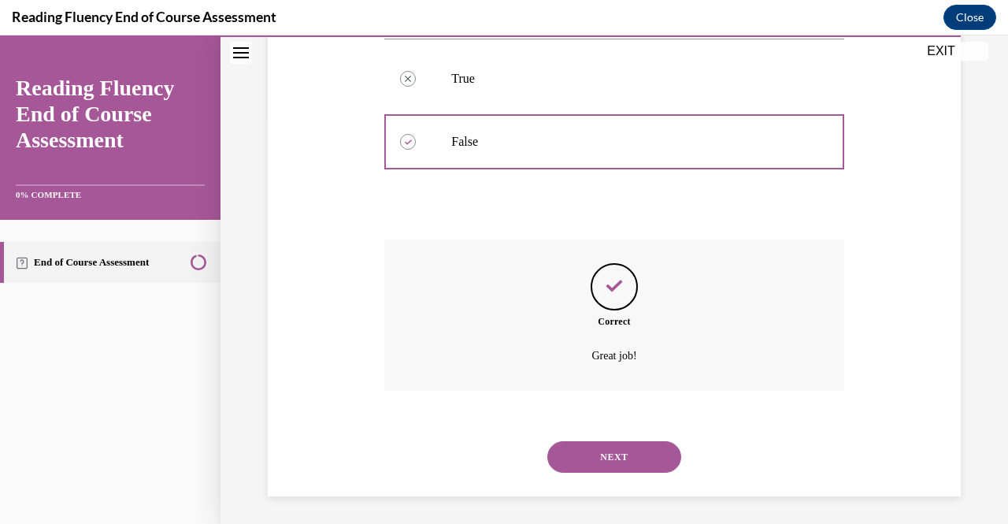
scroll to position [406, 0]
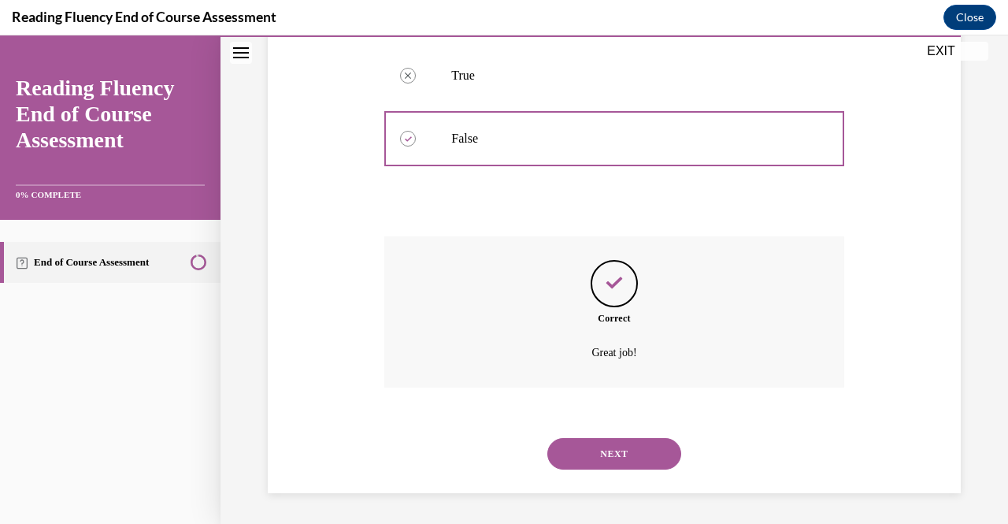
click at [600, 461] on button "NEXT" at bounding box center [614, 453] width 134 height 31
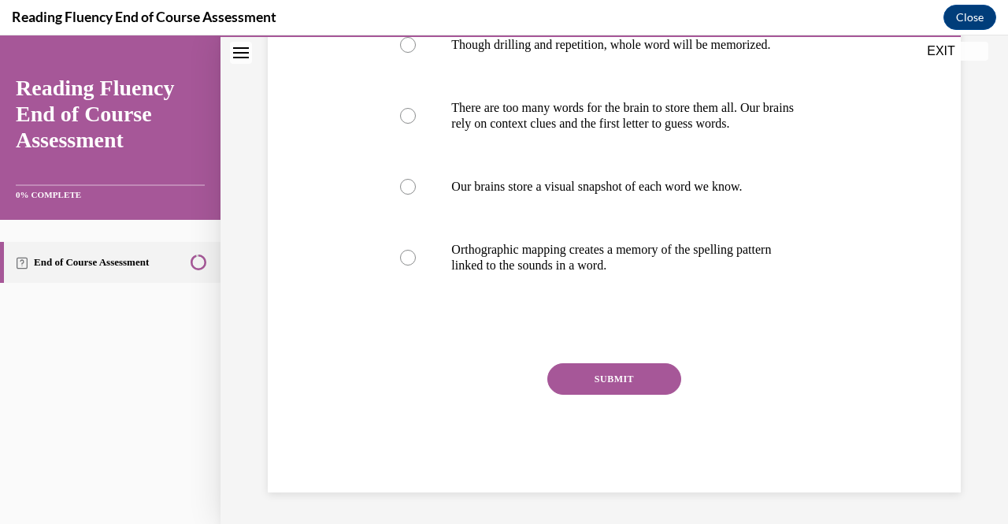
scroll to position [0, 0]
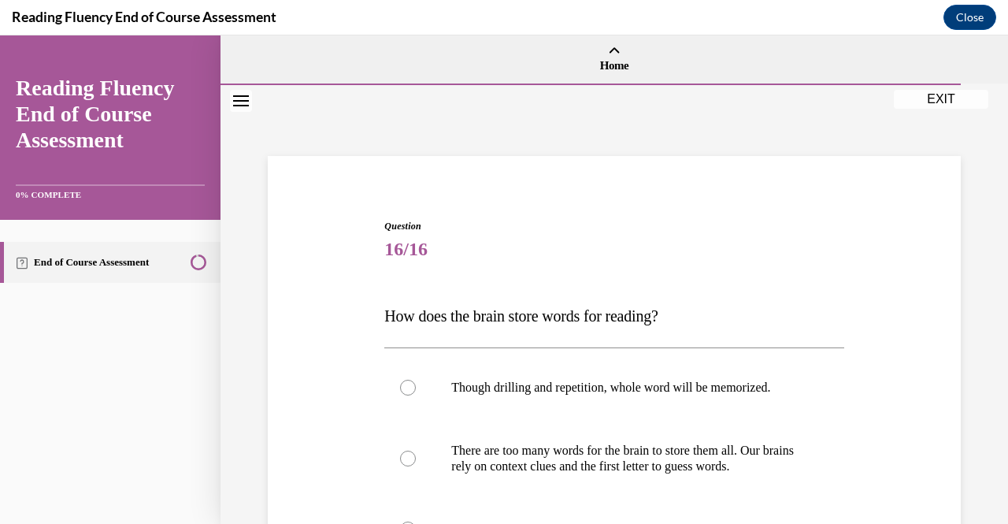
click at [738, 260] on span "16/16" at bounding box center [613, 248] width 459 height 31
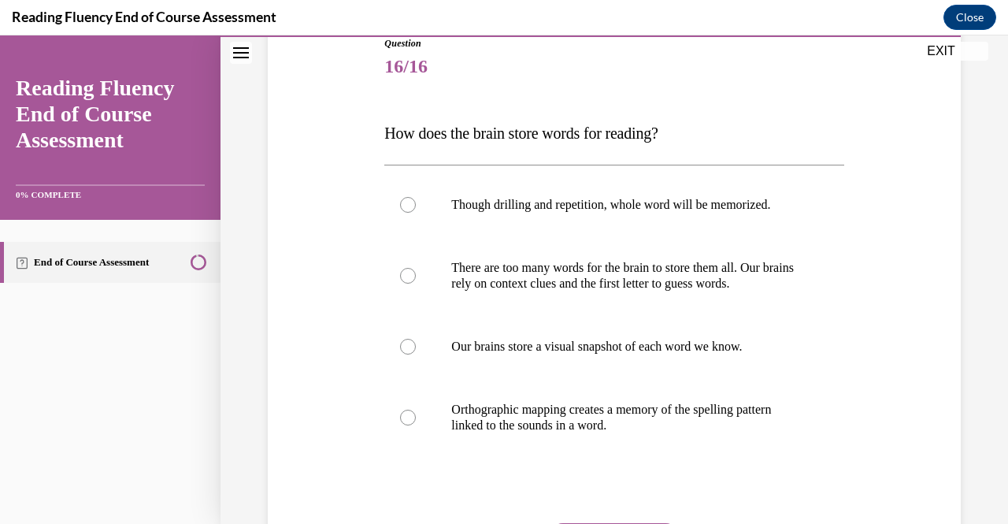
scroll to position [189, 0]
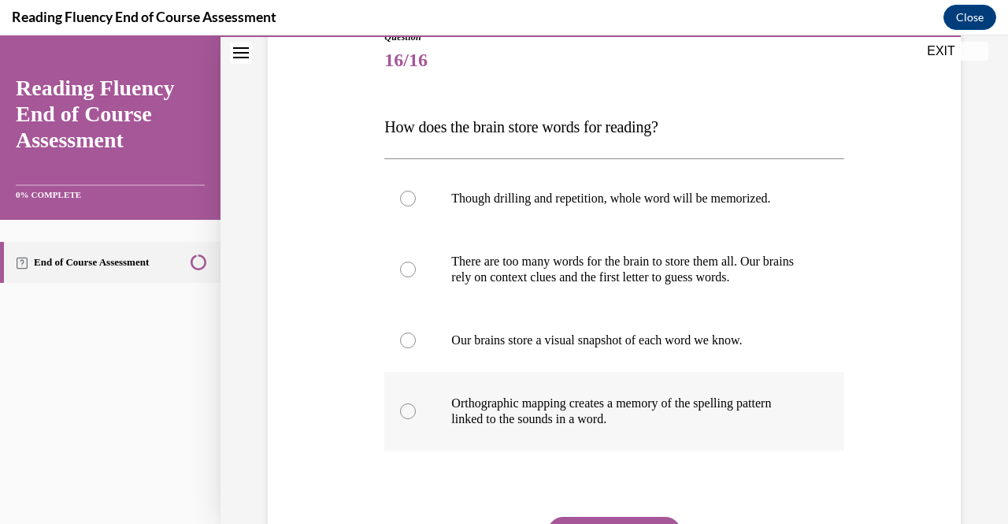
click at [709, 405] on p "Orthographic mapping creates a memory of the spelling pattern linked to the sou…" at bounding box center [627, 410] width 353 height 31
click at [416, 405] on input "Orthographic mapping creates a memory of the spelling pattern linked to the sou…" at bounding box center [408, 411] width 16 height 16
radio input "true"
click at [868, 387] on div "Question 16/16 How does the brain store words for reading? Though drilling and …" at bounding box center [614, 314] width 701 height 663
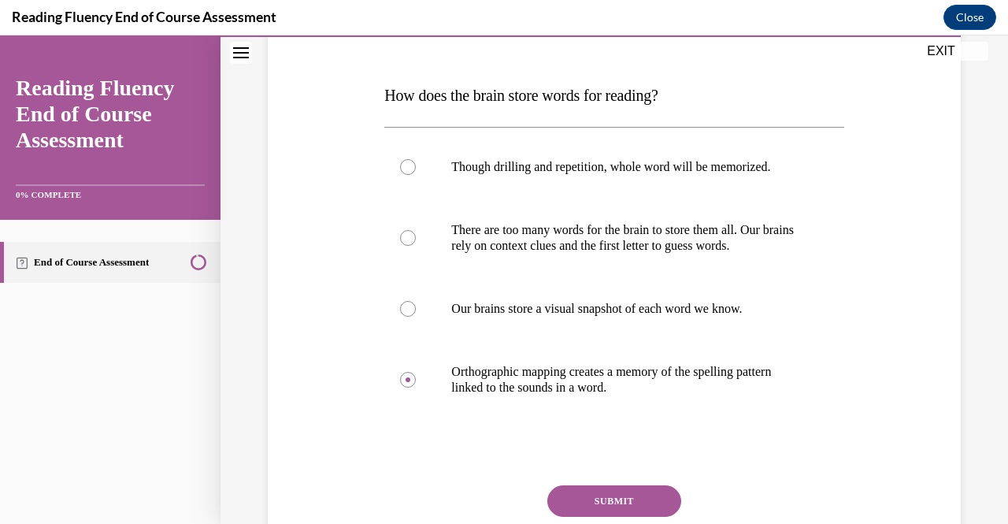
scroll to position [252, 0]
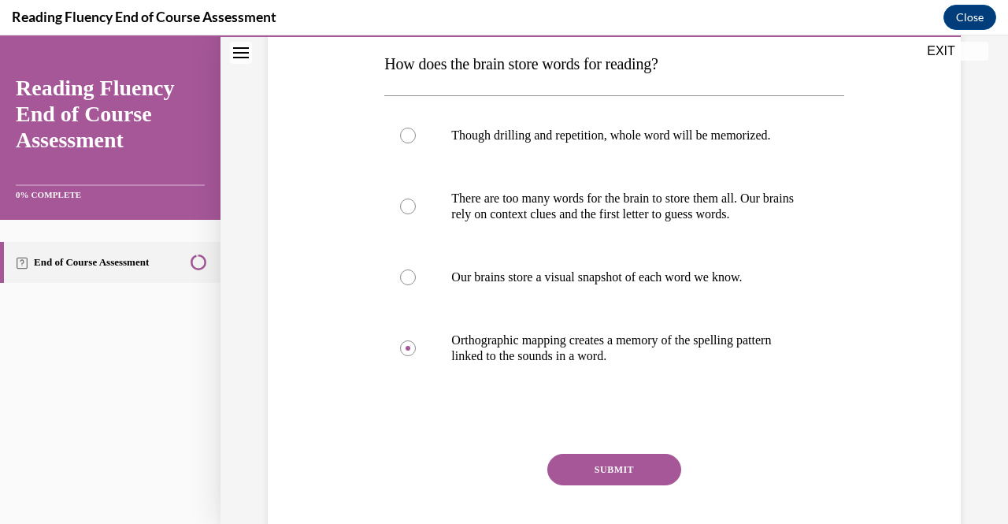
click at [597, 468] on button "SUBMIT" at bounding box center [614, 469] width 134 height 31
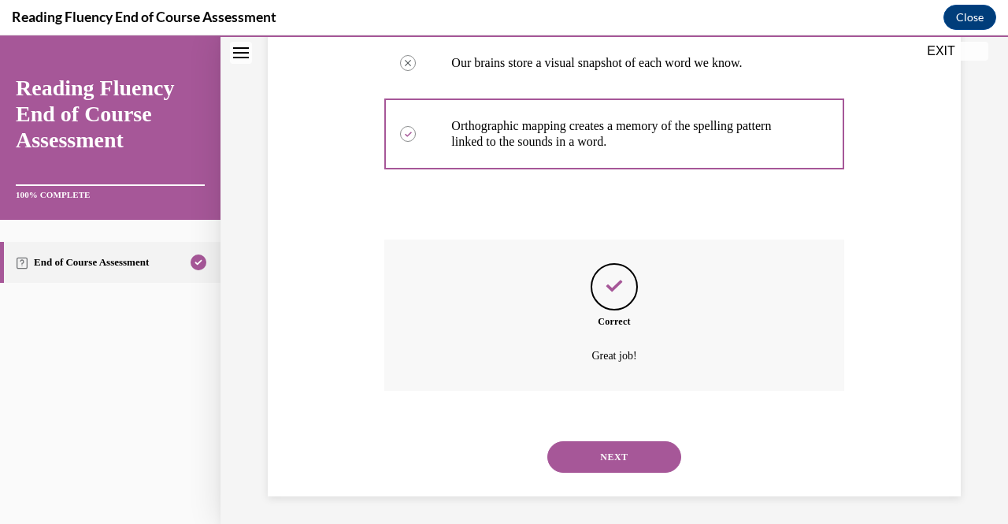
scroll to position [469, 0]
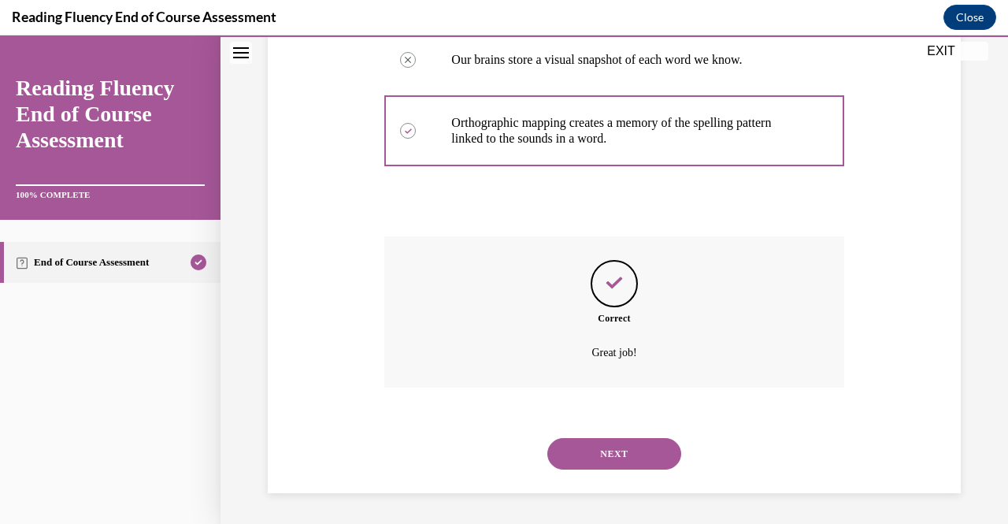
click at [602, 454] on button "NEXT" at bounding box center [614, 453] width 134 height 31
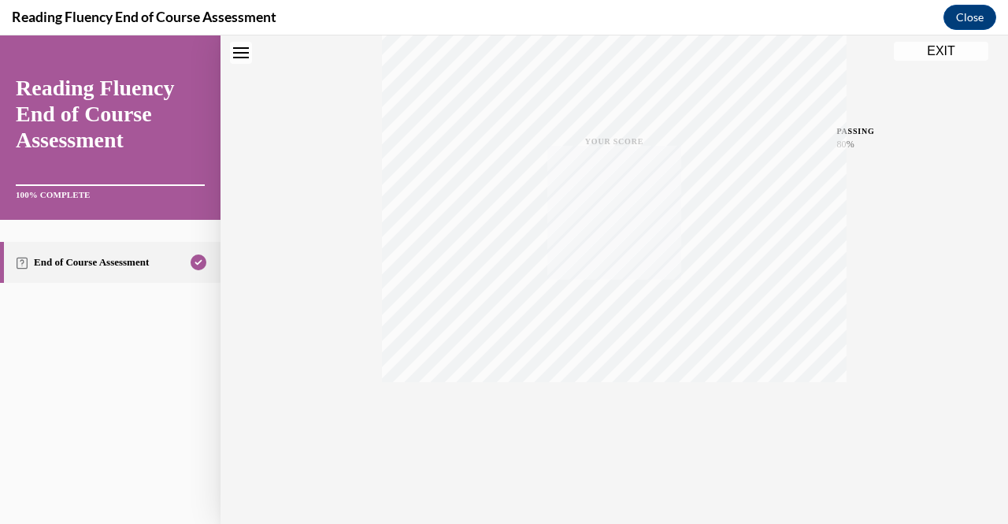
scroll to position [0, 0]
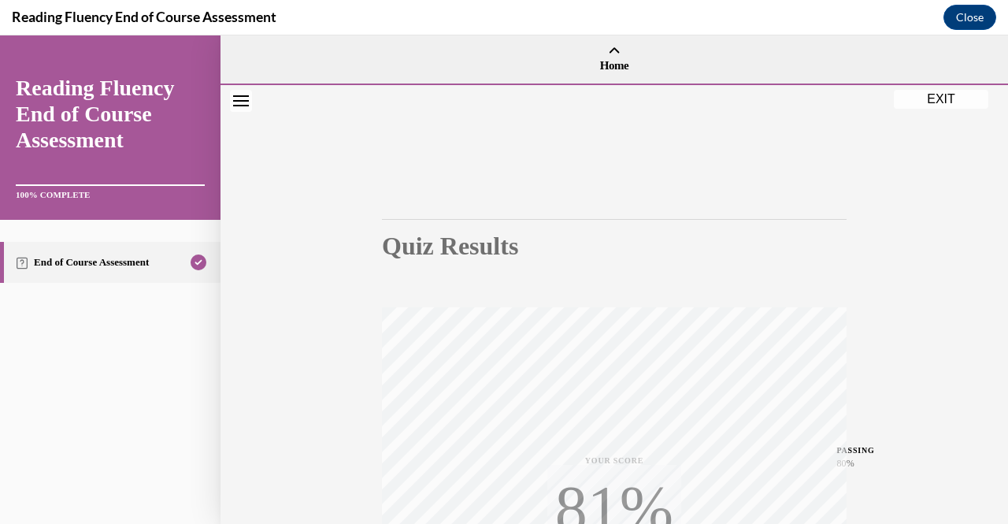
click at [742, 173] on div "Quiz Results PASSING 80% Your score 94% Passed PASSING 80% Your score Your scor…" at bounding box center [614, 464] width 465 height 616
click at [923, 108] on button "EXIT" at bounding box center [941, 99] width 94 height 19
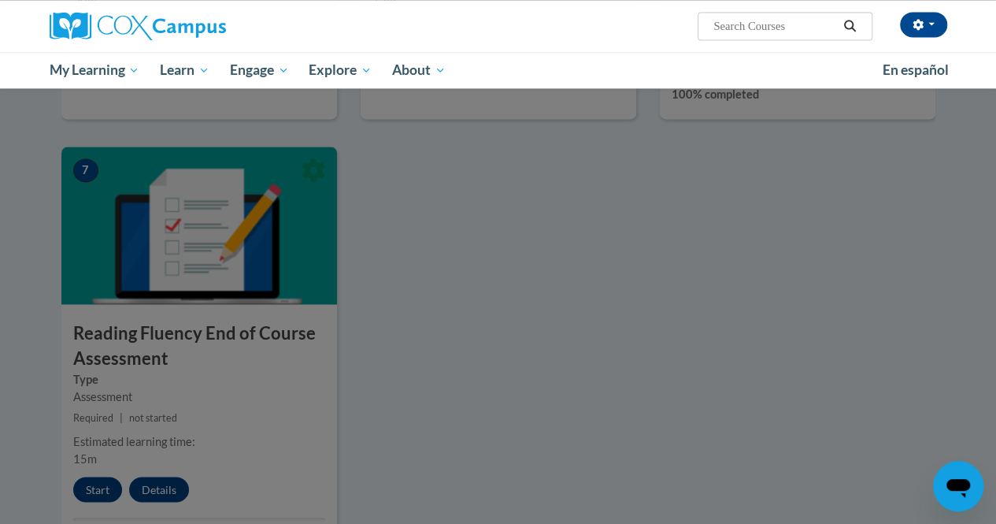
click at [860, 195] on div at bounding box center [498, 262] width 996 height 524
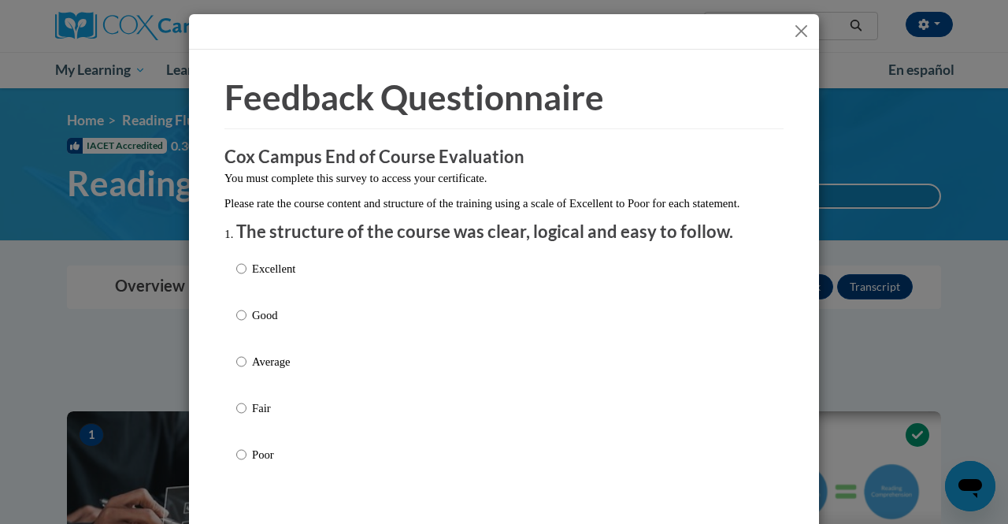
click at [371, 318] on div "Excellent Good Average Fair Poor" at bounding box center [503, 380] width 535 height 257
click at [236, 277] on input "Excellent" at bounding box center [241, 268] width 10 height 17
radio input "true"
click at [415, 299] on div "Excellent Good Average Fair Poor" at bounding box center [503, 380] width 535 height 257
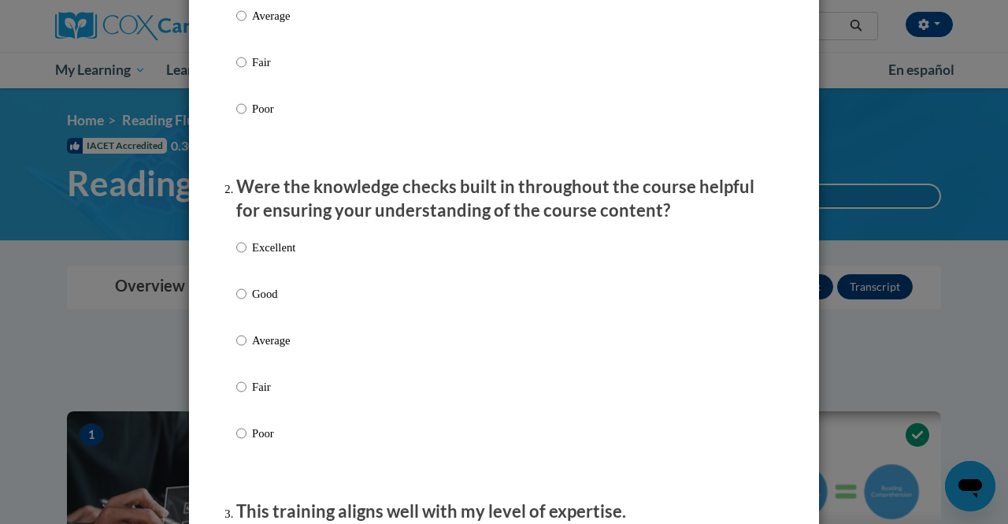
scroll to position [346, 0]
click at [298, 262] on div "Excellent Good Average Fair Poor" at bounding box center [503, 358] width 535 height 257
click at [236, 255] on input "Excellent" at bounding box center [241, 246] width 10 height 17
radio input "true"
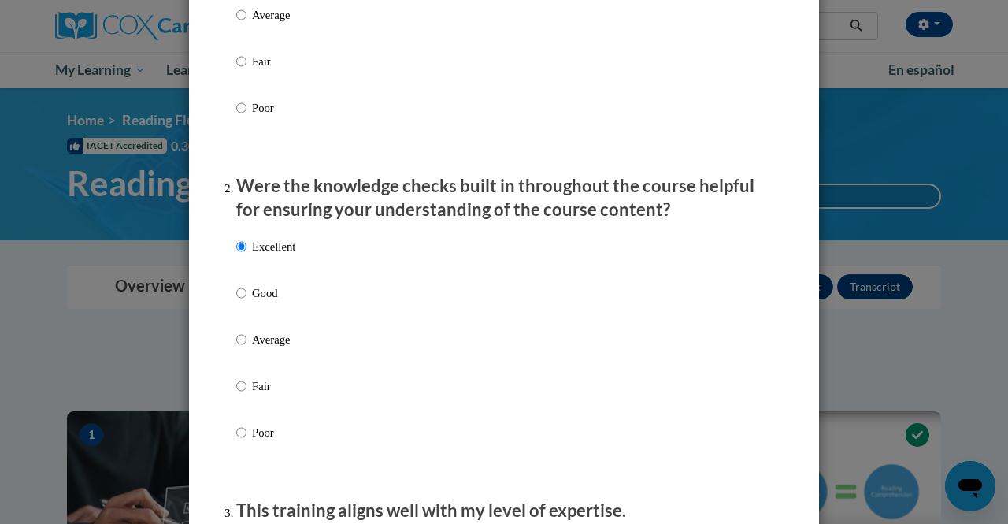
click at [395, 267] on div "Excellent Good Average Fair Poor" at bounding box center [503, 358] width 535 height 257
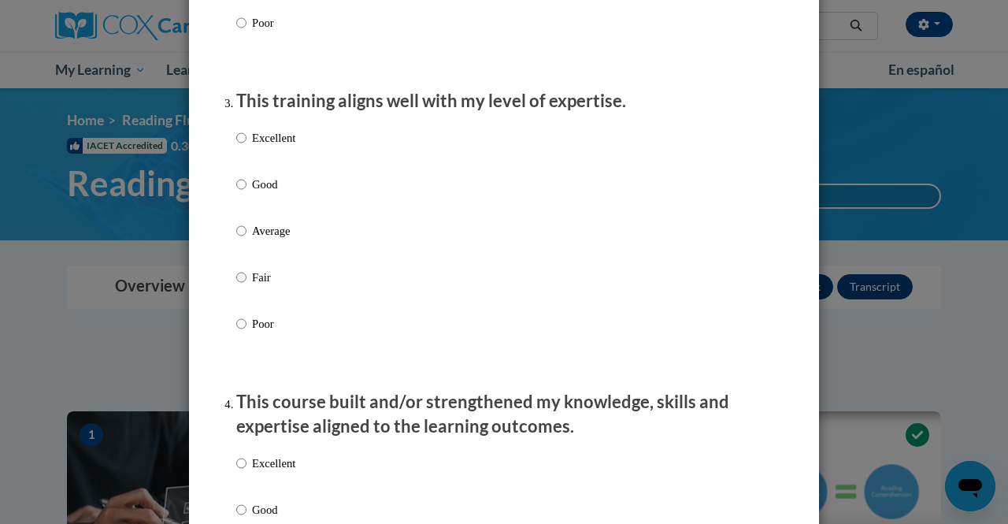
scroll to position [787, 0]
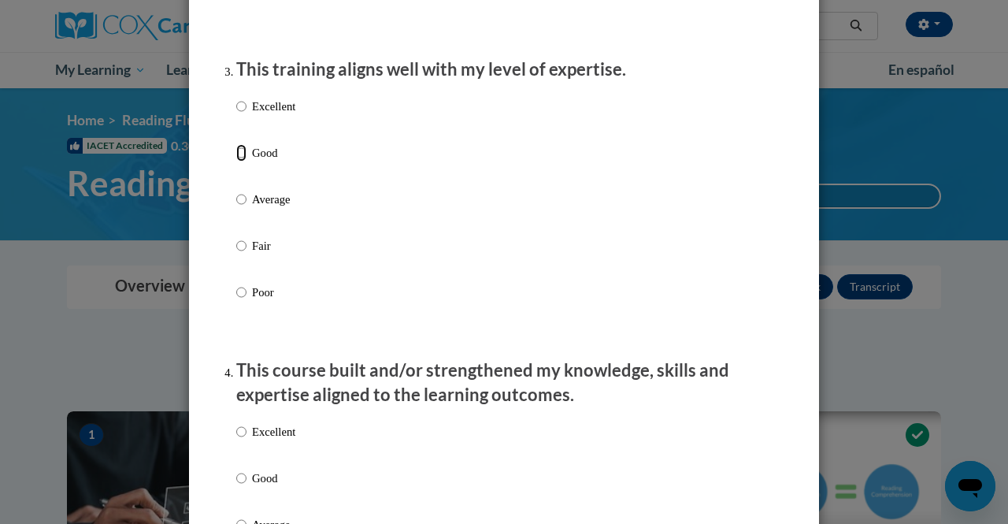
click at [238, 161] on input "Good" at bounding box center [241, 152] width 10 height 17
radio input "true"
click at [400, 188] on div "Excellent Good Average Fair Poor" at bounding box center [503, 218] width 535 height 257
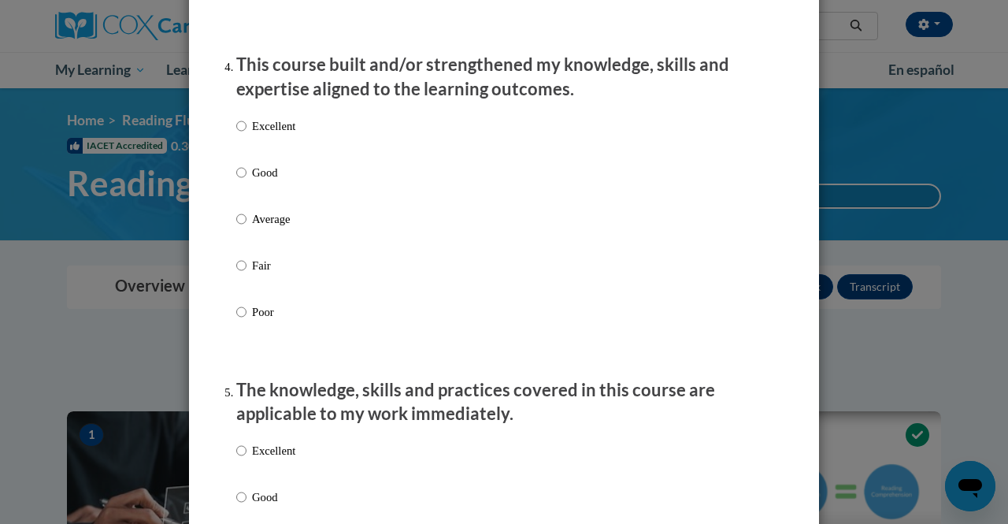
scroll to position [1102, 0]
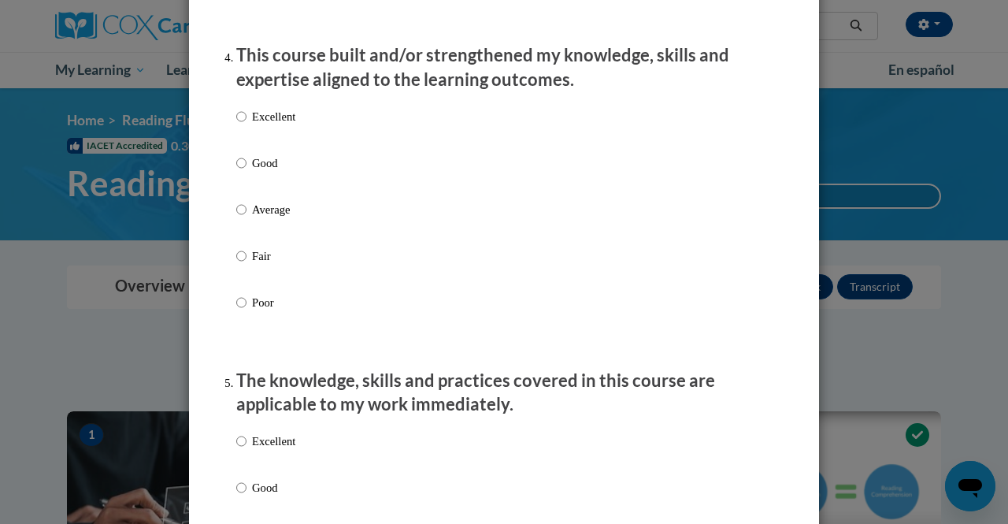
click at [270, 143] on label "Excellent" at bounding box center [265, 129] width 59 height 43
click at [246, 125] on input "Excellent" at bounding box center [241, 116] width 10 height 17
radio input "true"
click at [452, 184] on div "Excellent Good Average Fair Poor" at bounding box center [503, 228] width 535 height 257
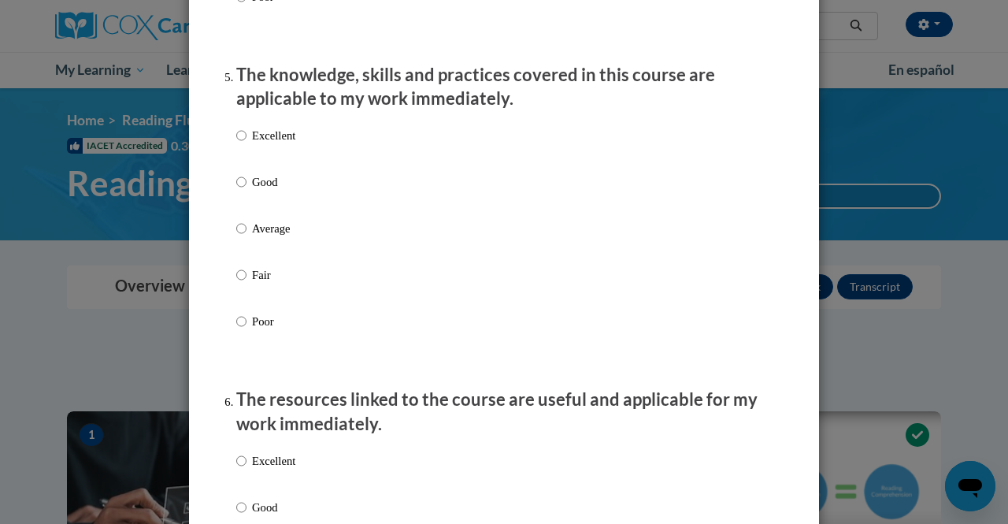
scroll to position [1417, 0]
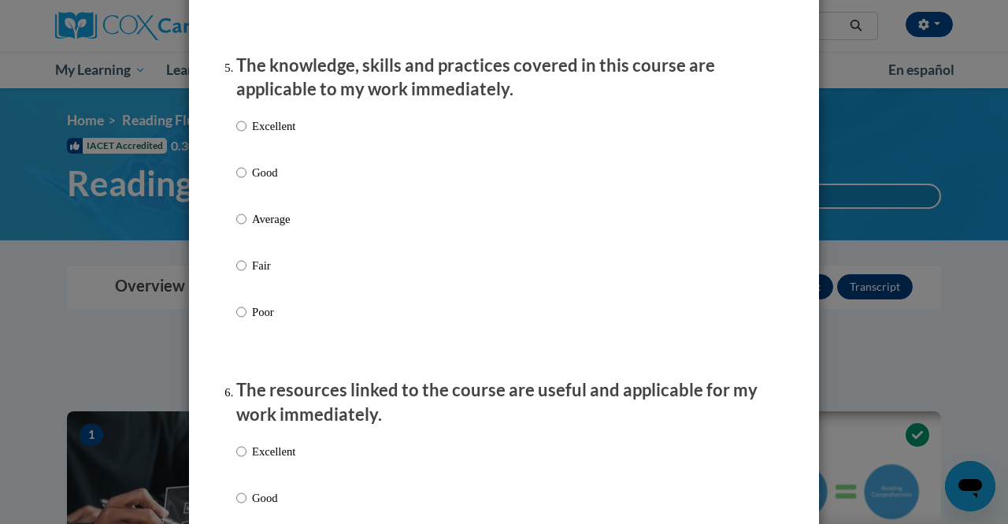
click at [265, 135] on p "Excellent" at bounding box center [273, 125] width 43 height 17
click at [246, 135] on input "Excellent" at bounding box center [241, 125] width 10 height 17
radio input "true"
click at [236, 164] on input "Good" at bounding box center [241, 172] width 10 height 17
radio input "true"
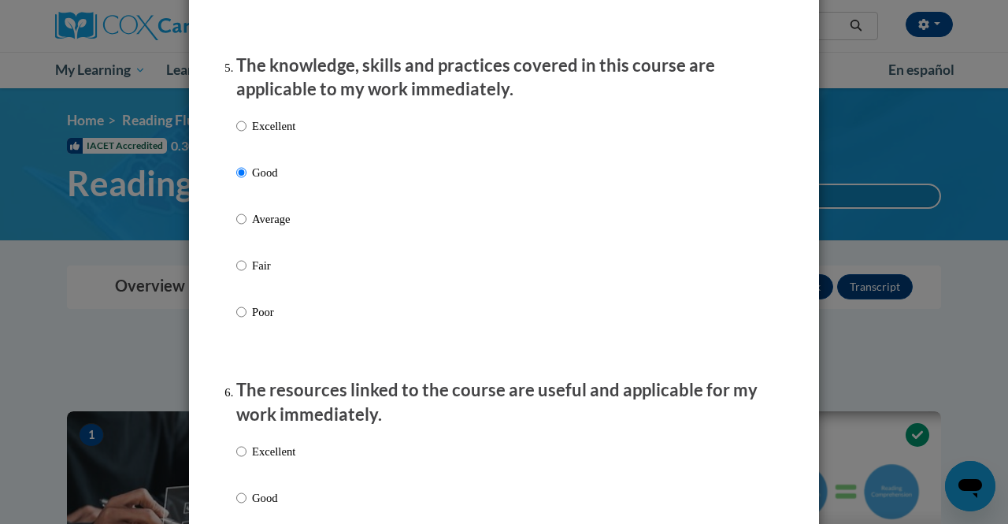
click at [348, 168] on div "Excellent Good Average Fair Poor" at bounding box center [503, 237] width 535 height 257
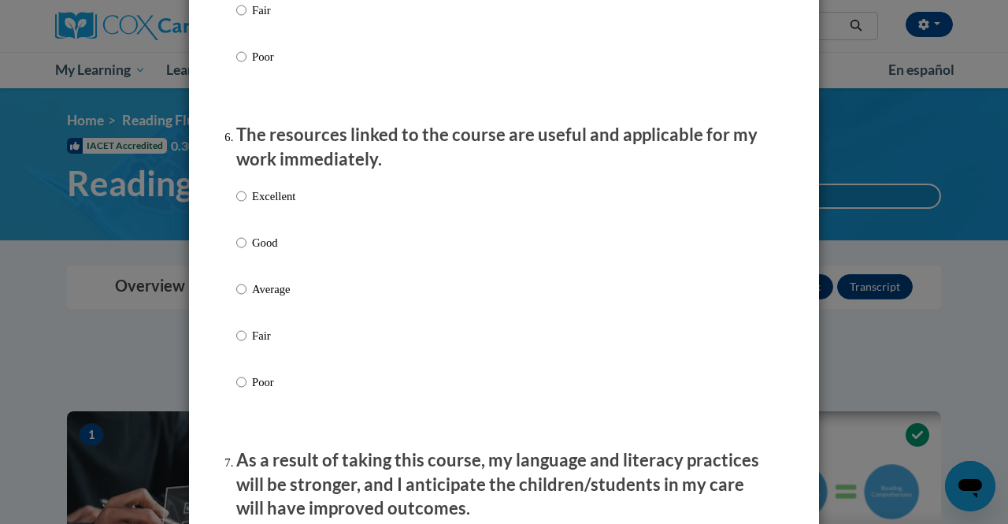
scroll to position [1732, 0]
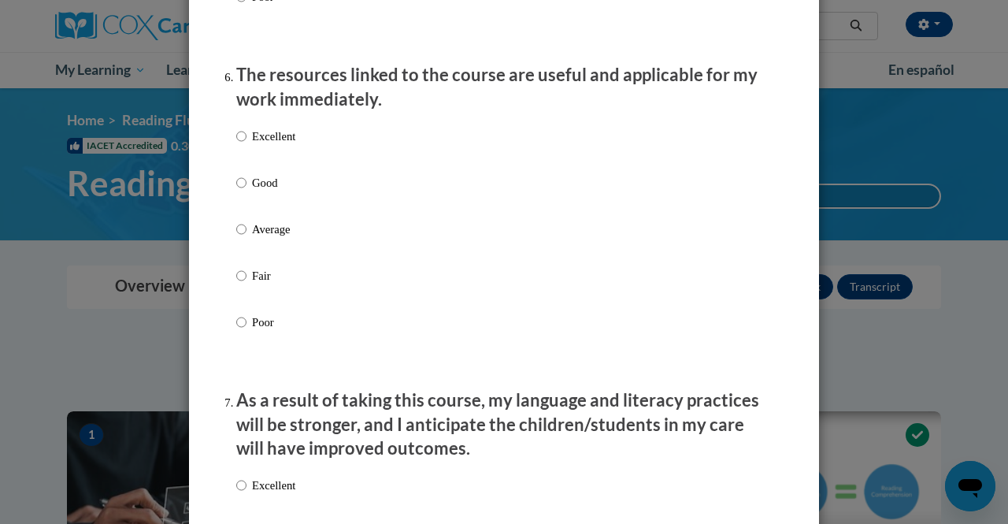
click at [268, 145] on p "Excellent" at bounding box center [273, 136] width 43 height 17
click at [246, 145] on input "Excellent" at bounding box center [241, 136] width 10 height 17
radio input "true"
click at [417, 196] on div "Excellent Good Average Fair Poor" at bounding box center [503, 248] width 535 height 257
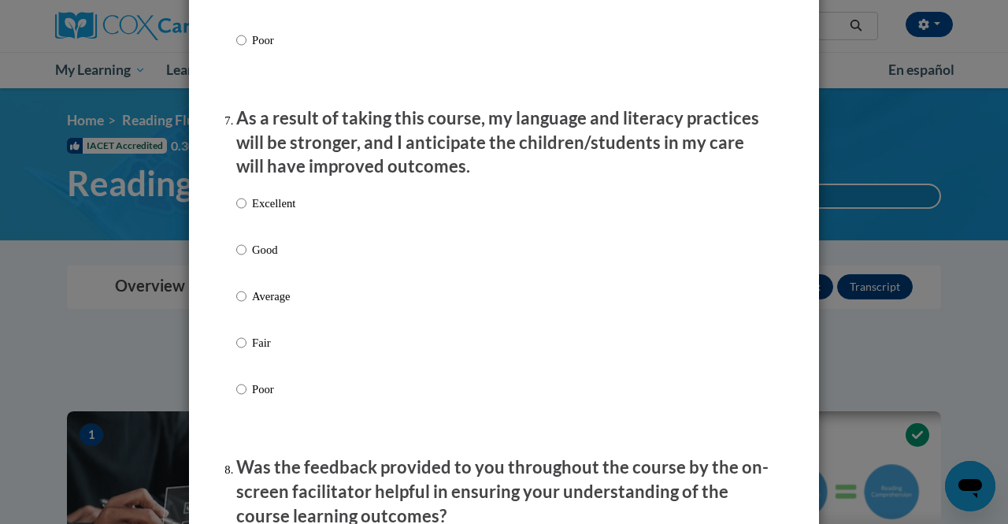
scroll to position [2016, 0]
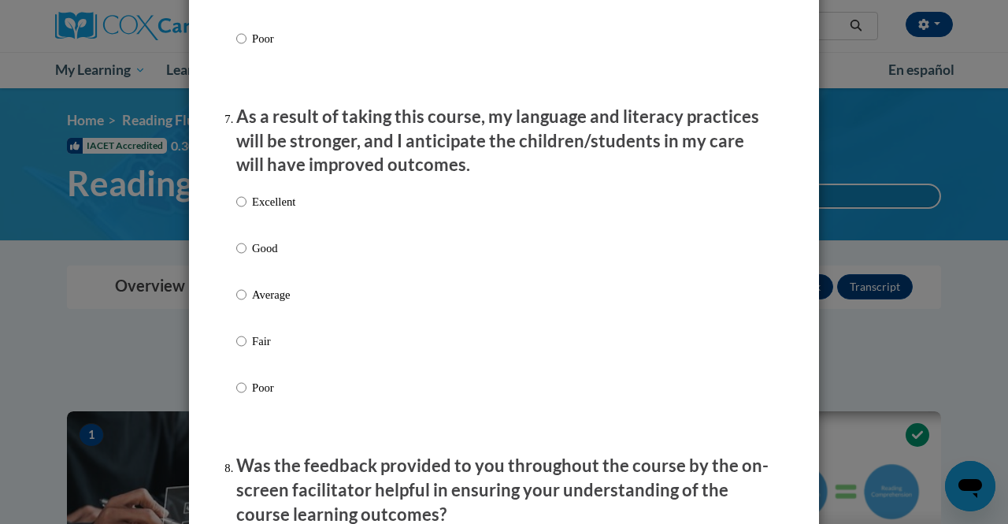
click at [276, 210] on p "Excellent" at bounding box center [273, 201] width 43 height 17
click at [246, 210] on input "Excellent" at bounding box center [241, 201] width 10 height 17
radio input "true"
click at [450, 226] on div "Excellent Good Average Fair Poor" at bounding box center [503, 313] width 535 height 257
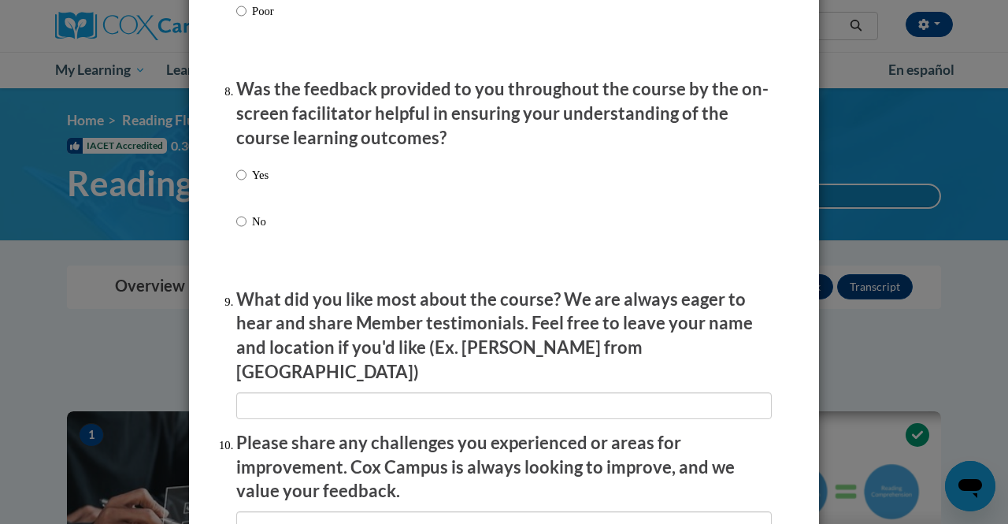
scroll to position [2393, 0]
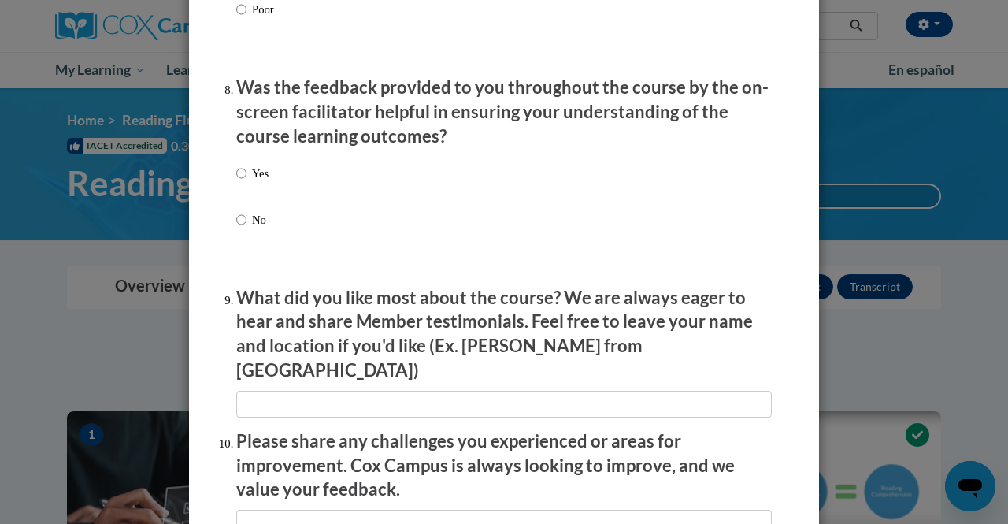
click at [244, 190] on label "Yes" at bounding box center [252, 186] width 32 height 43
click at [244, 182] on input "Yes" at bounding box center [241, 173] width 10 height 17
radio input "true"
click at [407, 208] on div "Yes No" at bounding box center [503, 215] width 535 height 117
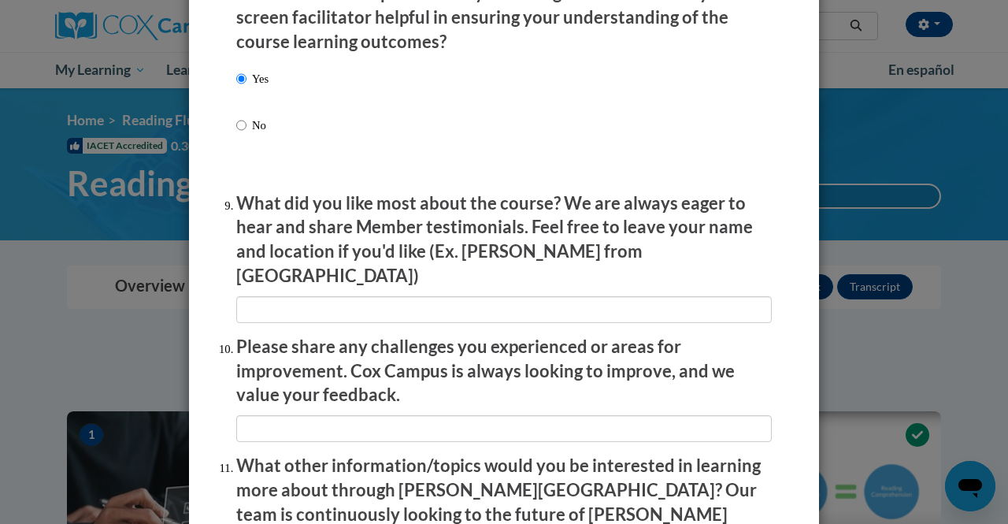
scroll to position [2519, 0]
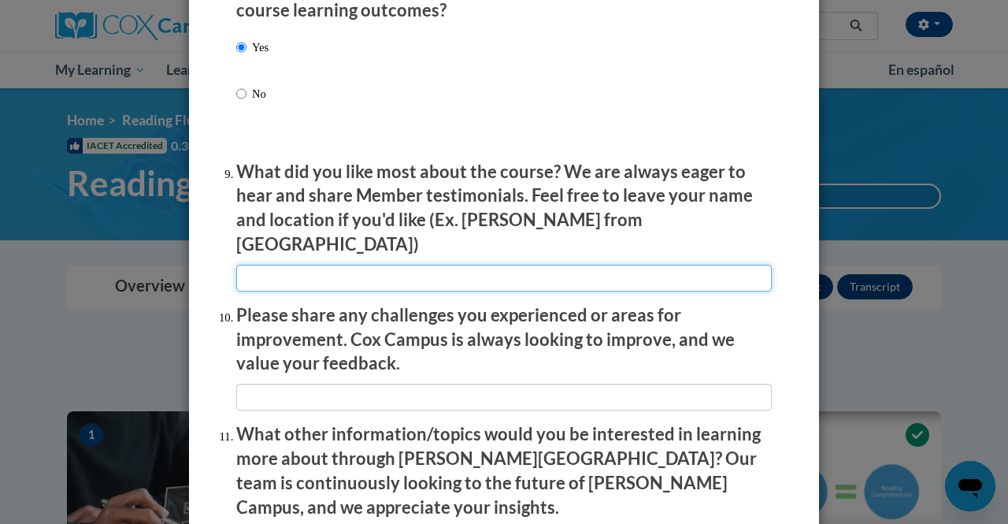
click at [409, 265] on input "textbox" at bounding box center [503, 278] width 535 height 27
type input "I"
type input "Various scene of instruction. Understanding defintions of keyv words used in th…"
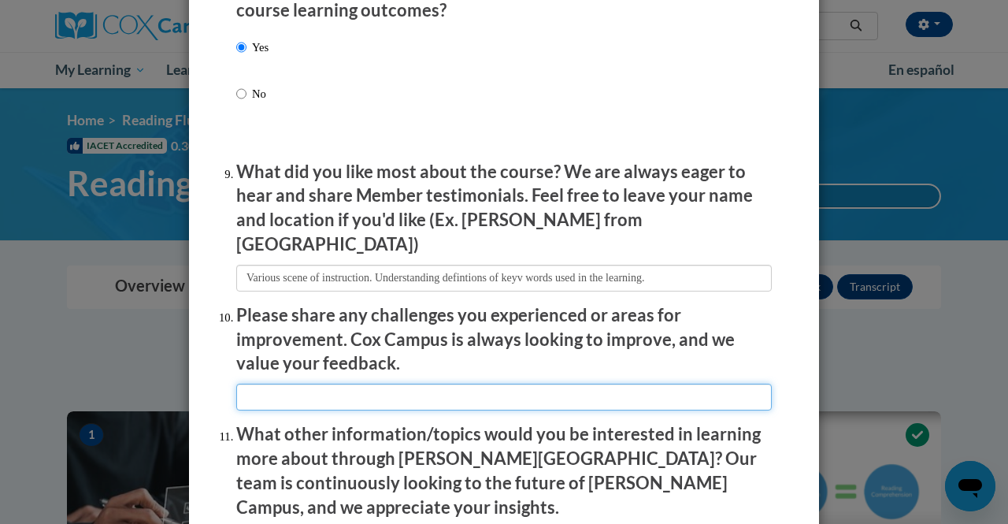
click at [342, 383] on input "textbox" at bounding box center [503, 396] width 535 height 27
type input "n?a"
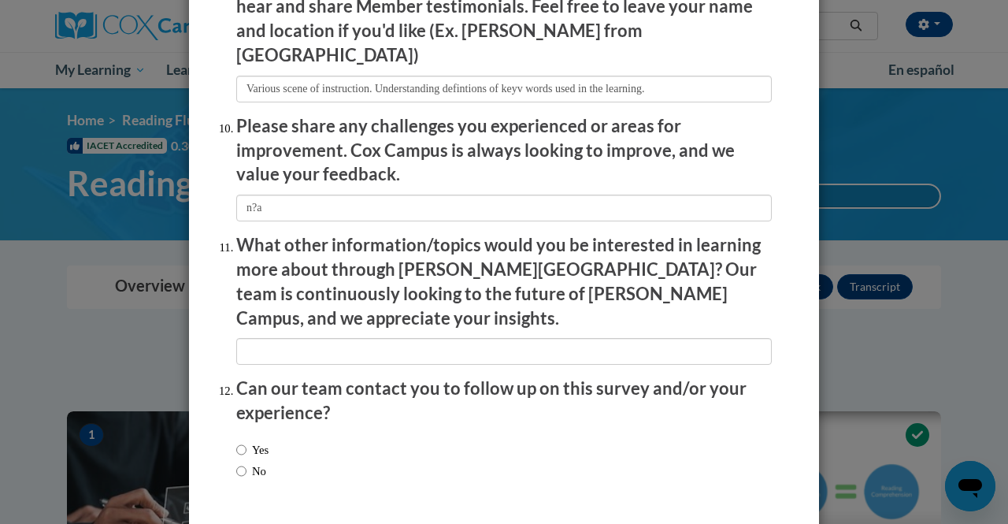
scroll to position [2740, 0]
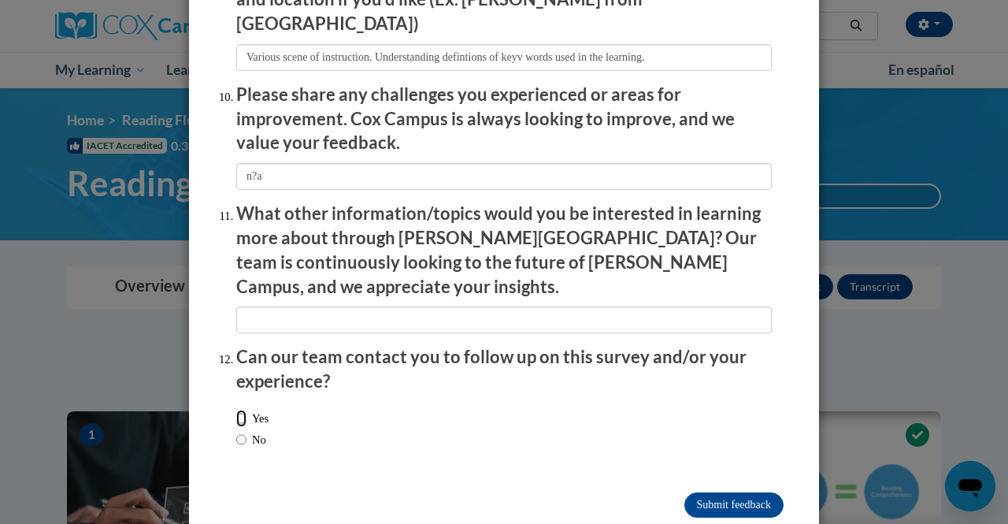
click at [236, 409] on input "Yes" at bounding box center [241, 417] width 10 height 17
radio input "true"
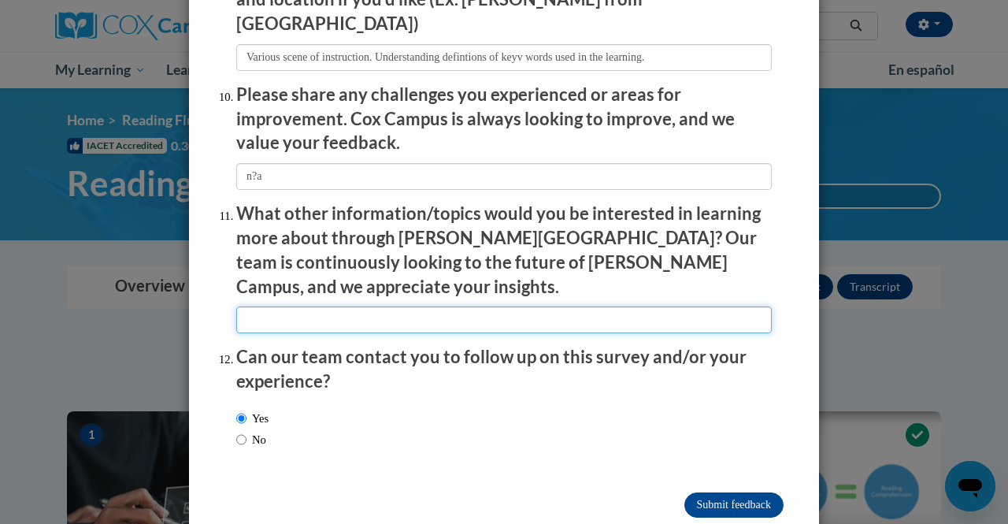
click at [290, 306] on input "textbox" at bounding box center [503, 319] width 535 height 27
type input "n/a"
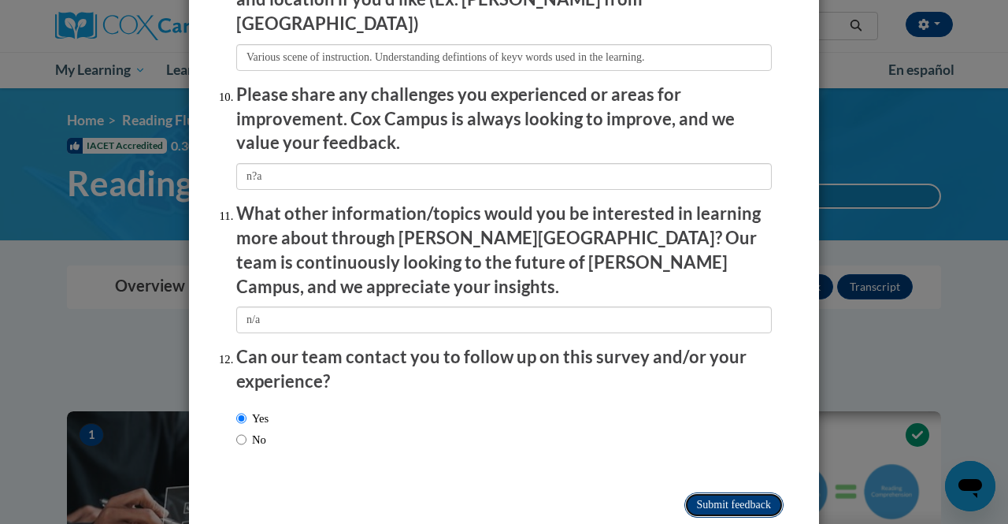
click at [705, 492] on input "Submit feedback" at bounding box center [733, 504] width 99 height 25
